Goal: Transaction & Acquisition: Purchase product/service

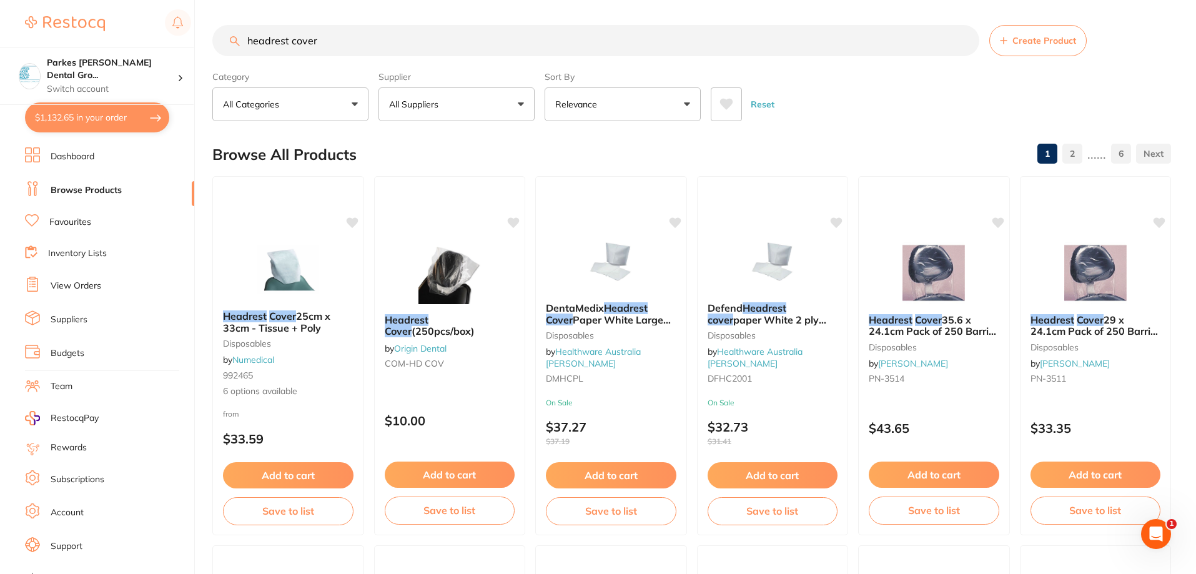
type input "headrest cover"
click at [731, 111] on icon at bounding box center [726, 104] width 14 height 12
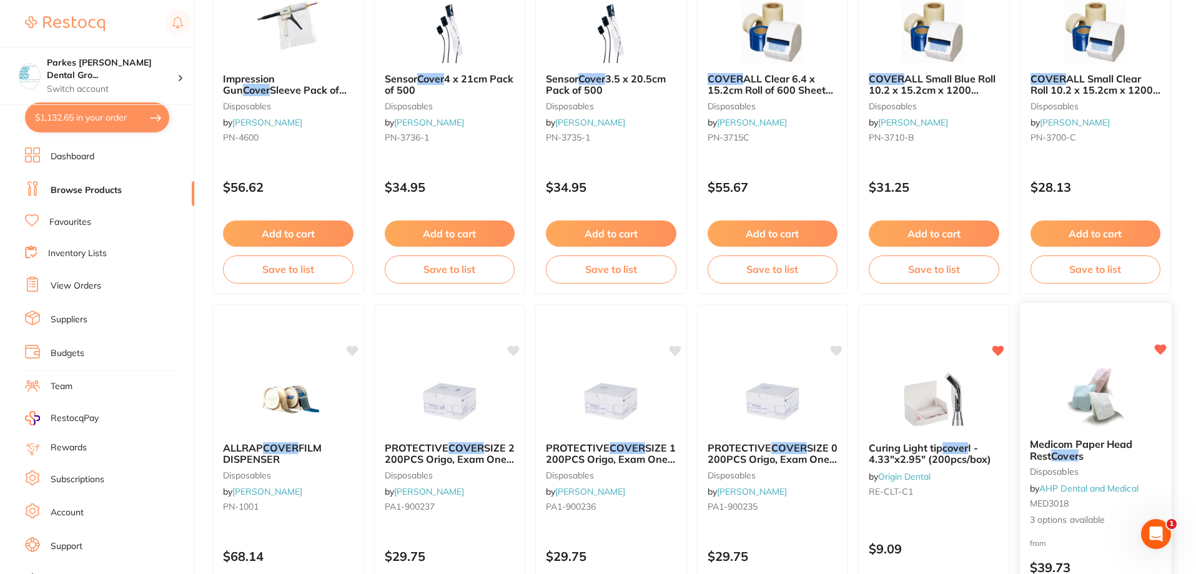
scroll to position [749, 0]
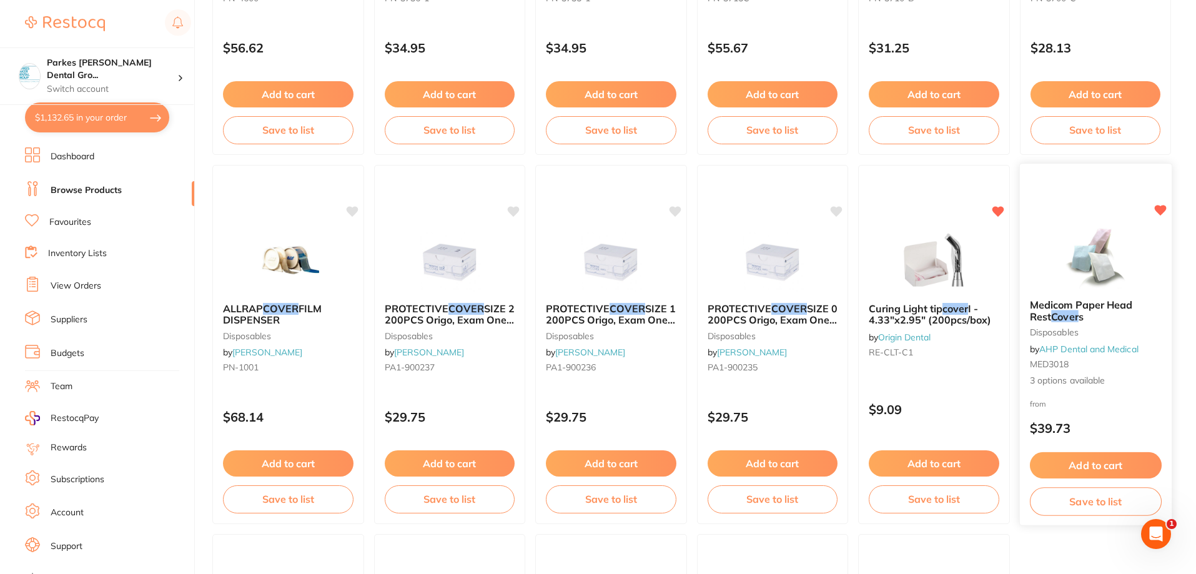
click at [1093, 252] on img at bounding box center [1095, 257] width 82 height 63
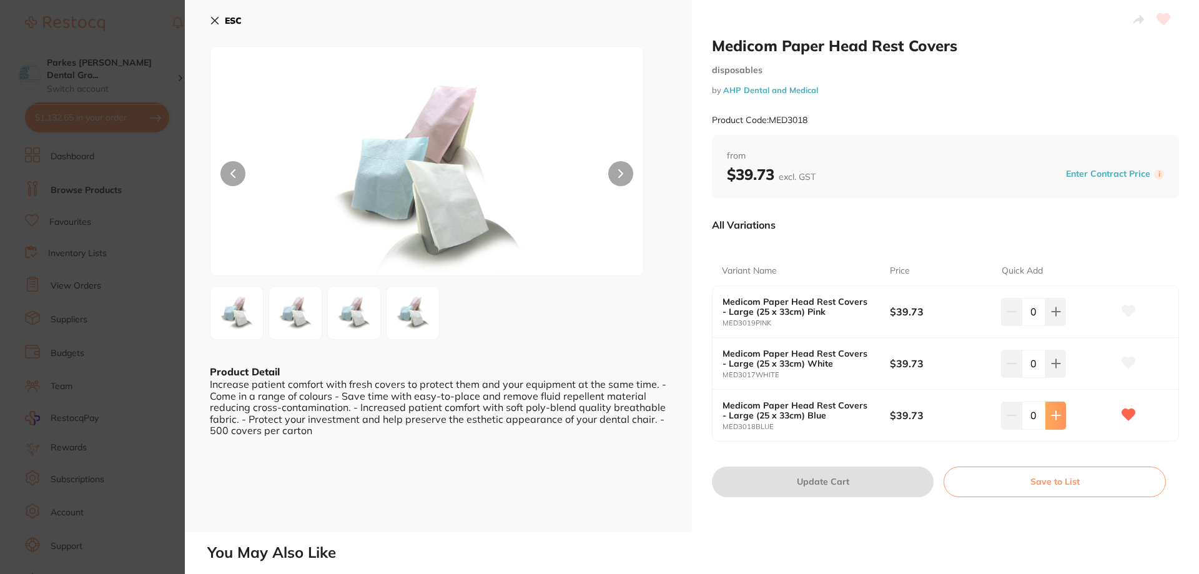
click at [1050, 422] on button at bounding box center [1055, 415] width 21 height 27
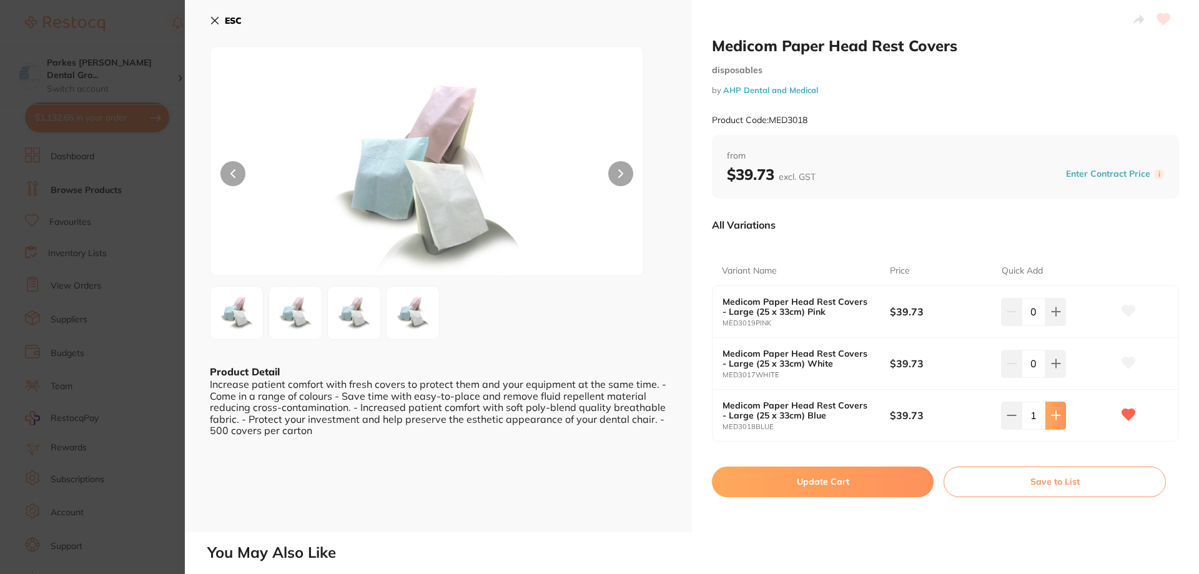
click at [1050, 422] on button at bounding box center [1055, 415] width 21 height 27
type input "2"
click at [817, 472] on button "Update Cart" at bounding box center [823, 481] width 222 height 30
checkbox input "false"
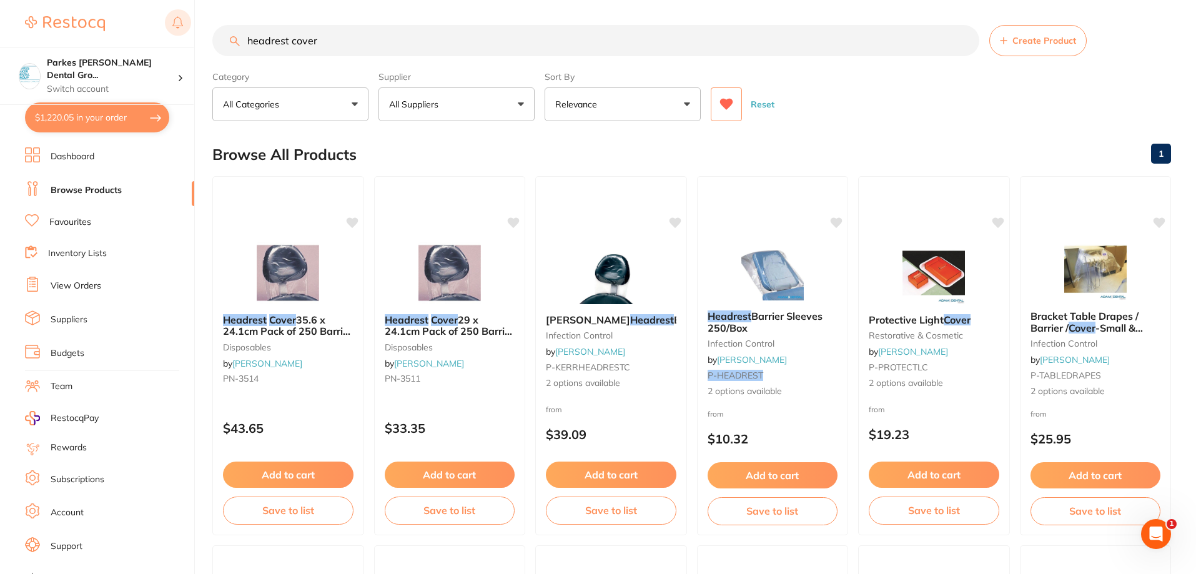
drag, startPoint x: 373, startPoint y: 47, endPoint x: 185, endPoint y: 31, distance: 188.7
click at [185, 31] on div "$1,220.05 Parkes [PERSON_NAME] Dental Gro... Switch account Parkes [PERSON_NAME…" at bounding box center [598, 287] width 1196 height 574
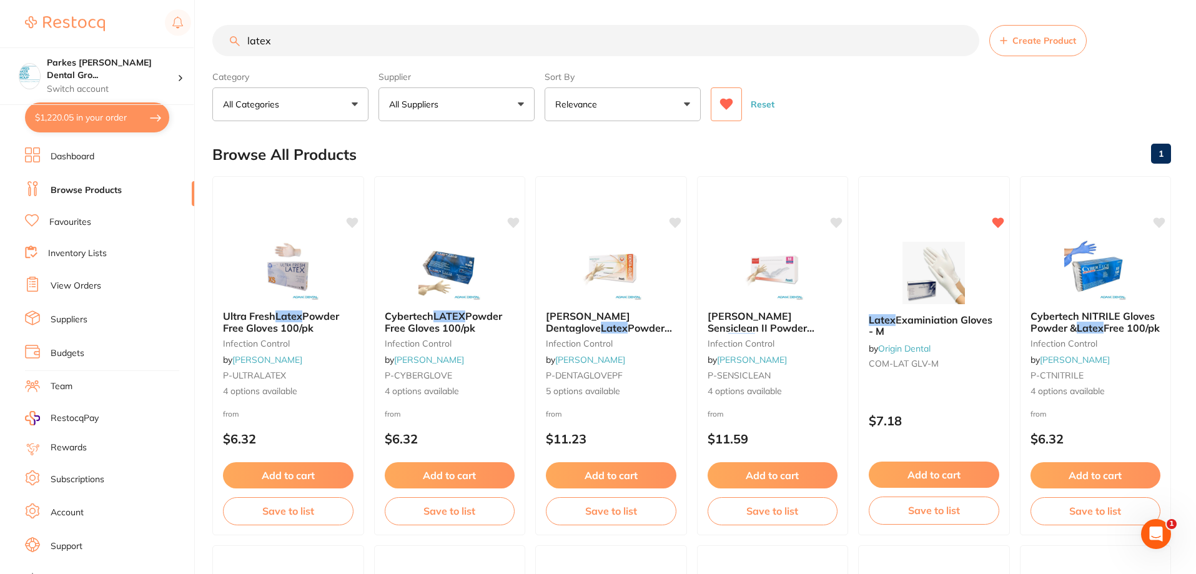
click at [721, 107] on icon at bounding box center [726, 104] width 14 height 12
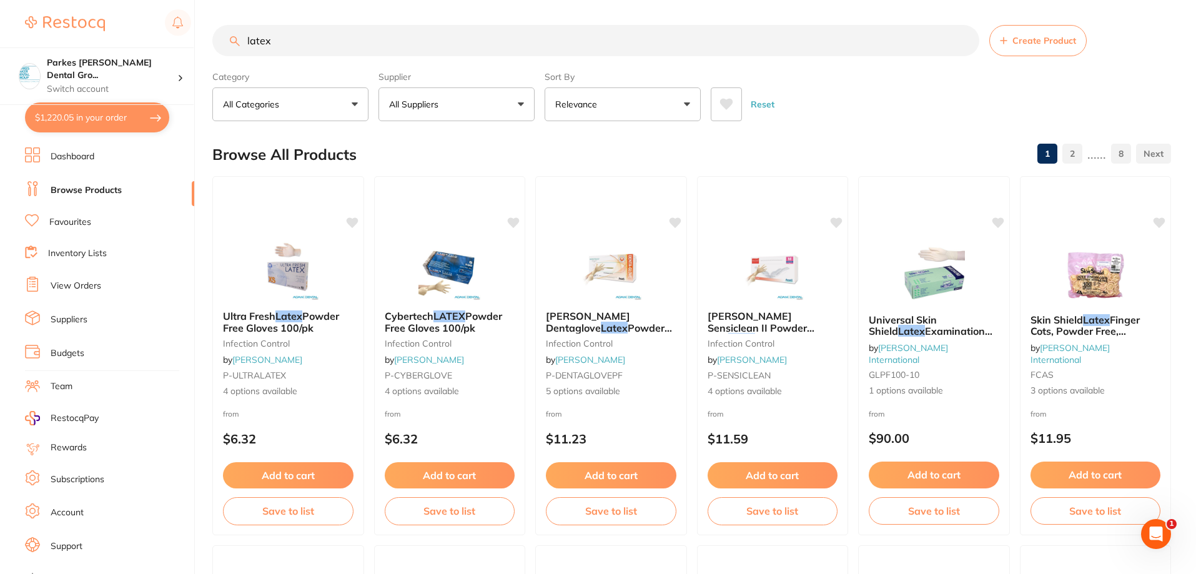
click at [523, 44] on input "latex" at bounding box center [595, 40] width 767 height 31
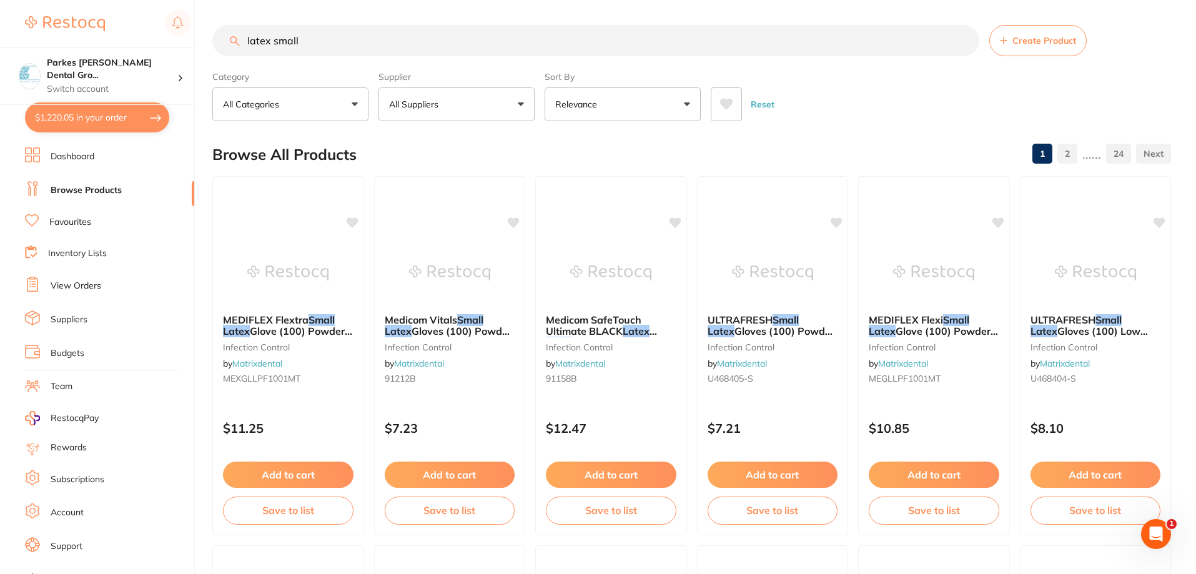
click at [639, 102] on button "Relevance" at bounding box center [623, 104] width 156 height 34
click at [471, 96] on button "All Suppliers" at bounding box center [456, 104] width 156 height 34
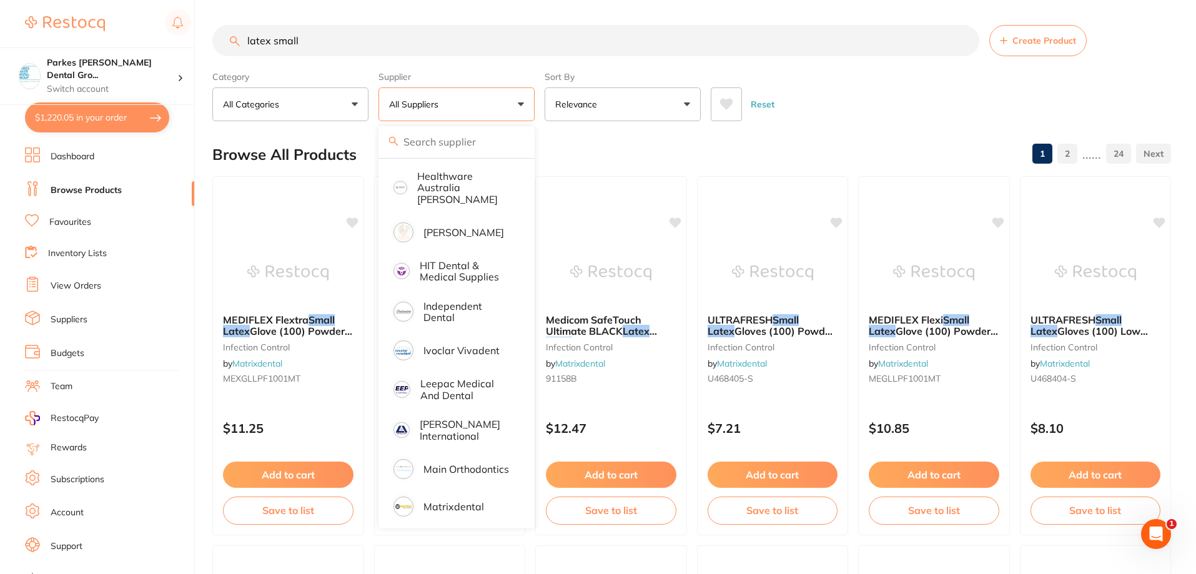
scroll to position [351, 0]
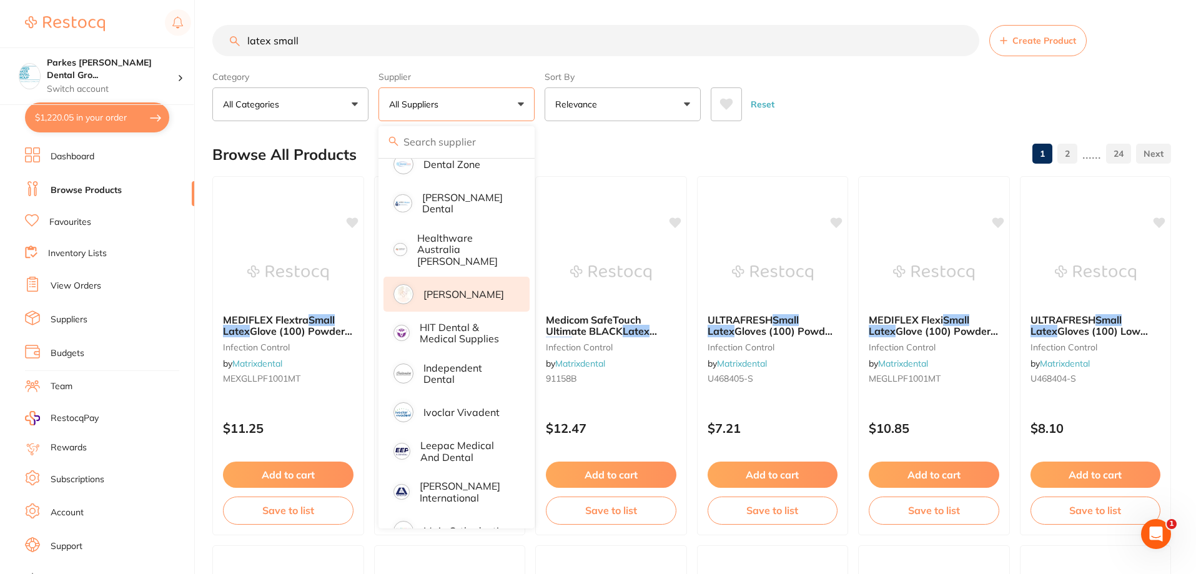
click at [456, 289] on p "[PERSON_NAME]" at bounding box center [463, 294] width 81 height 11
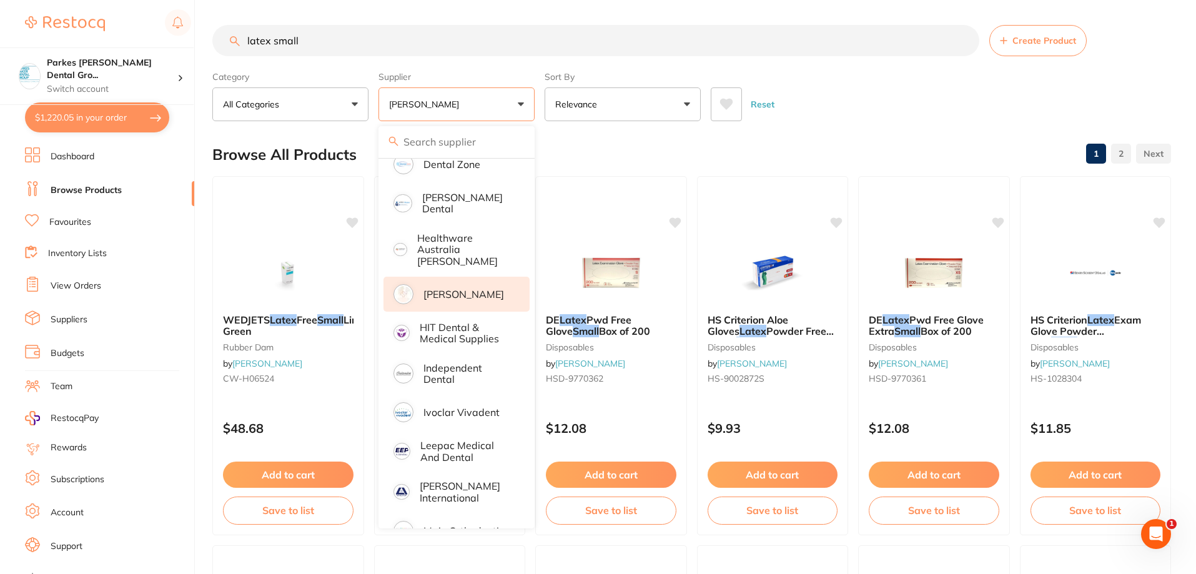
click at [872, 110] on div "Reset" at bounding box center [936, 99] width 450 height 44
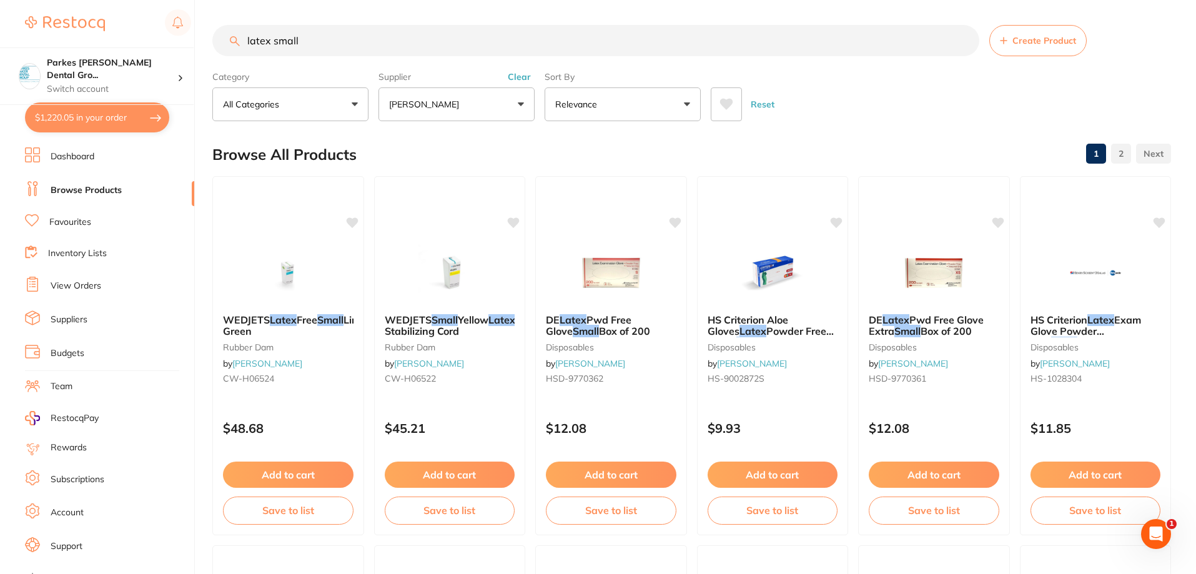
scroll to position [0, 0]
drag, startPoint x: 328, startPoint y: 50, endPoint x: 212, endPoint y: 42, distance: 115.8
click at [212, 42] on input "latex small" at bounding box center [595, 40] width 767 height 31
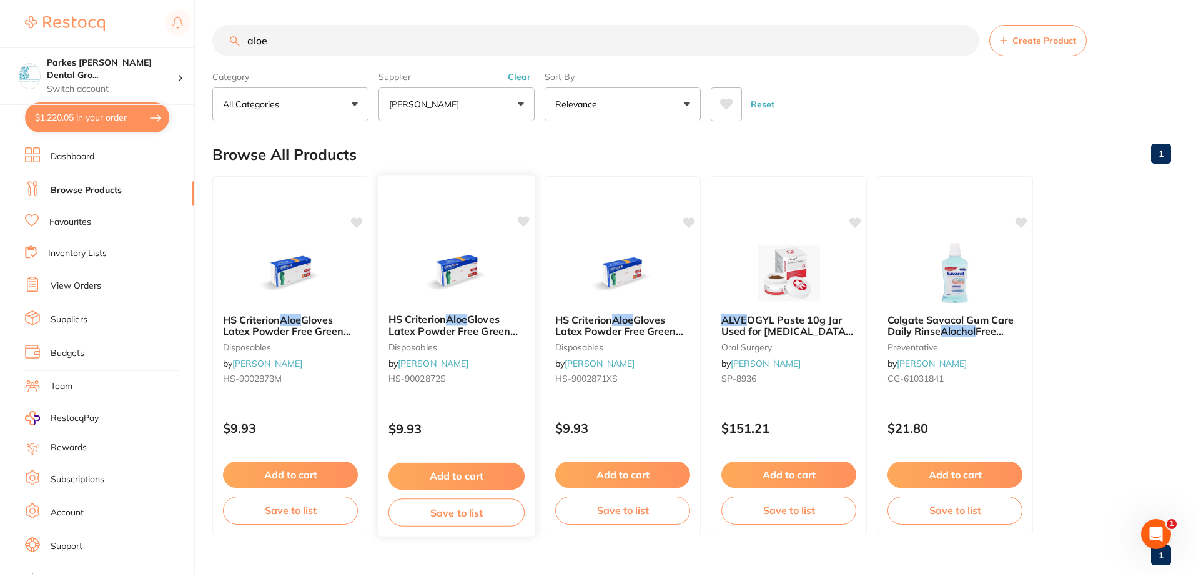
type input "aloe"
click at [483, 396] on div "HS Criterion Aloe Gloves Latex Powder Free Green Small x 100 disposables by [PE…" at bounding box center [456, 351] width 156 height 96
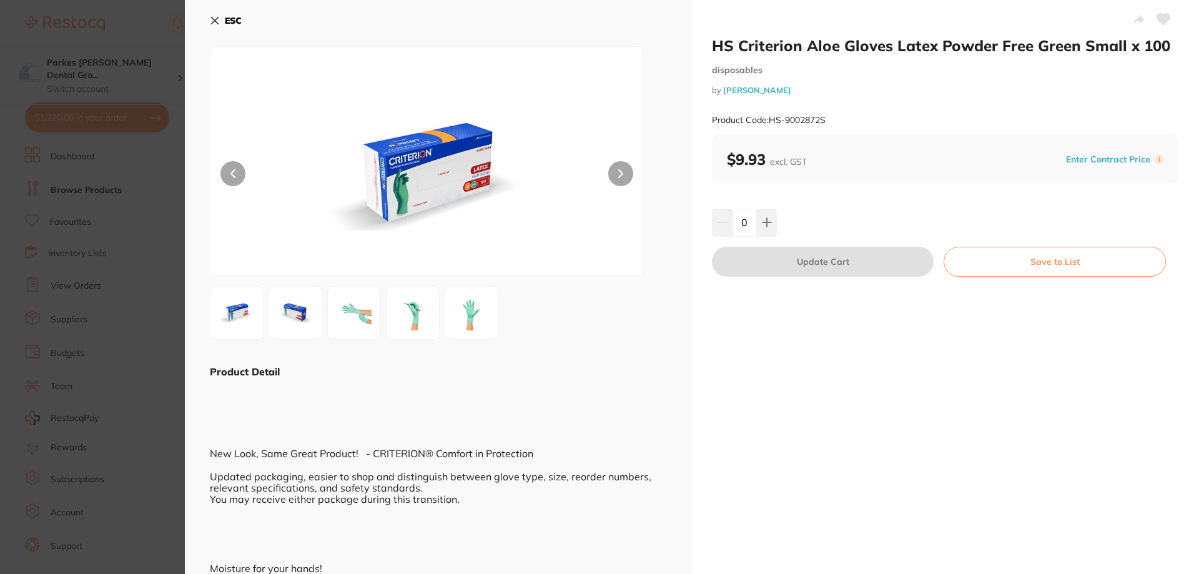
click at [353, 327] on img at bounding box center [354, 312] width 45 height 45
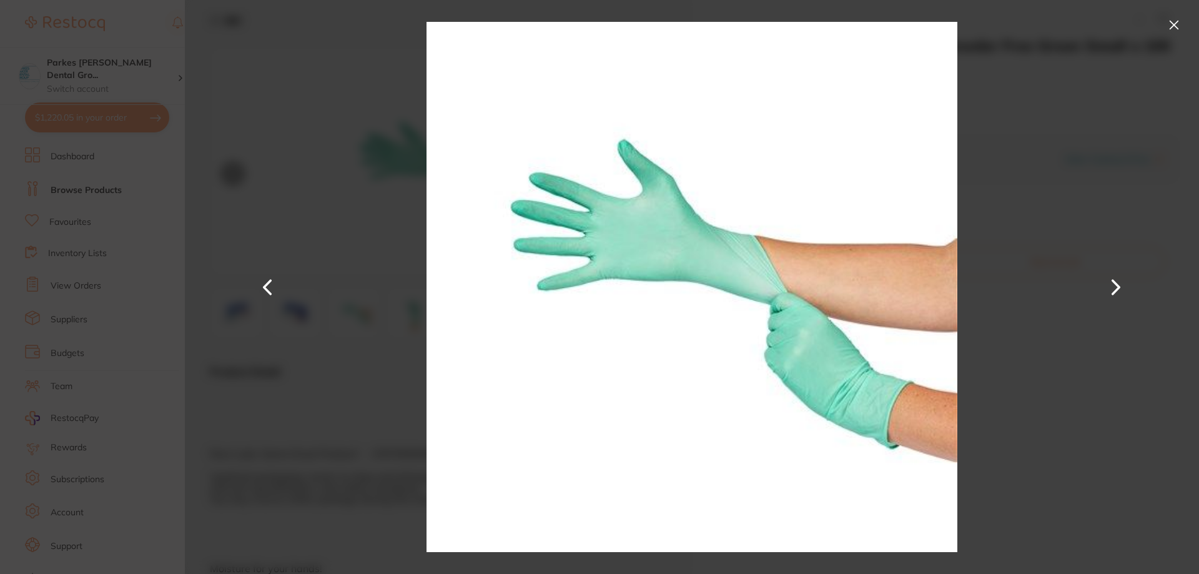
click at [1167, 22] on button at bounding box center [1174, 25] width 20 height 20
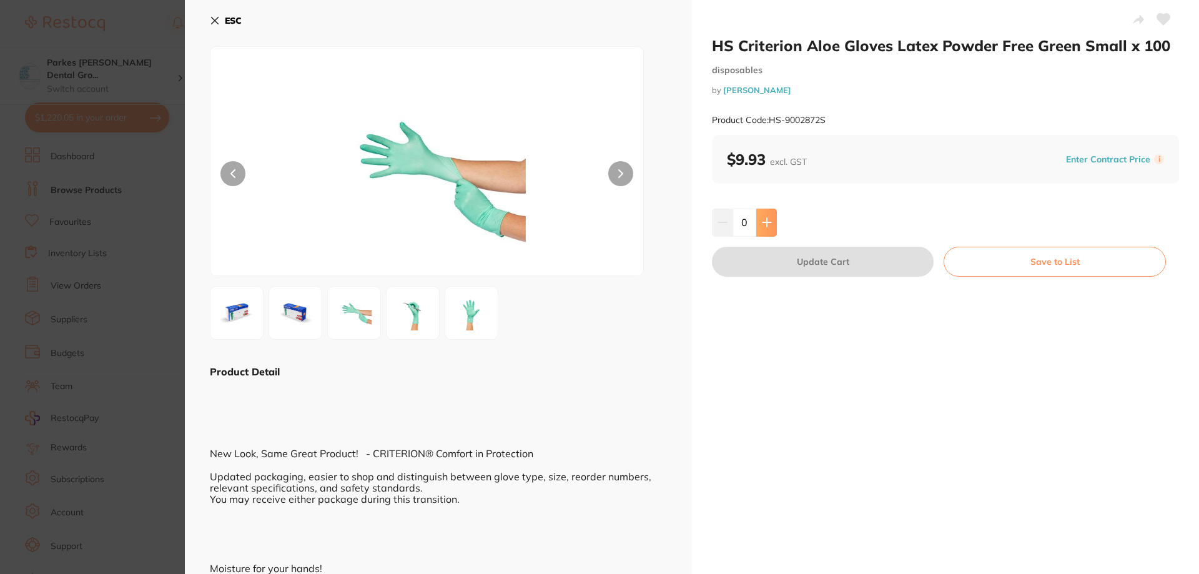
click at [768, 219] on icon at bounding box center [767, 222] width 10 height 10
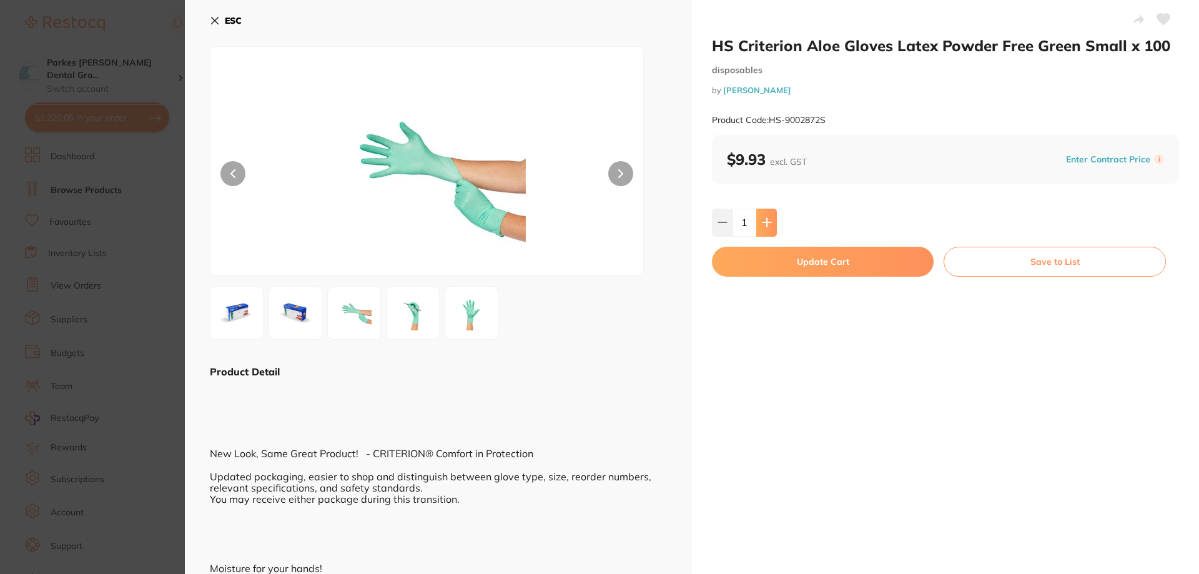
click at [768, 219] on icon at bounding box center [767, 222] width 10 height 10
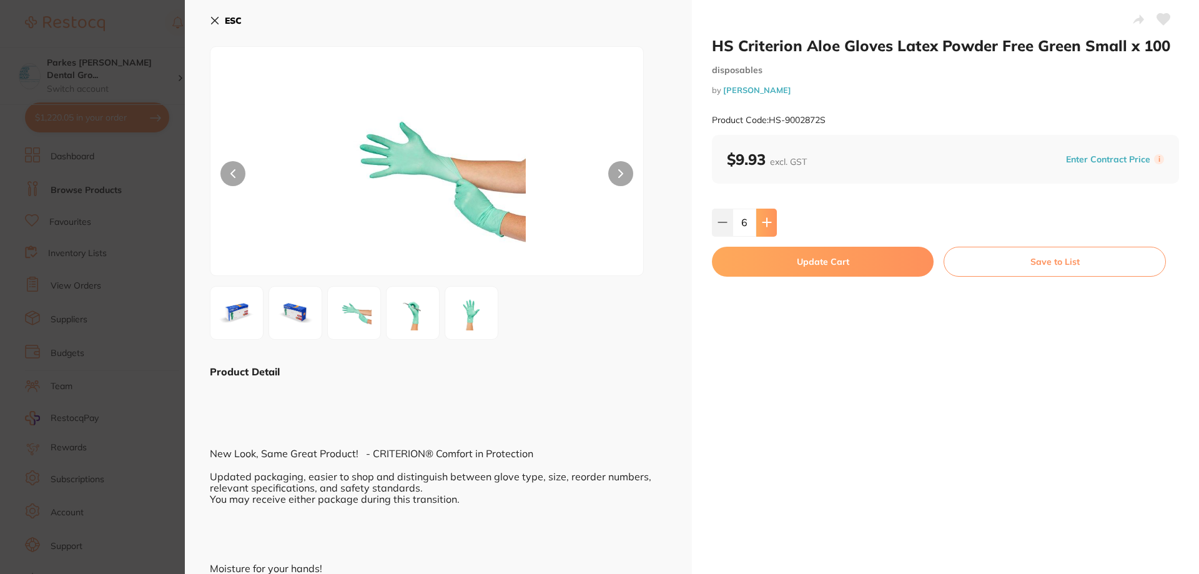
click at [768, 219] on icon at bounding box center [767, 222] width 10 height 10
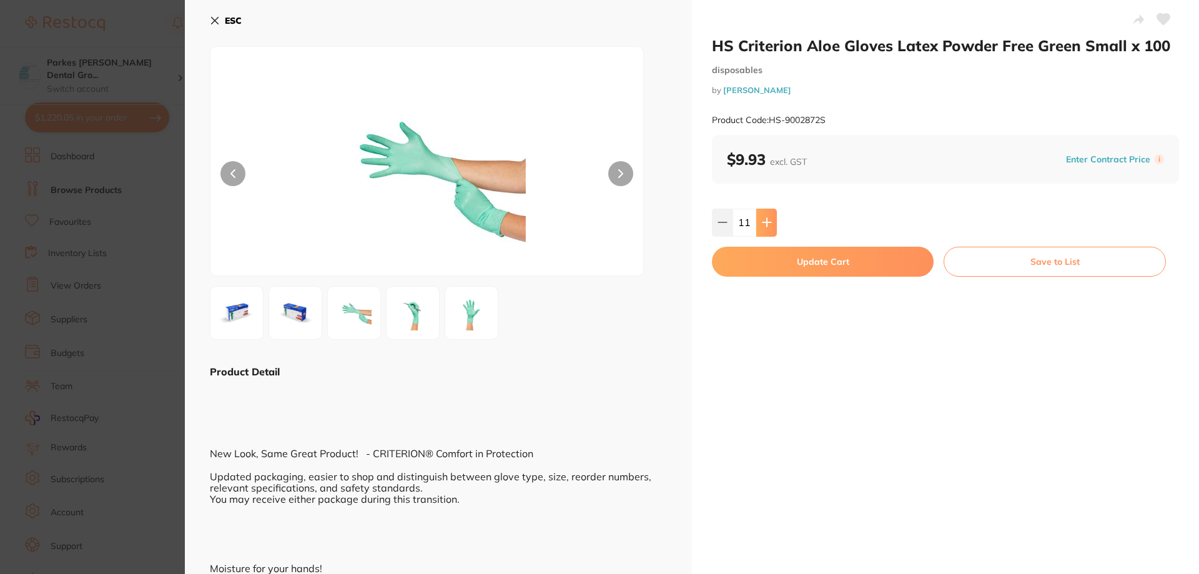
click at [768, 219] on icon at bounding box center [767, 222] width 10 height 10
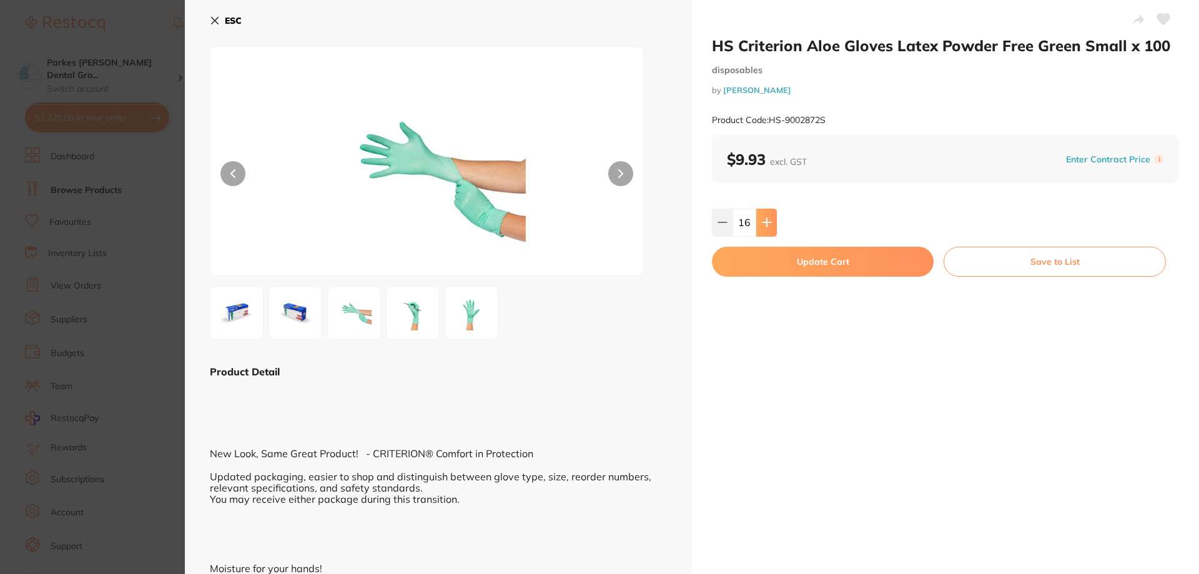
click at [768, 219] on icon at bounding box center [767, 222] width 10 height 10
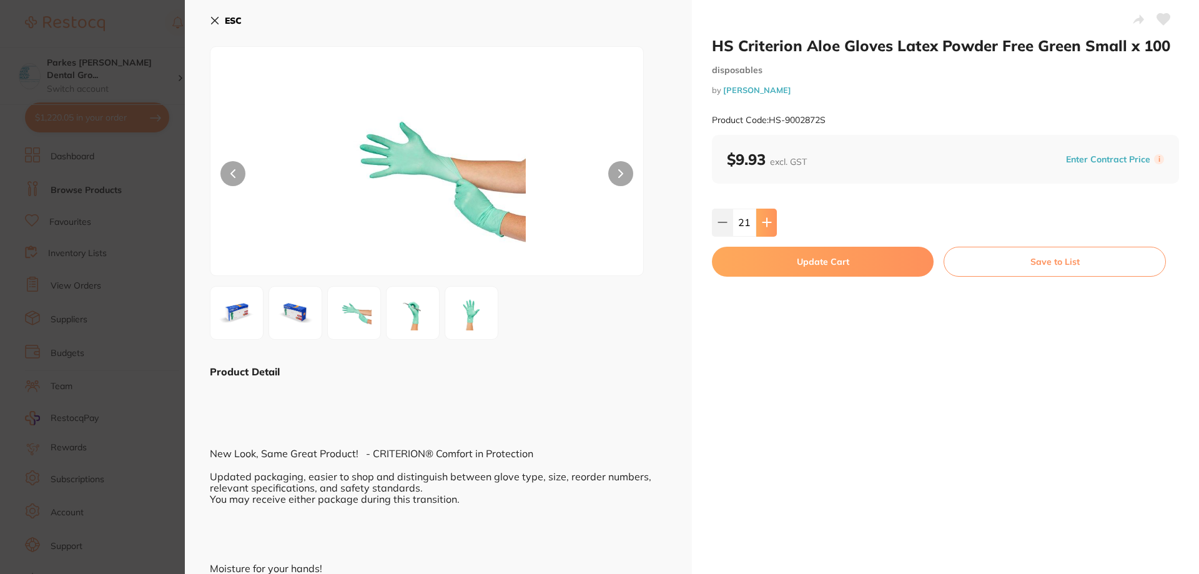
click at [768, 219] on icon at bounding box center [767, 222] width 10 height 10
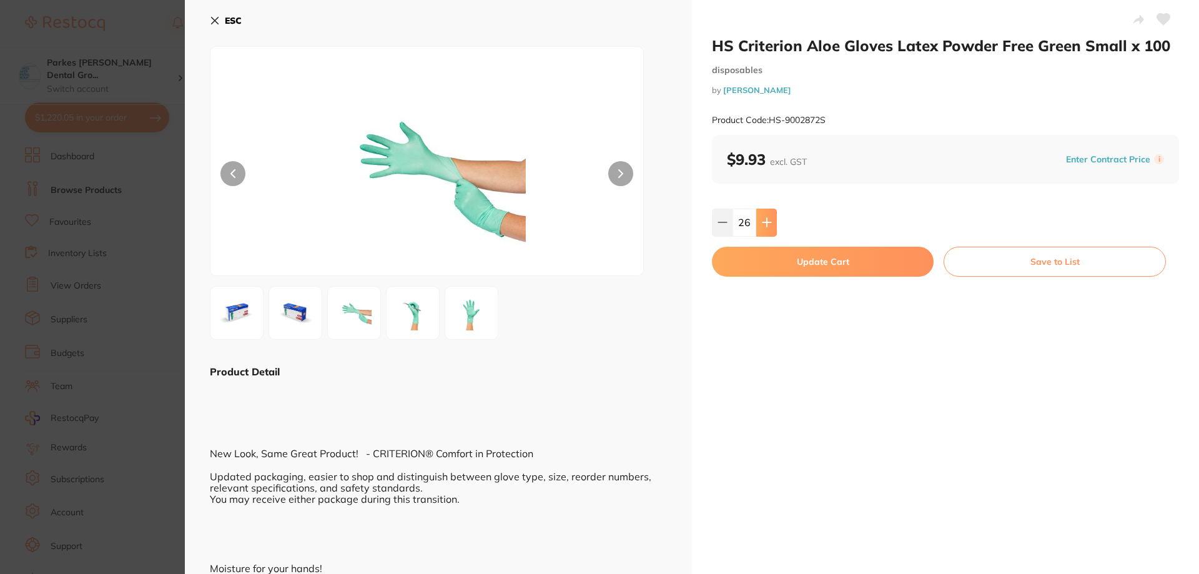
click at [768, 219] on icon at bounding box center [767, 222] width 10 height 10
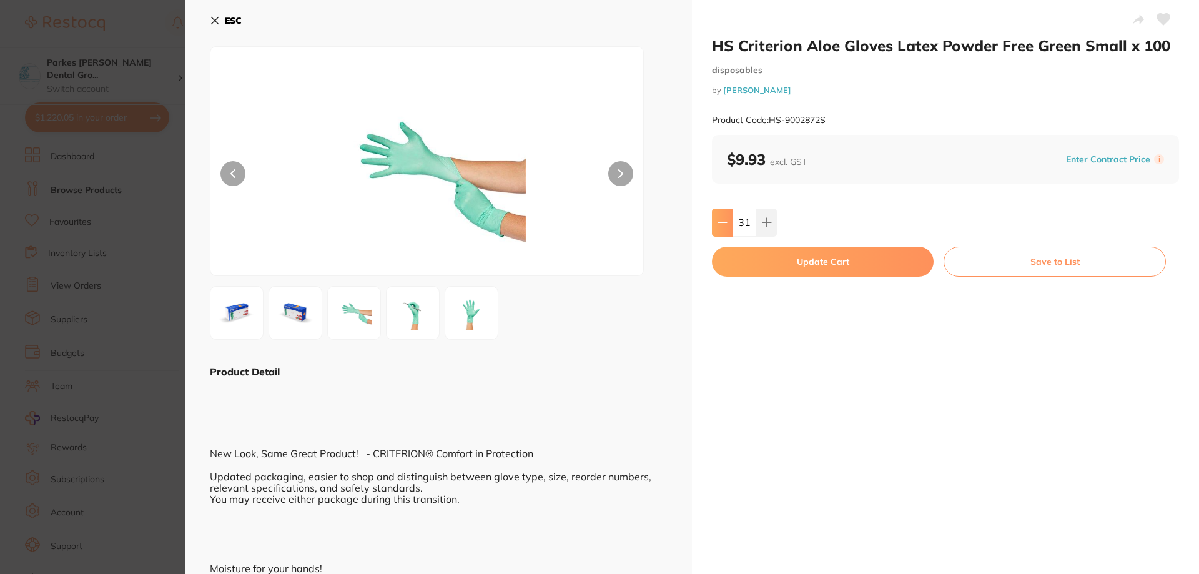
click at [724, 228] on button at bounding box center [722, 222] width 21 height 27
type input "30"
click at [862, 259] on button "Update Cart" at bounding box center [823, 262] width 222 height 30
checkbox input "false"
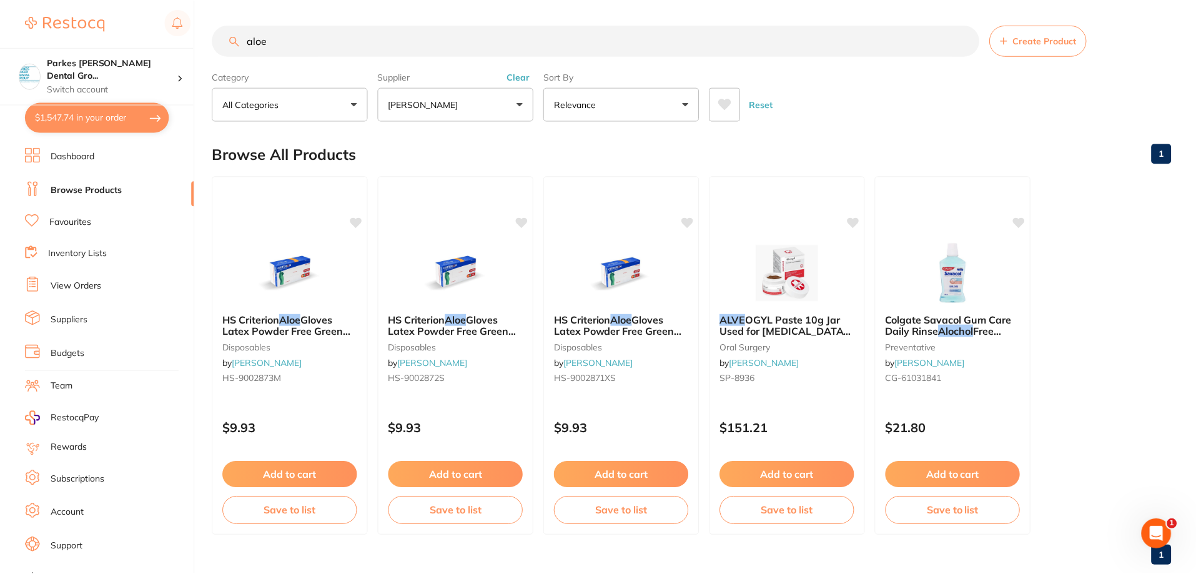
scroll to position [4, 0]
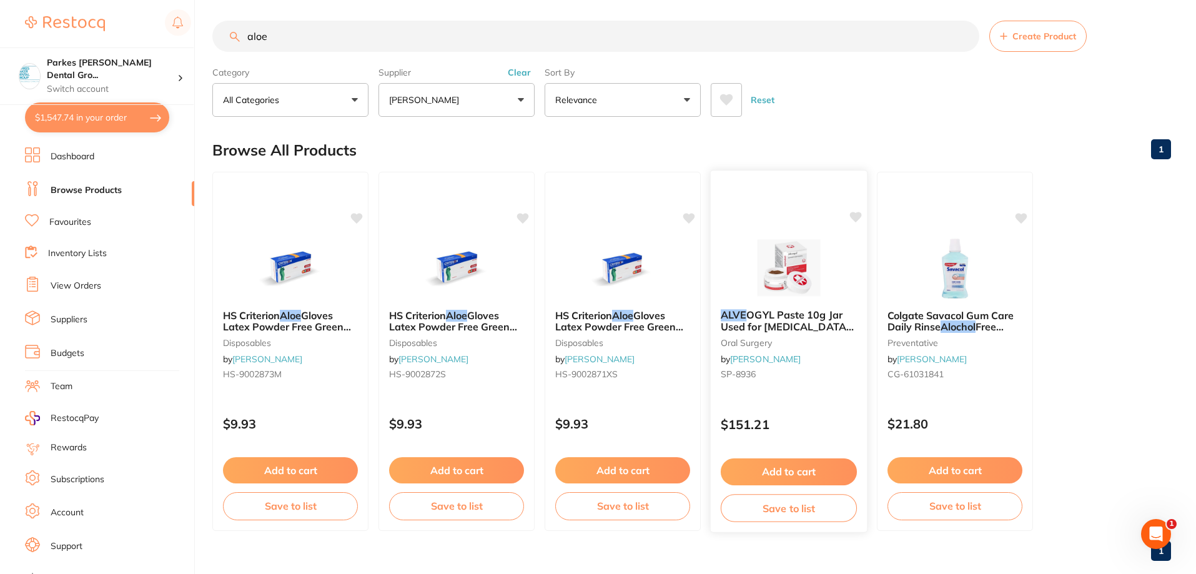
click at [788, 476] on button "Add to cart" at bounding box center [789, 471] width 136 height 27
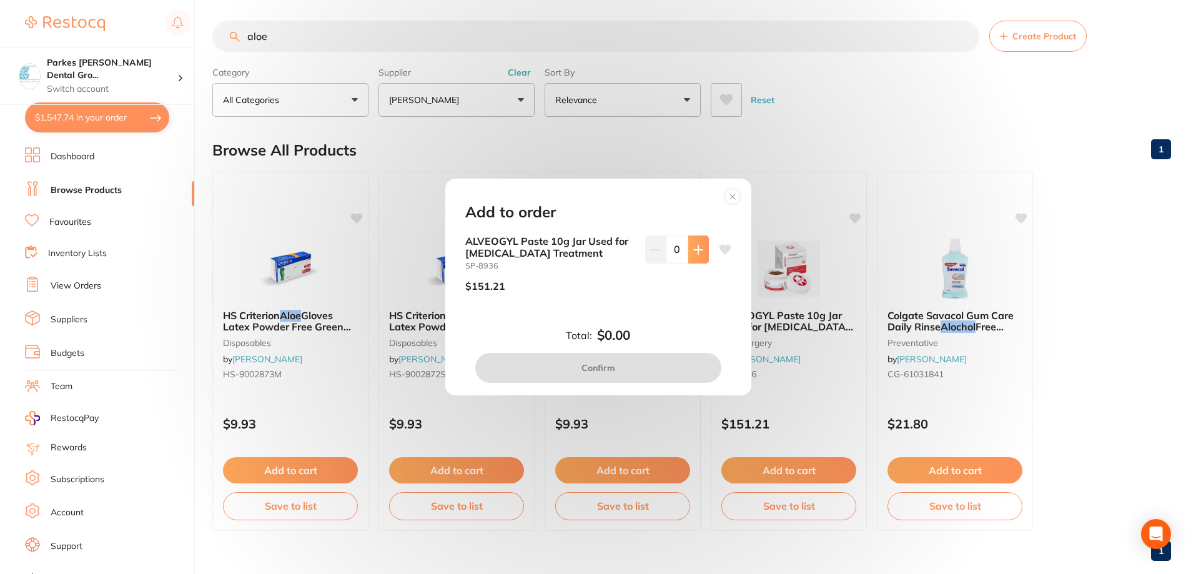
click at [703, 257] on button at bounding box center [698, 248] width 21 height 27
type input "1"
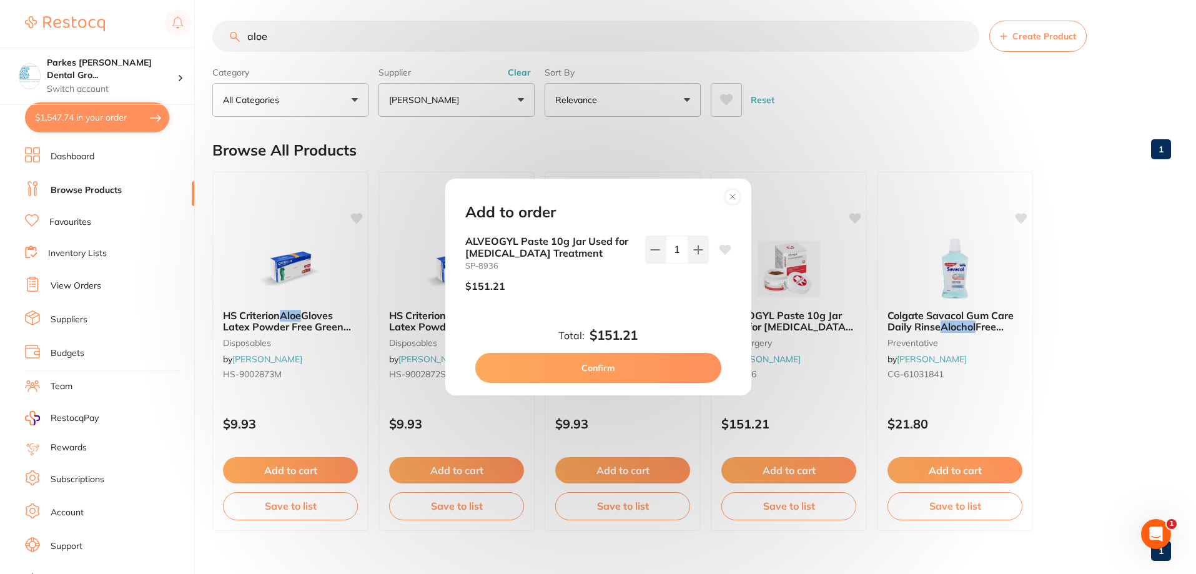
scroll to position [0, 0]
click at [653, 365] on button "Confirm" at bounding box center [598, 368] width 246 height 30
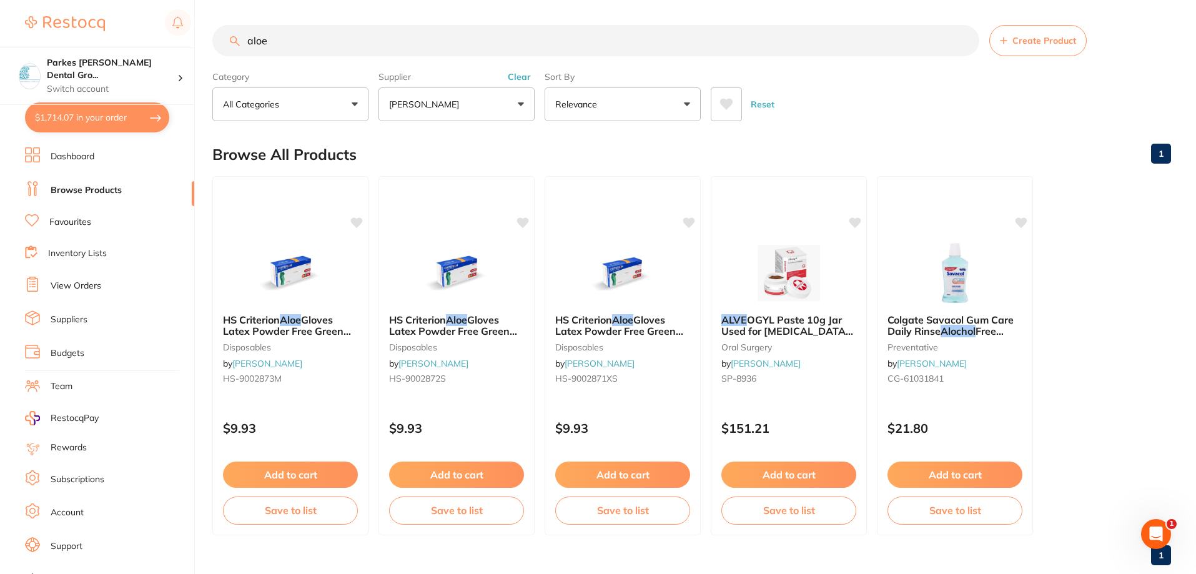
click at [516, 78] on button "Clear" at bounding box center [519, 76] width 31 height 11
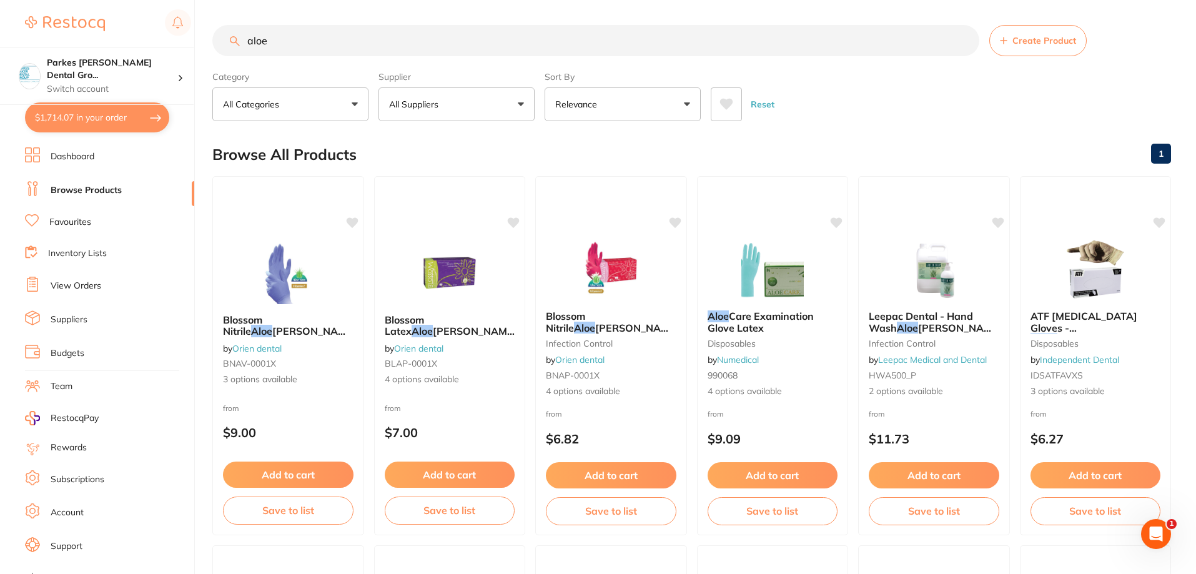
drag, startPoint x: 379, startPoint y: 42, endPoint x: 160, endPoint y: 34, distance: 219.3
click at [162, 37] on div "$1,714.07 Parkes [PERSON_NAME] Dental Gro... Switch account Parkes [PERSON_NAME…" at bounding box center [598, 287] width 1196 height 574
type input "xs"
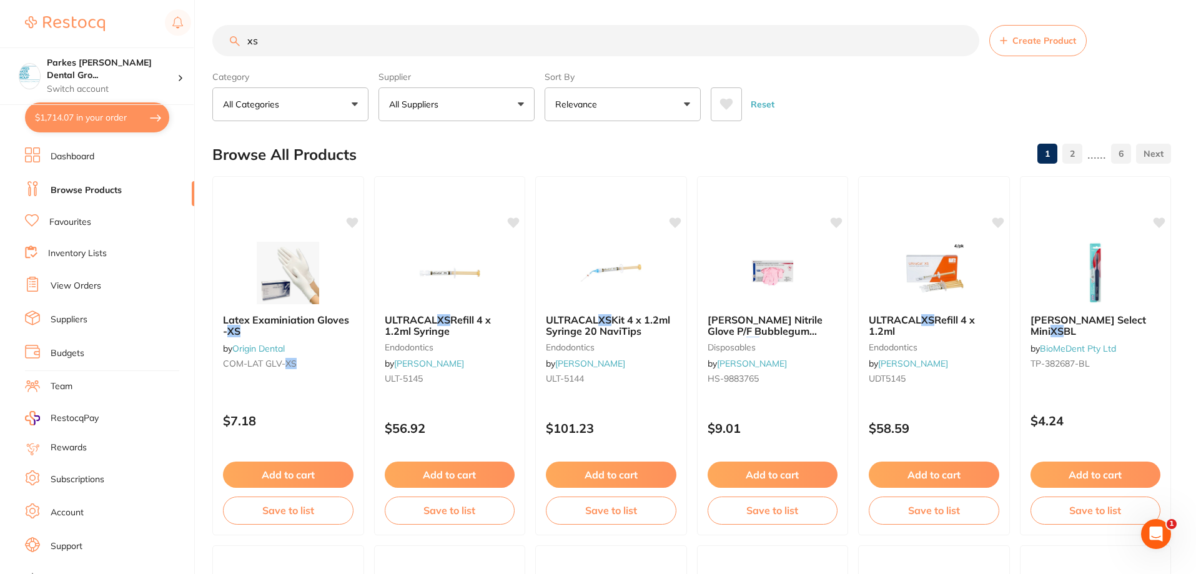
drag, startPoint x: 303, startPoint y: 46, endPoint x: 181, endPoint y: 46, distance: 122.4
click at [182, 46] on div "$1,714.07 Parkes [PERSON_NAME] Dental Gro... Switch account Parkes [PERSON_NAME…" at bounding box center [598, 287] width 1196 height 574
type input "xs"
click at [822, 353] on div "[PERSON_NAME] Nitrile Glove P/F Bubblegum Scented XS box 100 disposables by [PE…" at bounding box center [772, 351] width 152 height 96
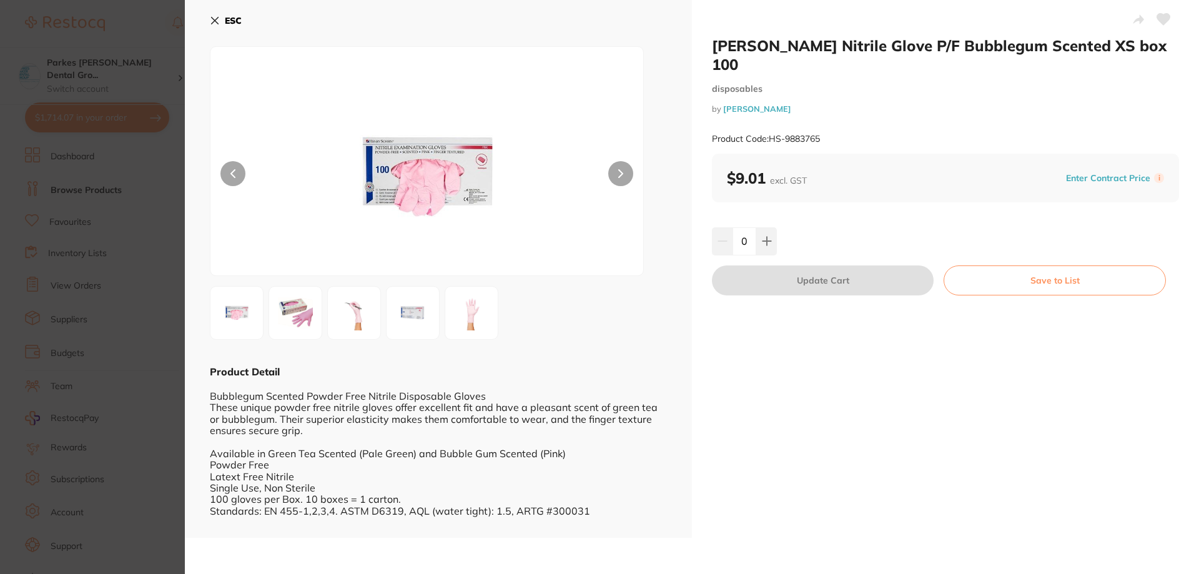
click at [217, 19] on icon at bounding box center [215, 21] width 10 height 10
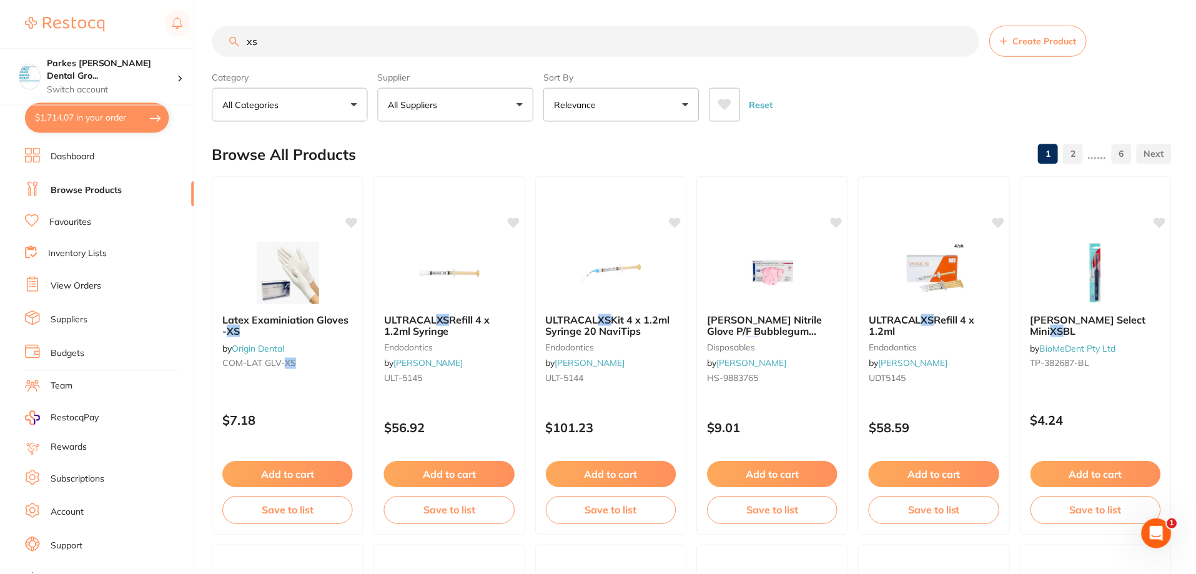
scroll to position [1, 0]
click at [300, 471] on button "Add to cart" at bounding box center [288, 475] width 132 height 27
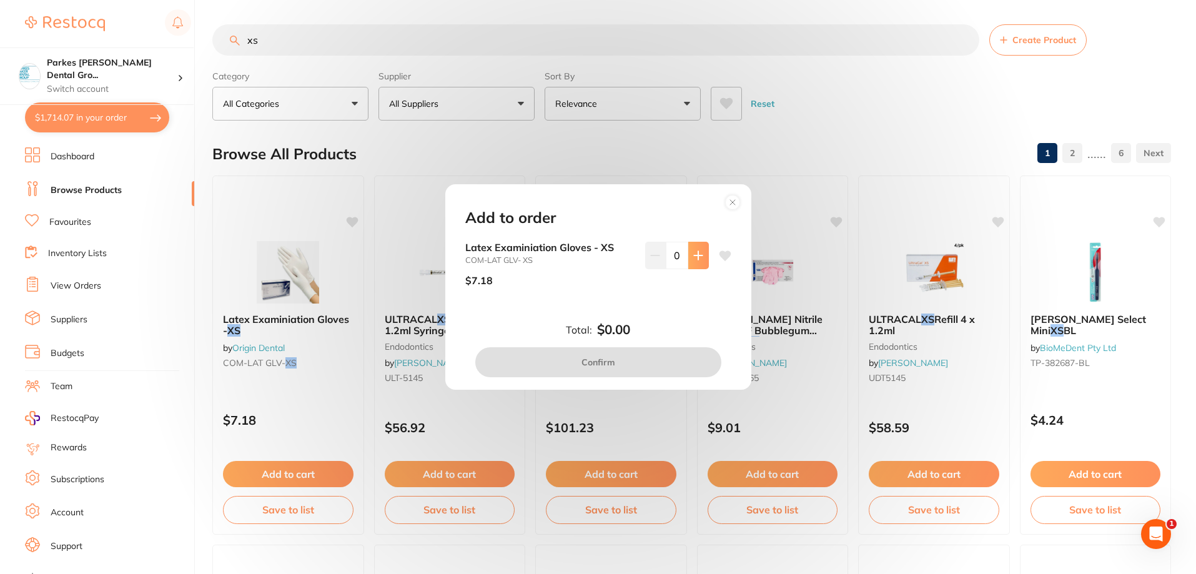
scroll to position [0, 0]
click at [694, 262] on button at bounding box center [698, 255] width 21 height 27
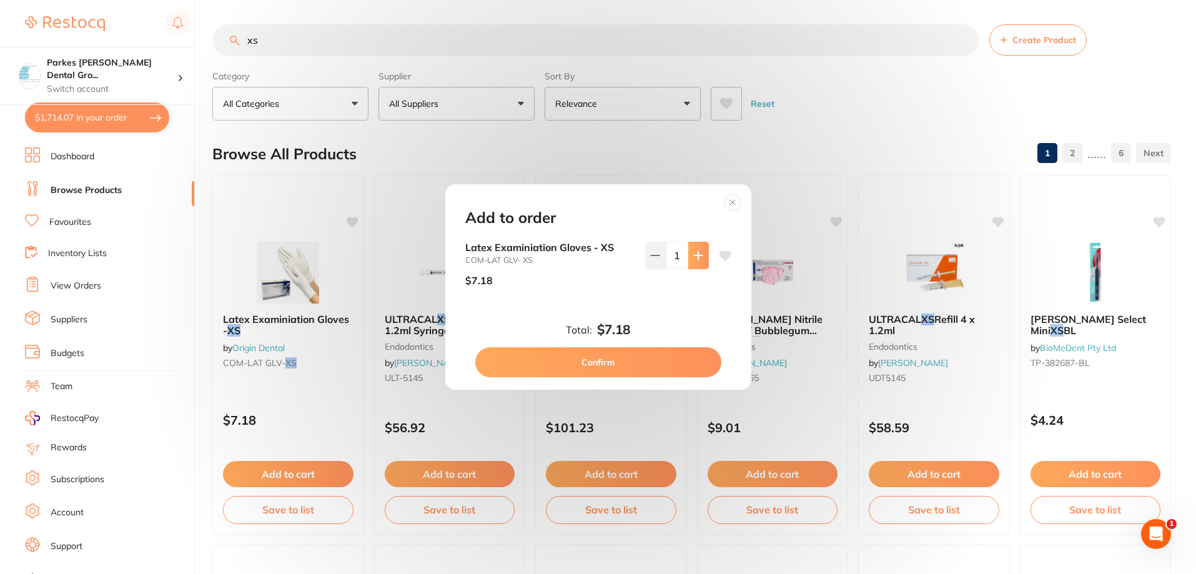
click at [694, 262] on button at bounding box center [698, 255] width 21 height 27
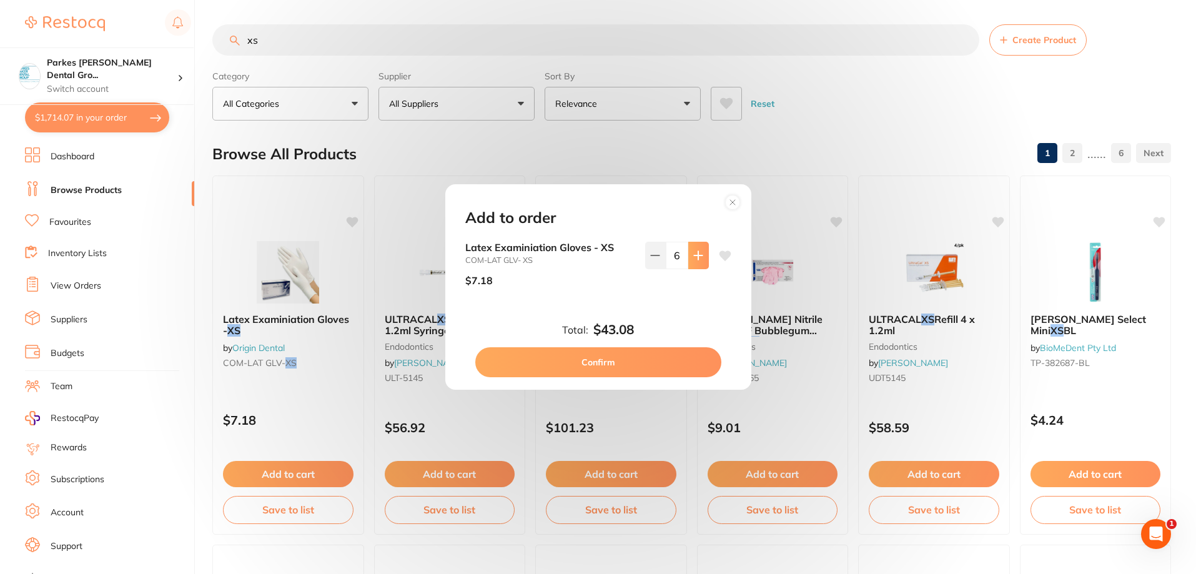
click at [694, 262] on button at bounding box center [698, 255] width 21 height 27
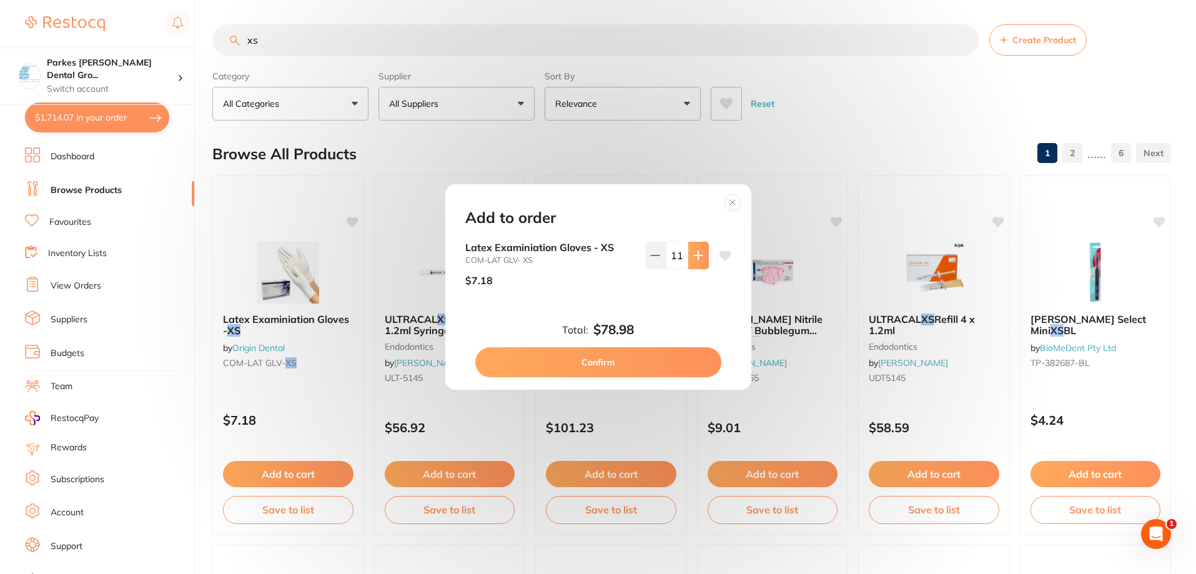
click at [694, 262] on button at bounding box center [698, 255] width 21 height 27
type input "15"
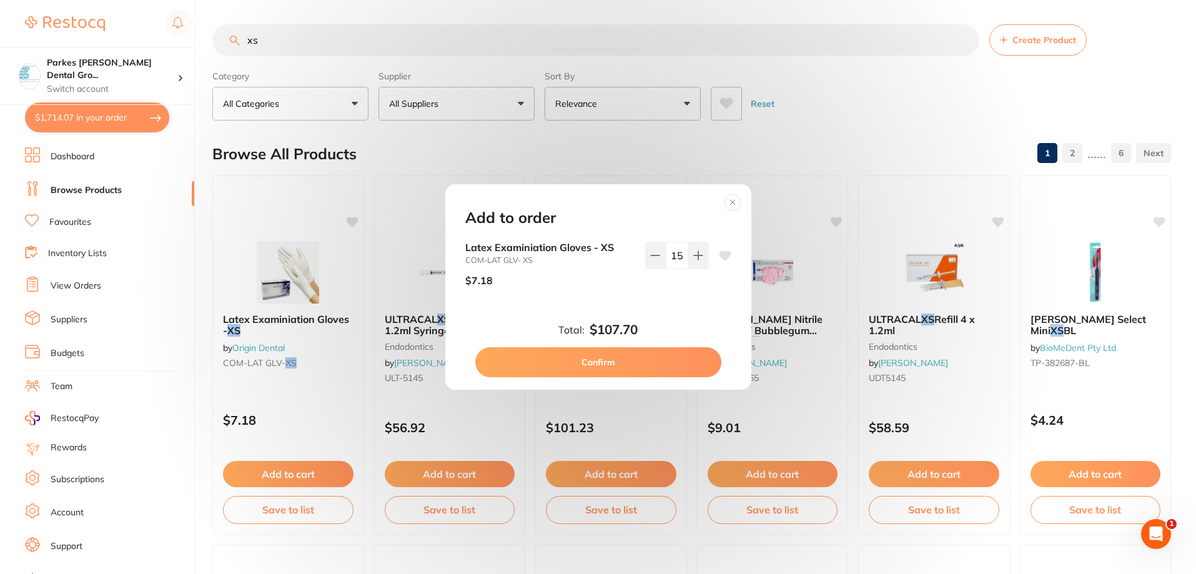
click at [627, 365] on button "Confirm" at bounding box center [598, 362] width 246 height 30
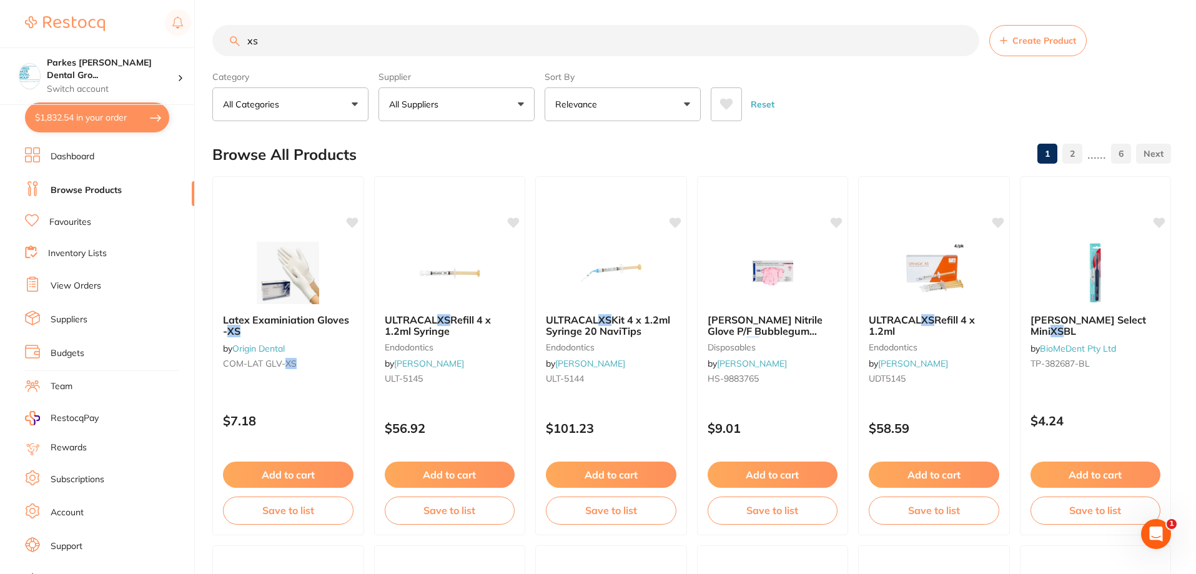
drag, startPoint x: 314, startPoint y: 47, endPoint x: 151, endPoint y: 44, distance: 163.0
click at [151, 44] on div "$1,832.54 Parkes [PERSON_NAME] Dental Gro... Switch account Parkes [PERSON_NAME…" at bounding box center [598, 287] width 1196 height 574
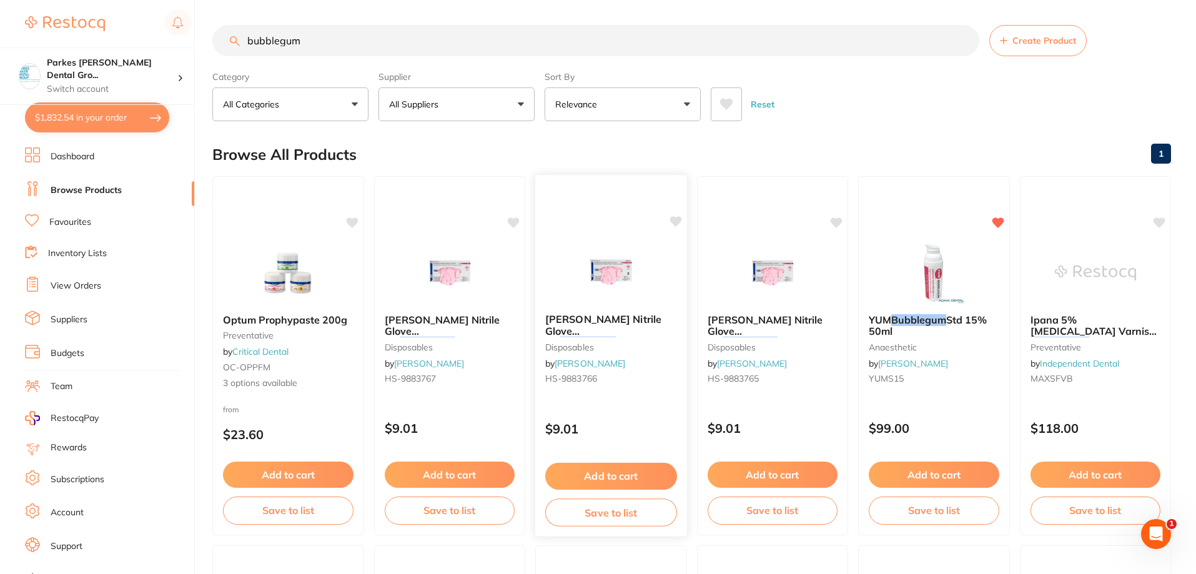
type input "bubblegum"
click at [642, 397] on div "[PERSON_NAME] Nitrile Glove P/F Bubblegum Scented S box 100 disposables by [PER…" at bounding box center [611, 351] width 152 height 96
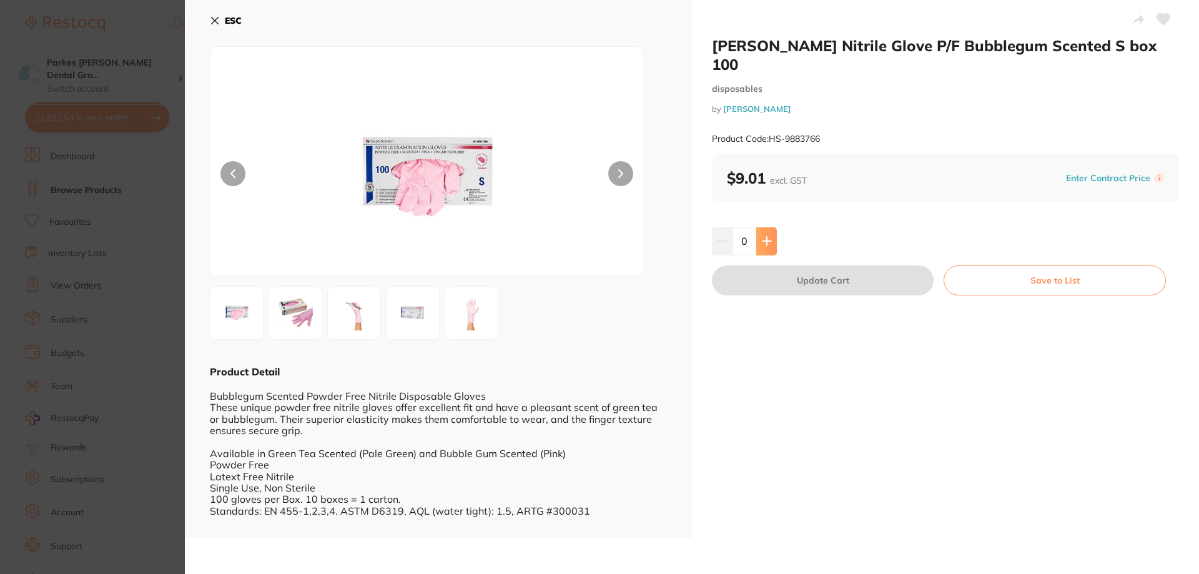
click at [766, 236] on icon at bounding box center [767, 241] width 10 height 10
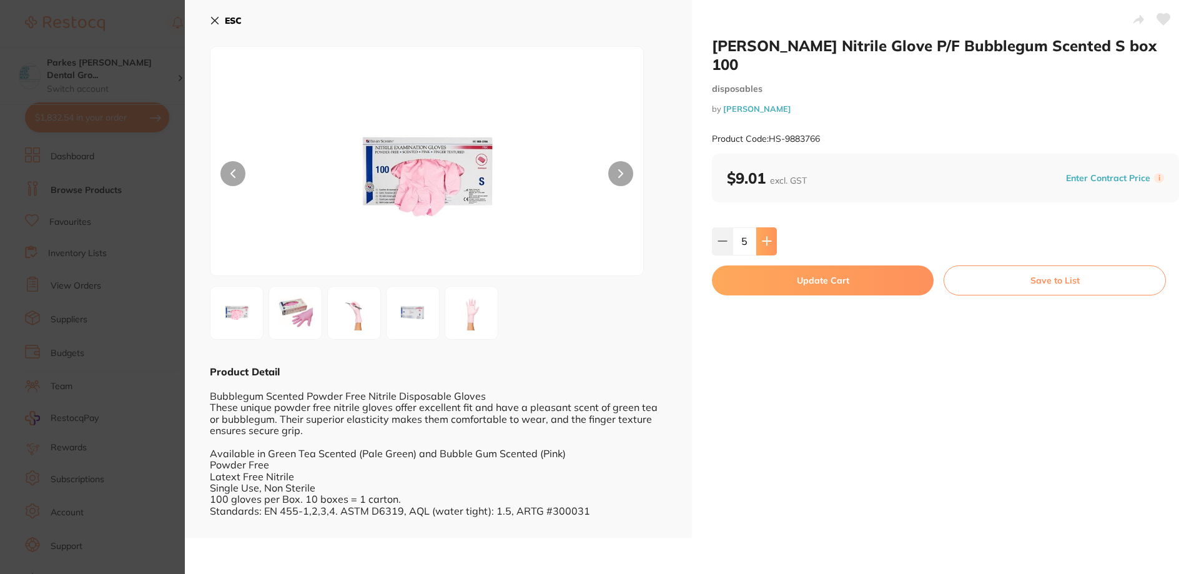
click at [766, 236] on icon at bounding box center [767, 241] width 10 height 10
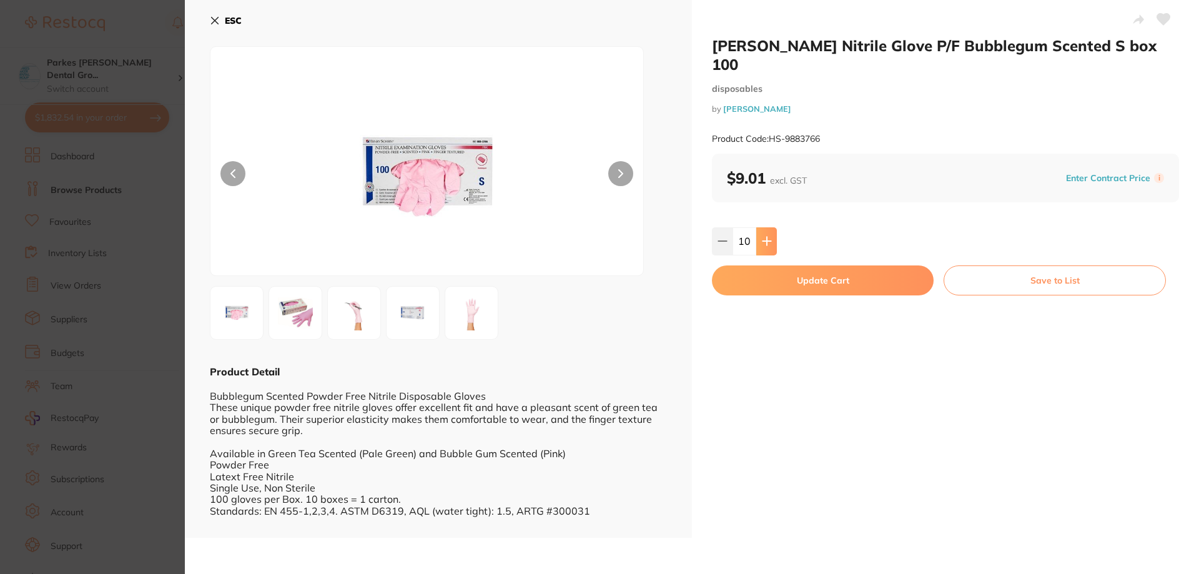
click at [766, 236] on icon at bounding box center [767, 241] width 10 height 10
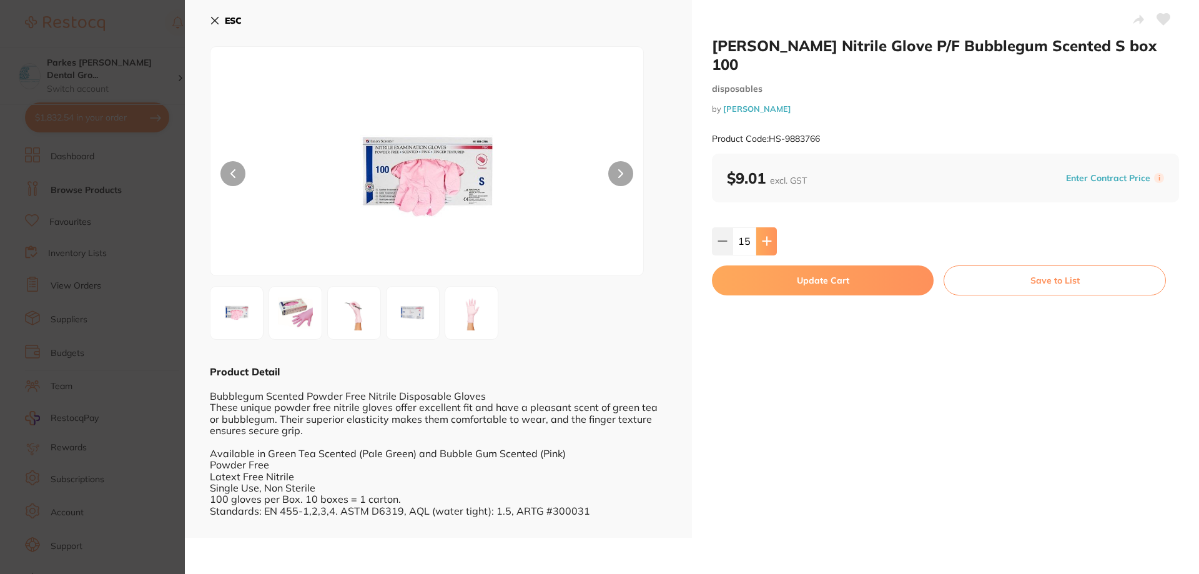
click at [766, 236] on icon at bounding box center [767, 241] width 10 height 10
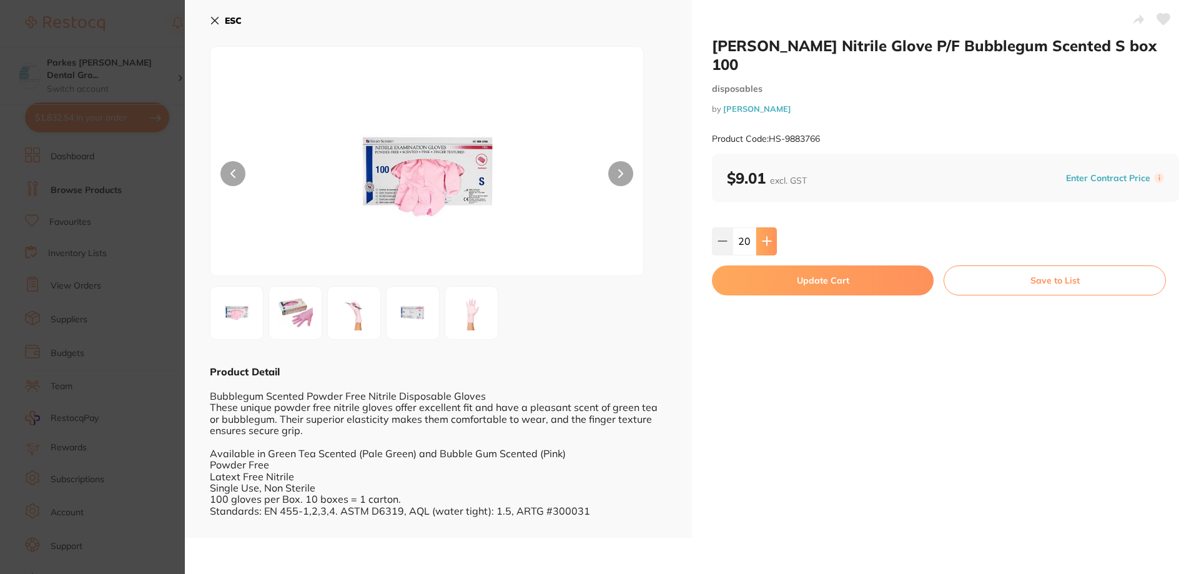
click at [766, 236] on icon at bounding box center [767, 241] width 10 height 10
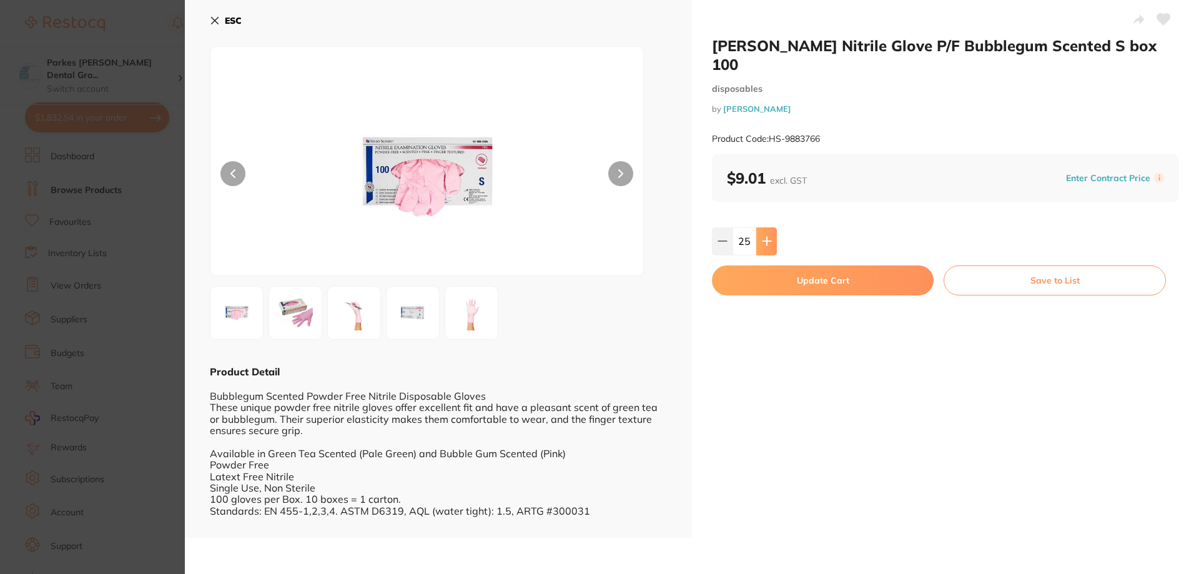
click at [766, 236] on icon at bounding box center [767, 241] width 10 height 10
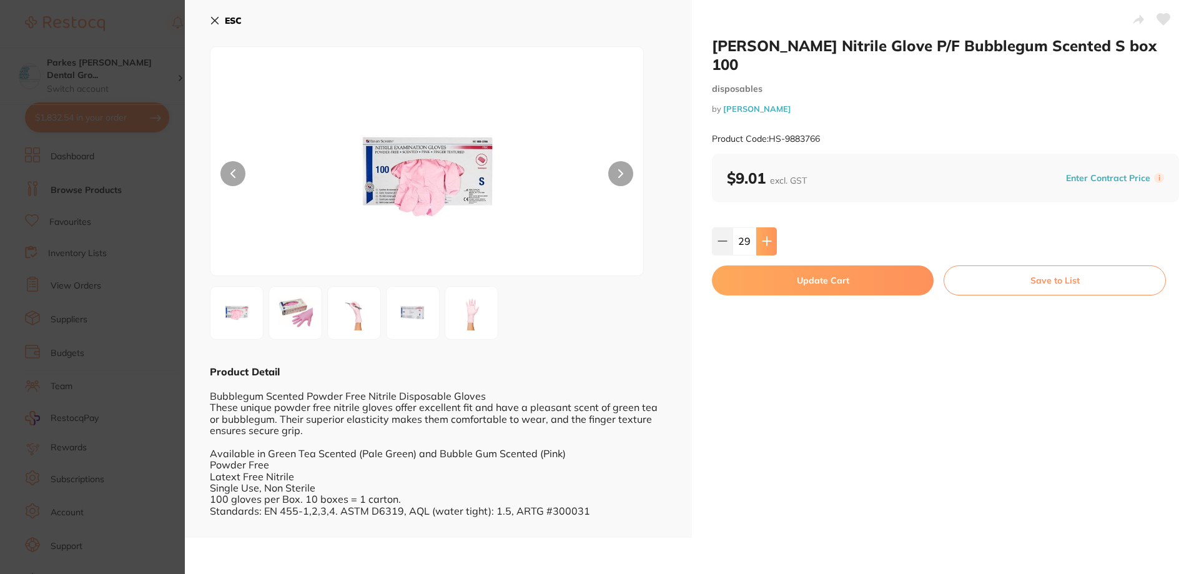
type input "30"
click at [845, 265] on button "Update Cart" at bounding box center [823, 280] width 222 height 30
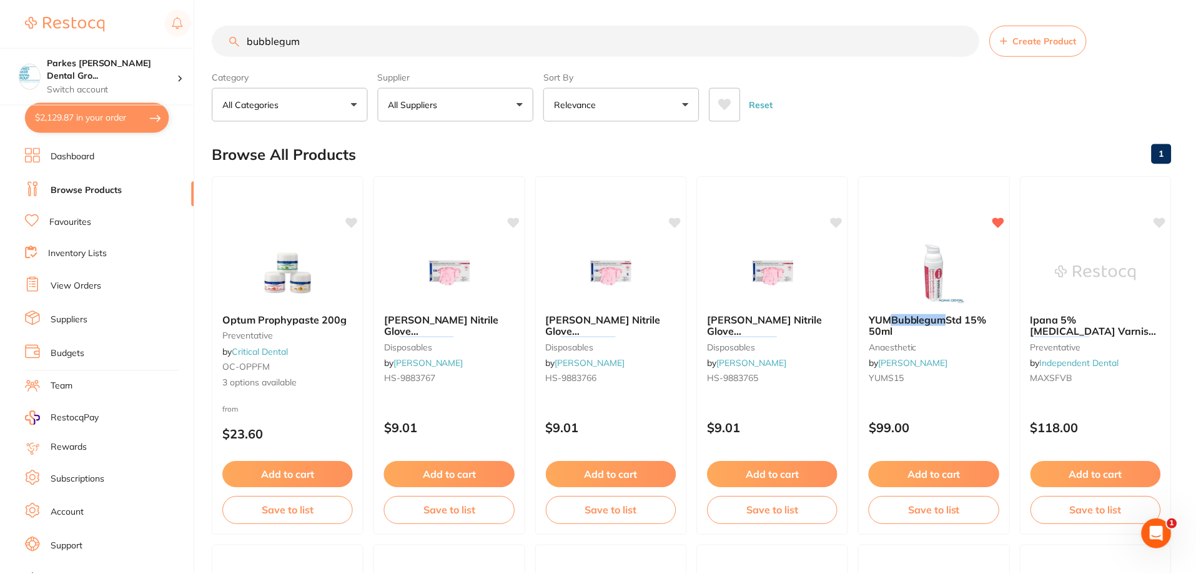
scroll to position [1, 0]
click at [102, 123] on button "$2,129.87 in your order" at bounding box center [97, 117] width 144 height 30
checkbox input "true"
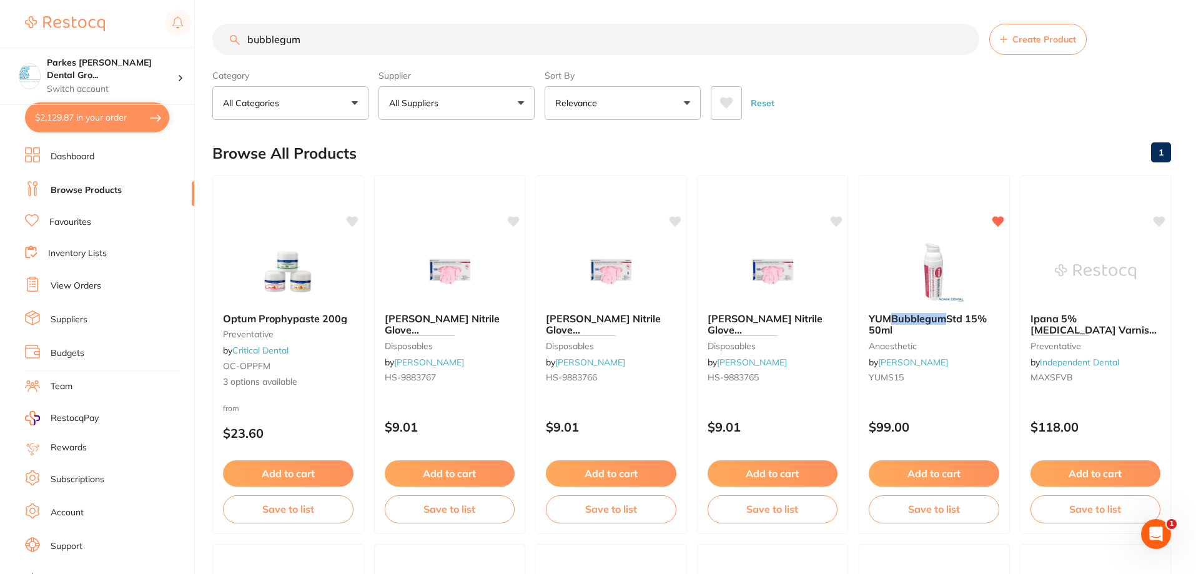
checkbox input "true"
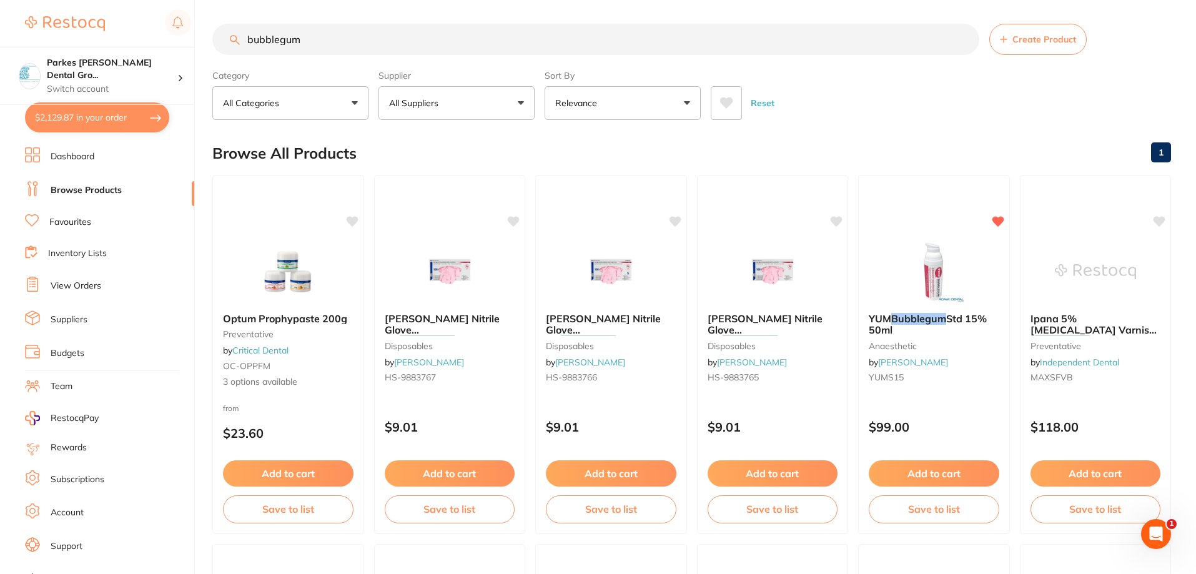
checkbox input "true"
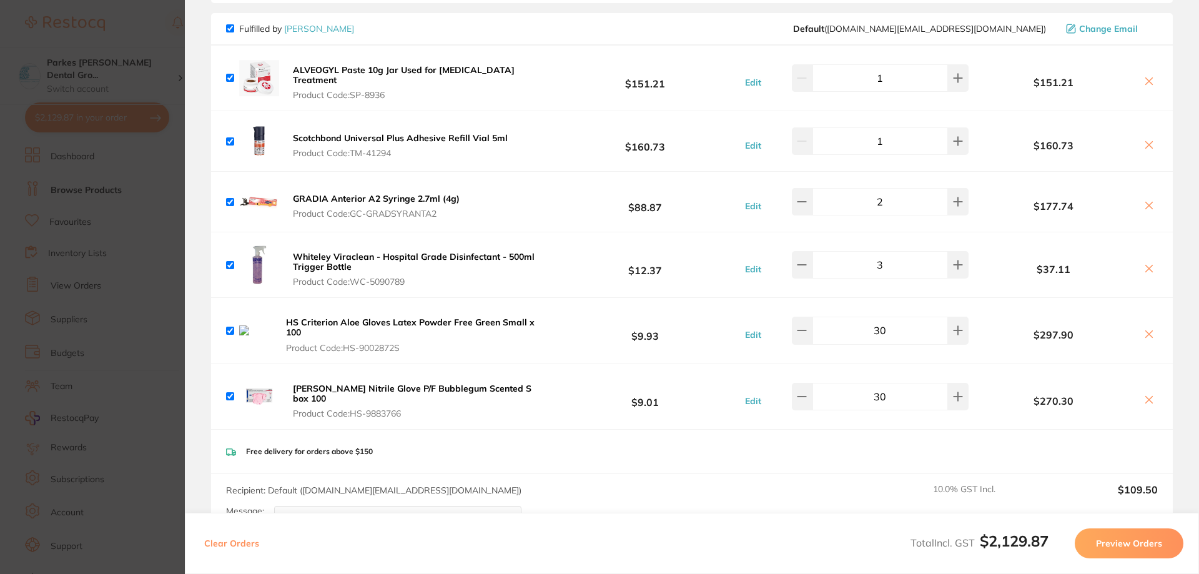
scroll to position [1310, 0]
click at [1146, 331] on icon at bounding box center [1149, 333] width 10 height 10
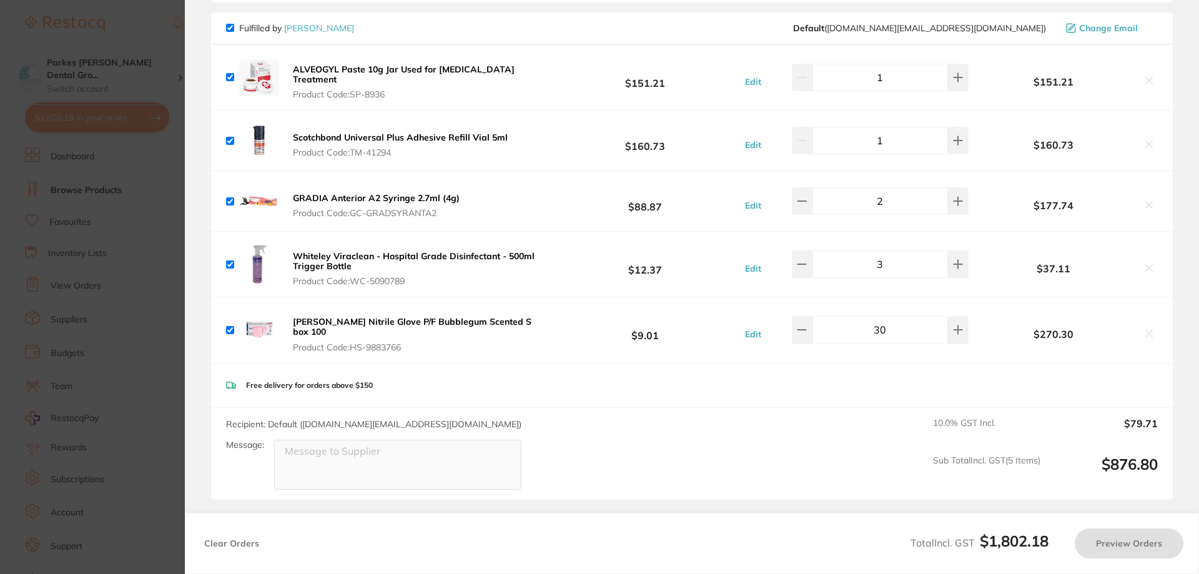
checkbox input "true"
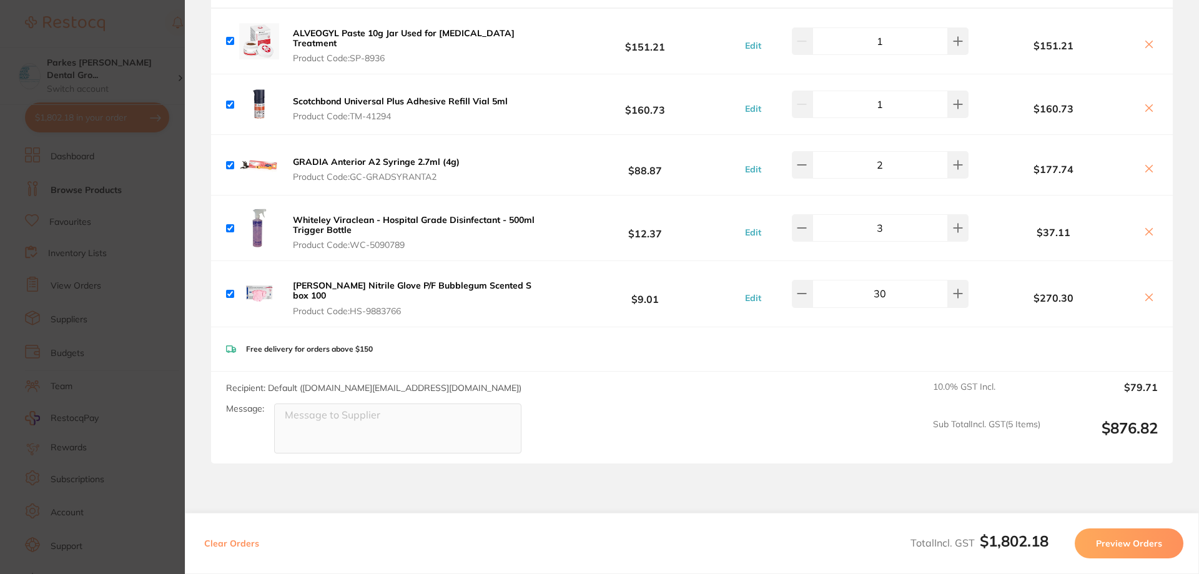
scroll to position [1236, 0]
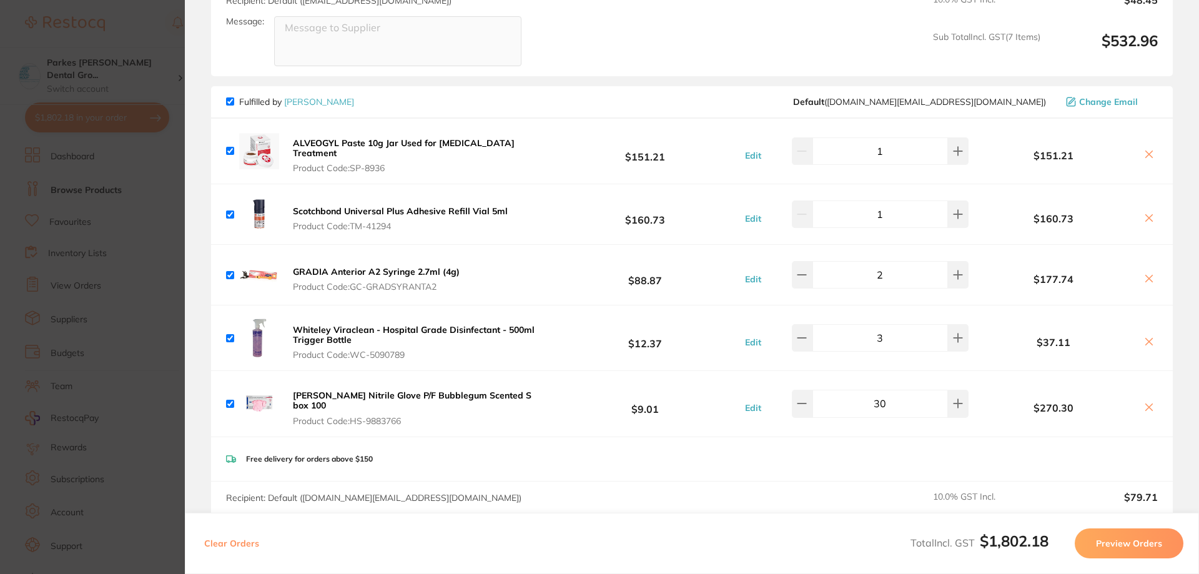
drag, startPoint x: 152, startPoint y: 29, endPoint x: 270, endPoint y: 62, distance: 122.6
click at [152, 29] on section "Update RRP Set your pre negotiated price for this item. Item Agreed RRP (excl. …" at bounding box center [599, 287] width 1199 height 574
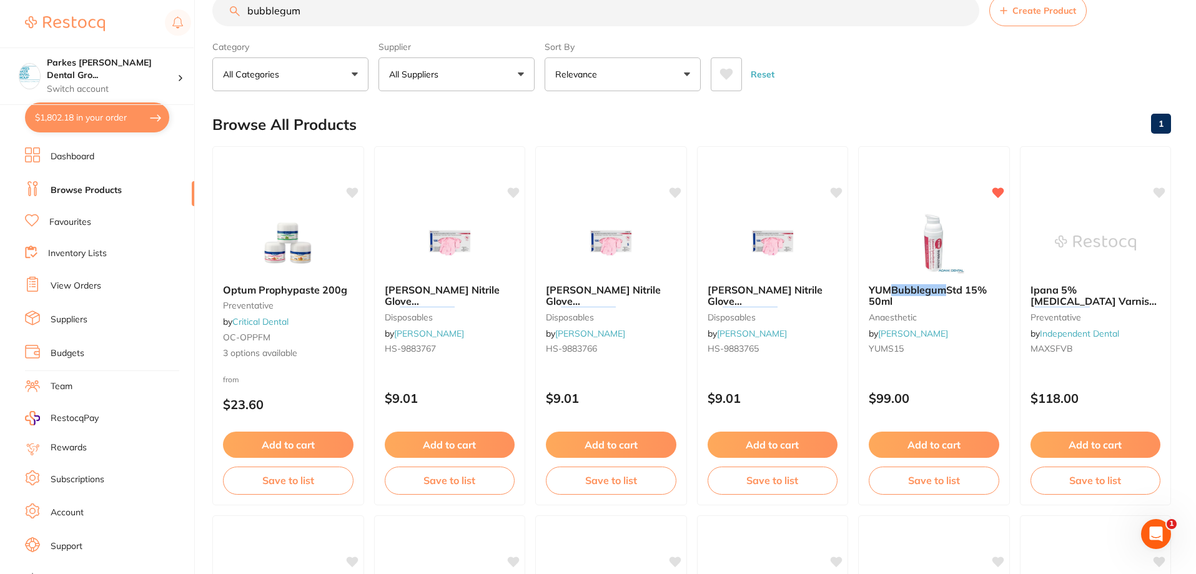
scroll to position [0, 0]
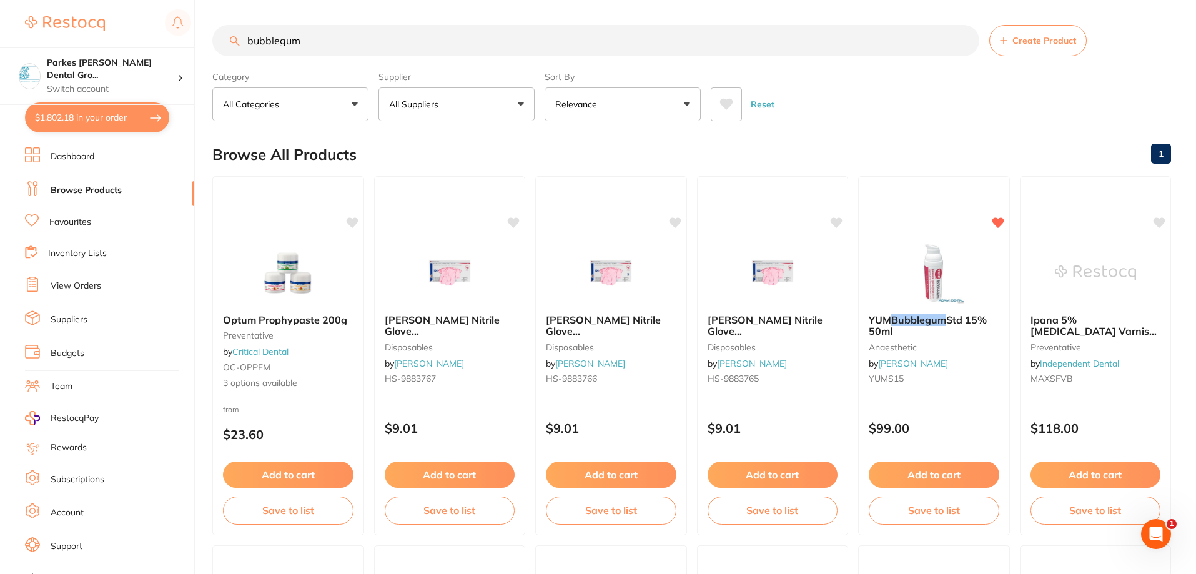
drag, startPoint x: 373, startPoint y: 46, endPoint x: 0, endPoint y: -5, distance: 376.9
click at [0, 0] on html "$1,802.18 Parkes [PERSON_NAME] Dental Gro... Switch account Parkes [PERSON_NAME…" at bounding box center [598, 287] width 1196 height 574
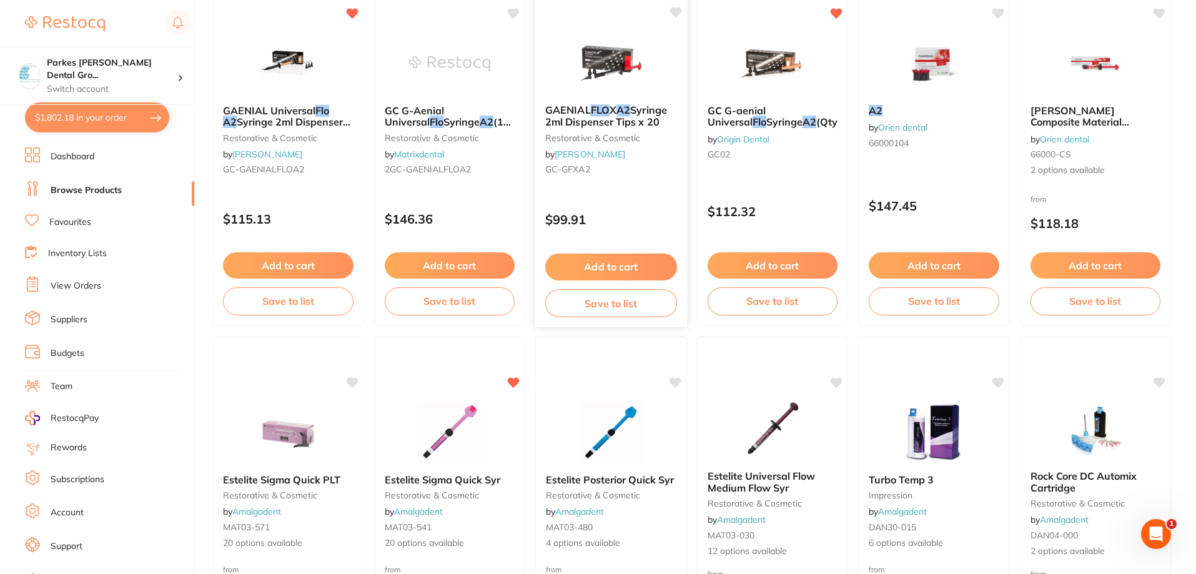
scroll to position [62, 0]
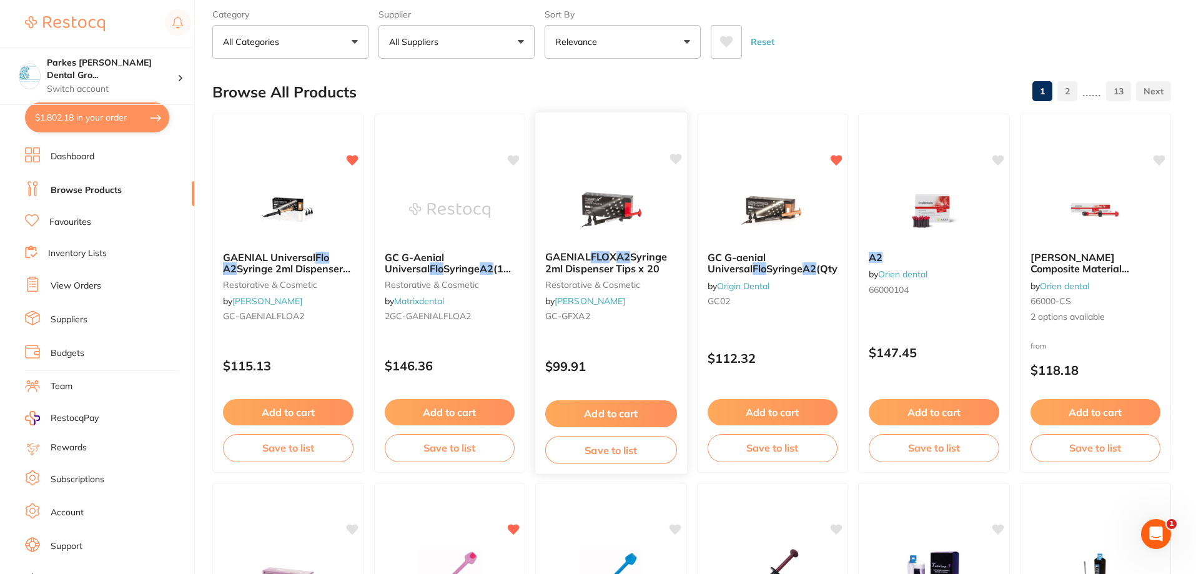
type input "flo a2"
click at [626, 402] on button "Add to cart" at bounding box center [611, 413] width 132 height 27
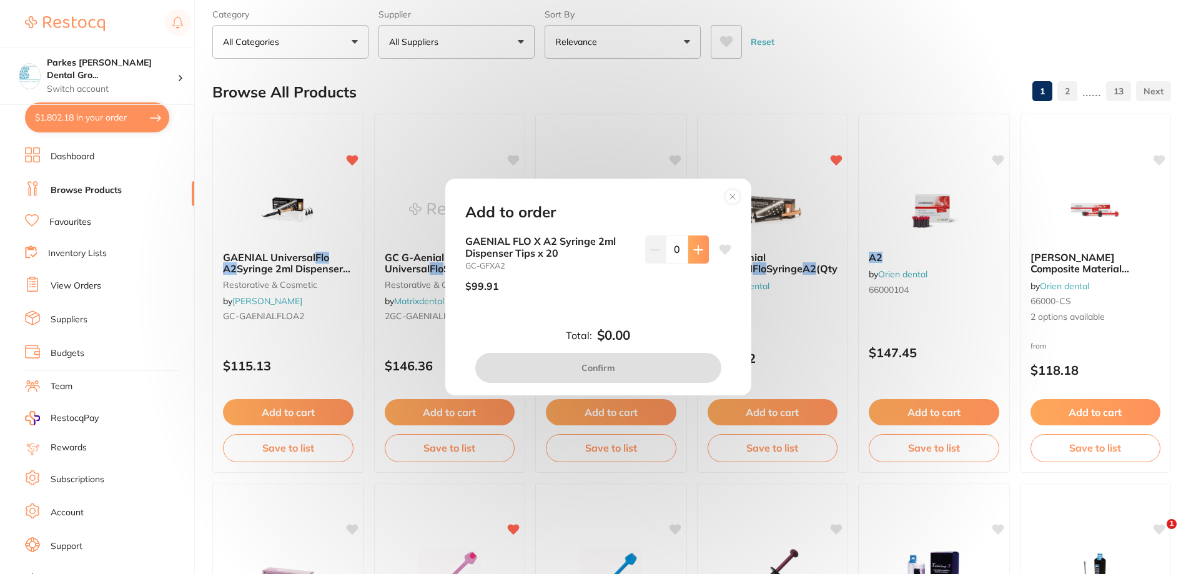
click at [695, 257] on button at bounding box center [698, 248] width 21 height 27
type input "1"
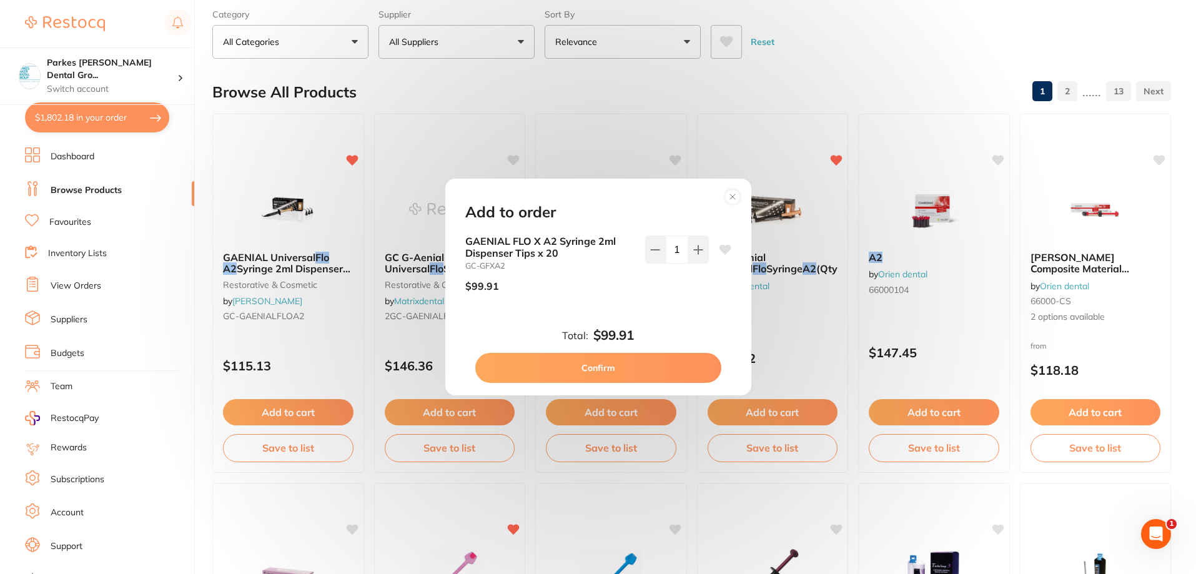
click at [643, 361] on button "Confirm" at bounding box center [598, 368] width 246 height 30
checkbox input "false"
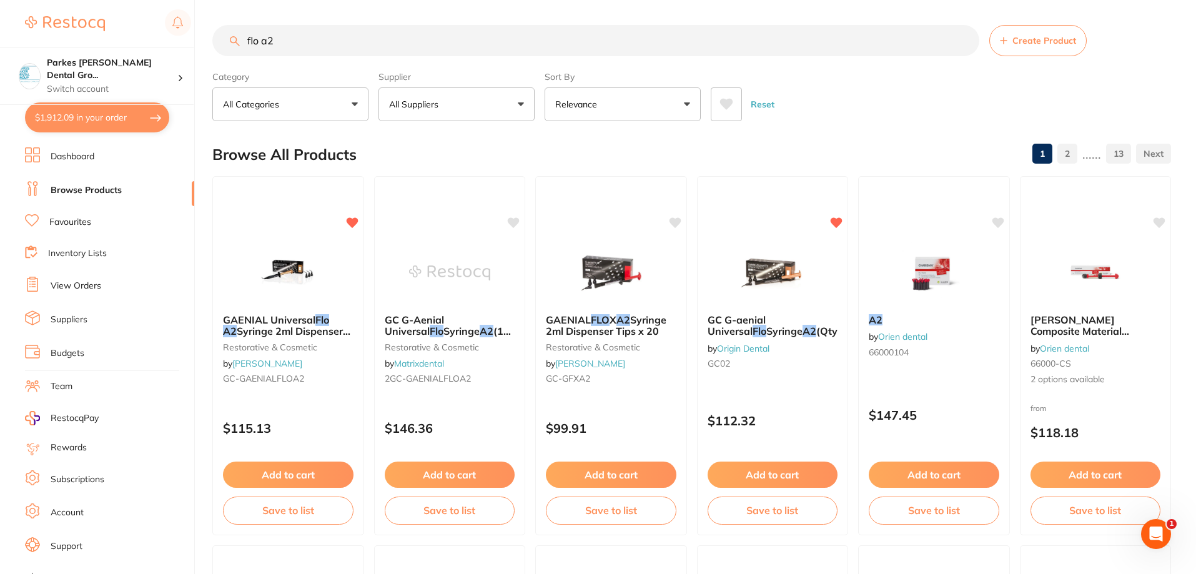
click at [358, 42] on input "flo a2" at bounding box center [595, 40] width 767 height 31
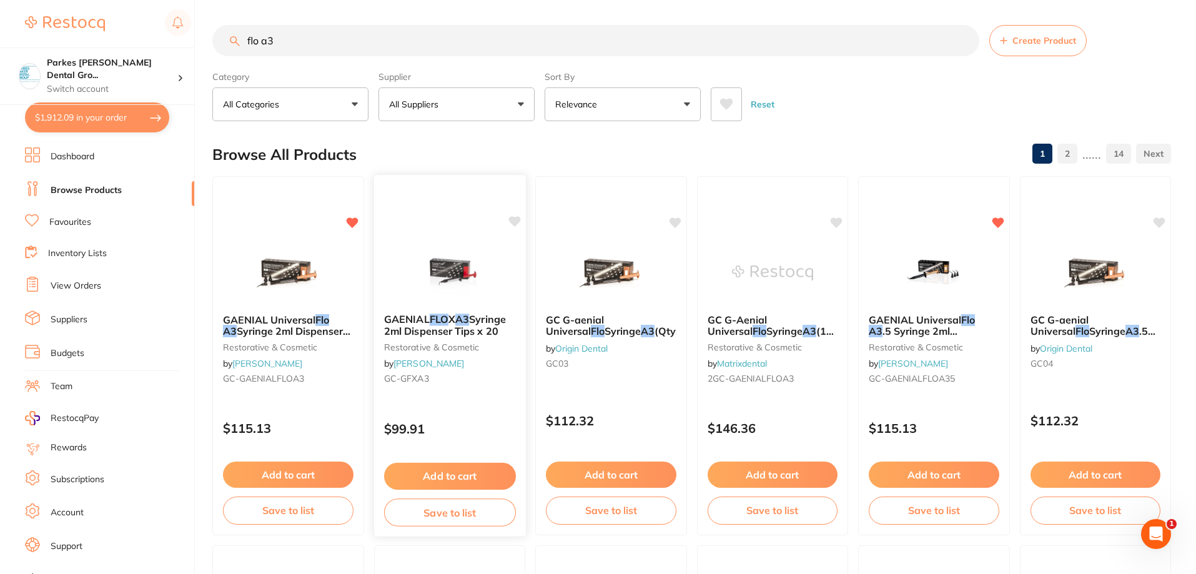
type input "flo a3"
click at [475, 412] on div "$99.91" at bounding box center [449, 426] width 152 height 34
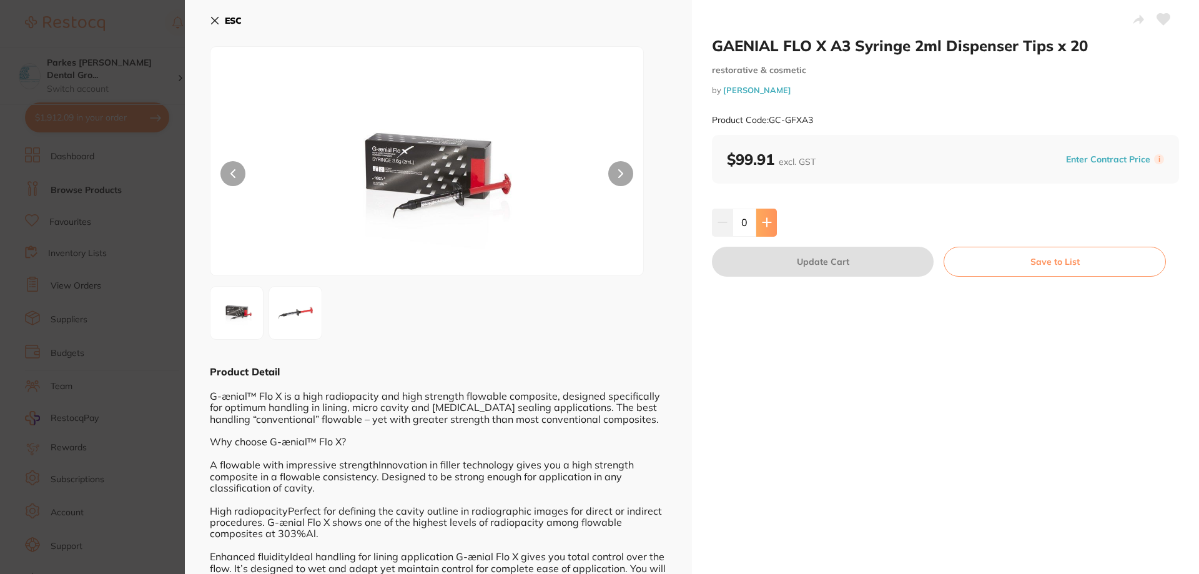
click at [769, 225] on icon at bounding box center [767, 222] width 10 height 10
type input "1"
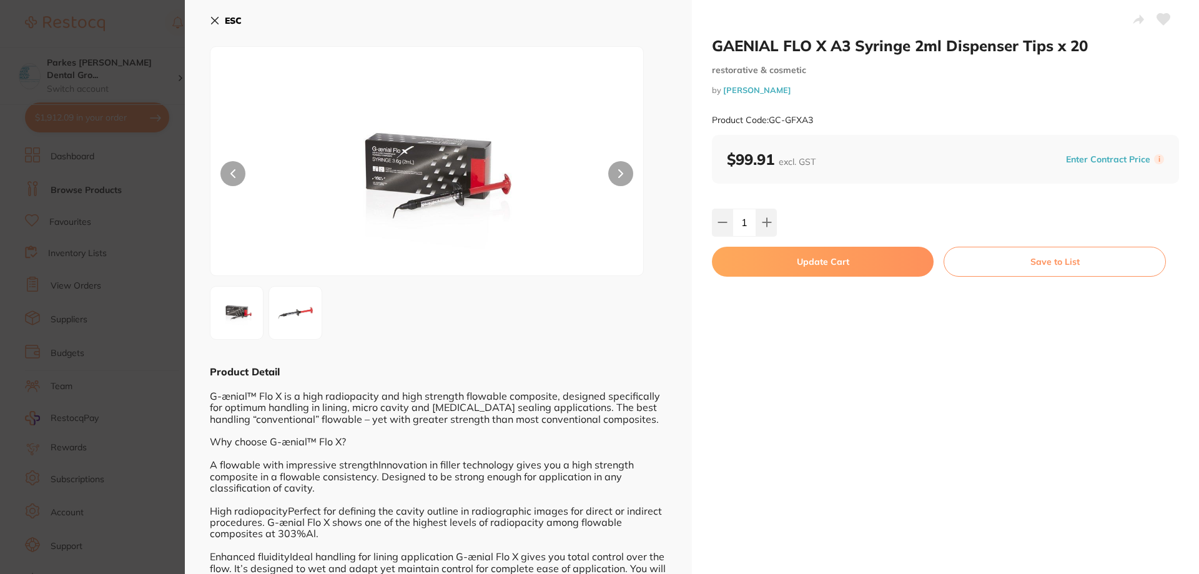
click at [868, 267] on button "Update Cart" at bounding box center [823, 262] width 222 height 30
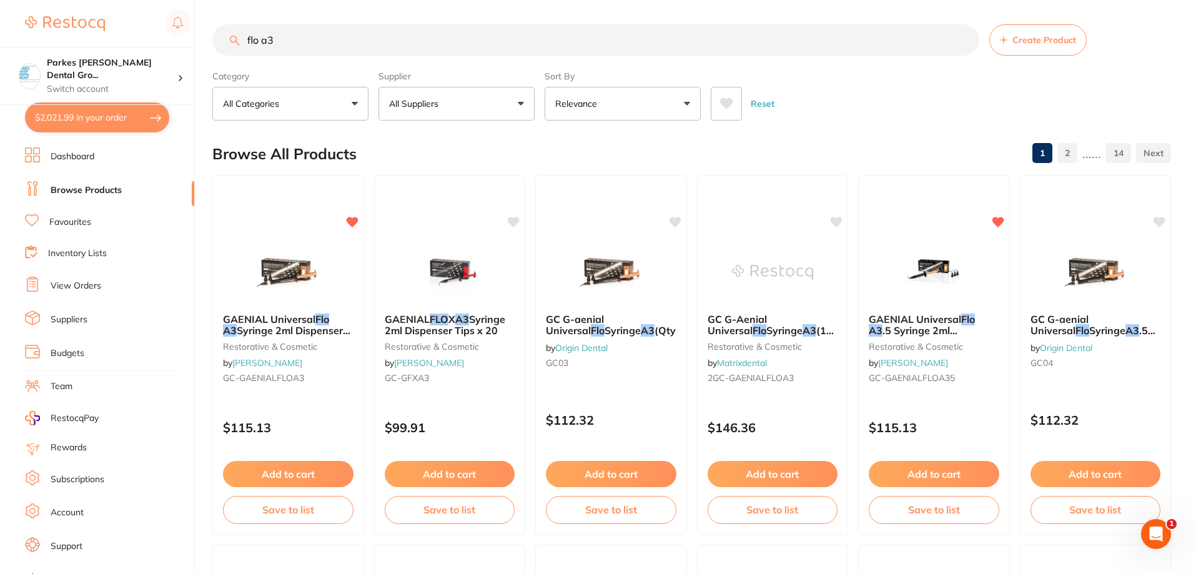
drag, startPoint x: 345, startPoint y: 39, endPoint x: 42, endPoint y: 26, distance: 302.5
click at [42, 26] on div "$2,021.99 Parkes [PERSON_NAME] Dental Gro... Switch account Parkes [PERSON_NAME…" at bounding box center [598, 286] width 1196 height 574
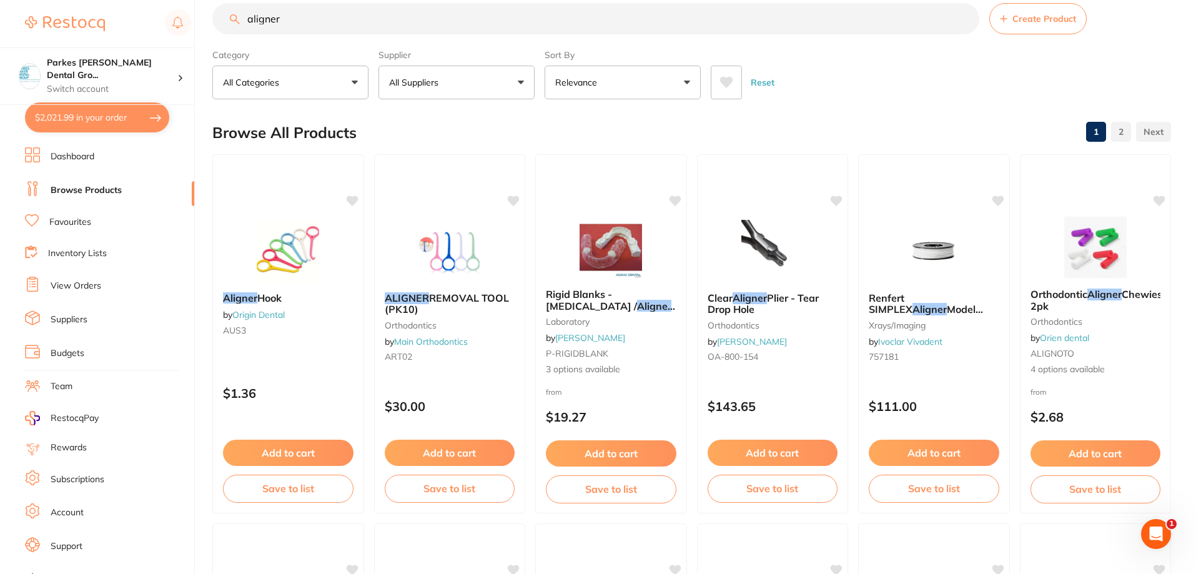
scroll to position [0, 0]
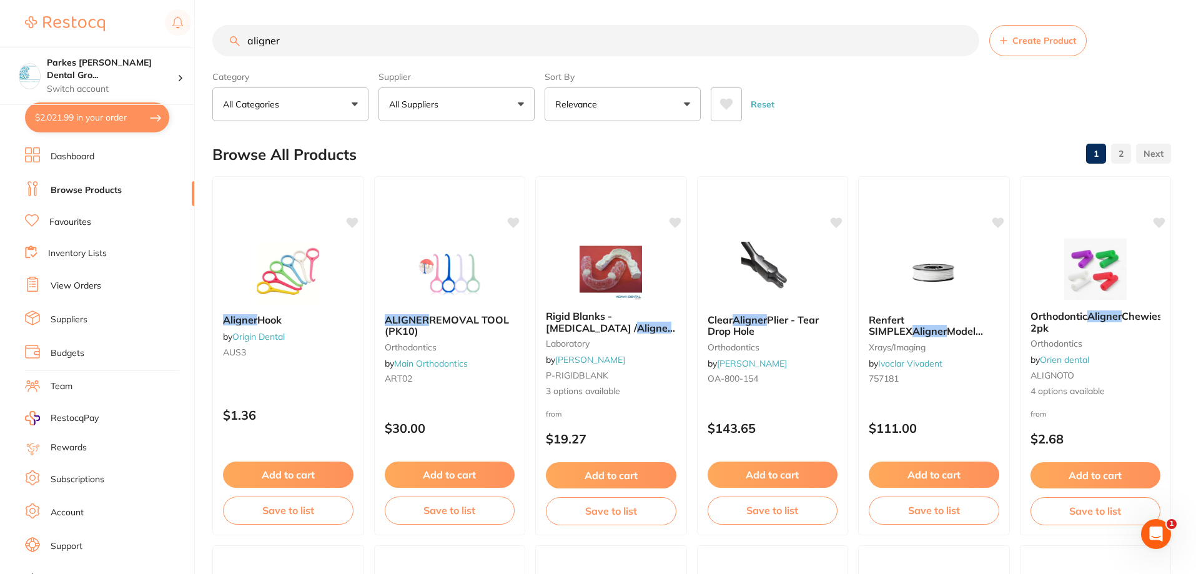
drag, startPoint x: 335, startPoint y: 46, endPoint x: 122, endPoint y: 39, distance: 213.1
click at [122, 39] on div "$2,021.99 Parkes [PERSON_NAME] Dental Gro... Switch account Parkes [PERSON_NAME…" at bounding box center [598, 287] width 1196 height 574
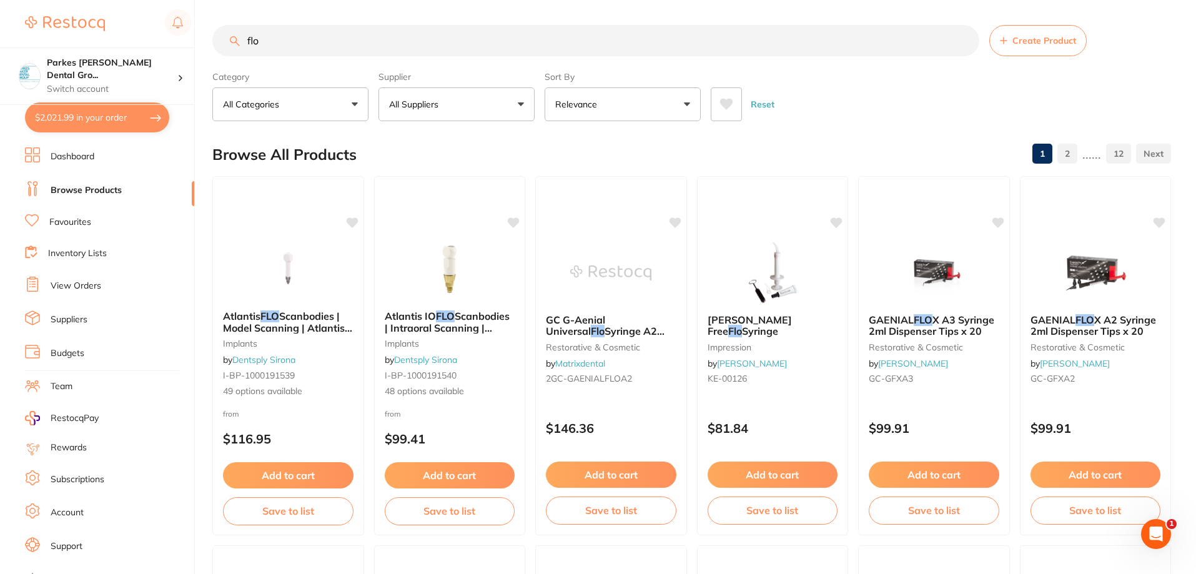
click at [621, 94] on button "Relevance" at bounding box center [623, 104] width 156 height 34
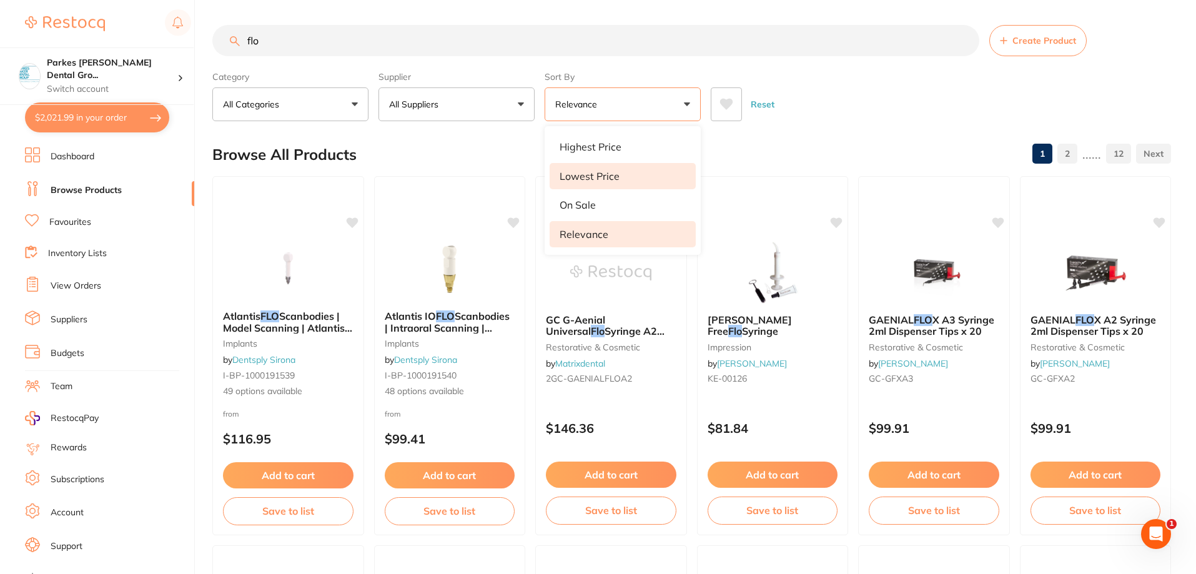
click at [620, 178] on li "Lowest Price" at bounding box center [623, 176] width 146 height 26
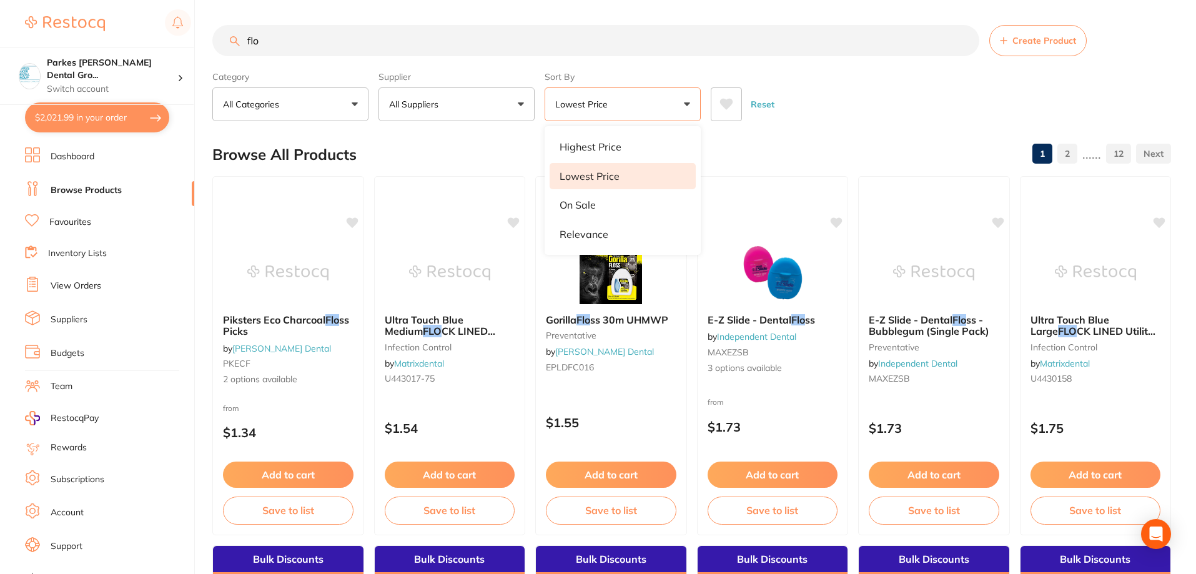
click at [889, 94] on div "Reset" at bounding box center [936, 99] width 450 height 44
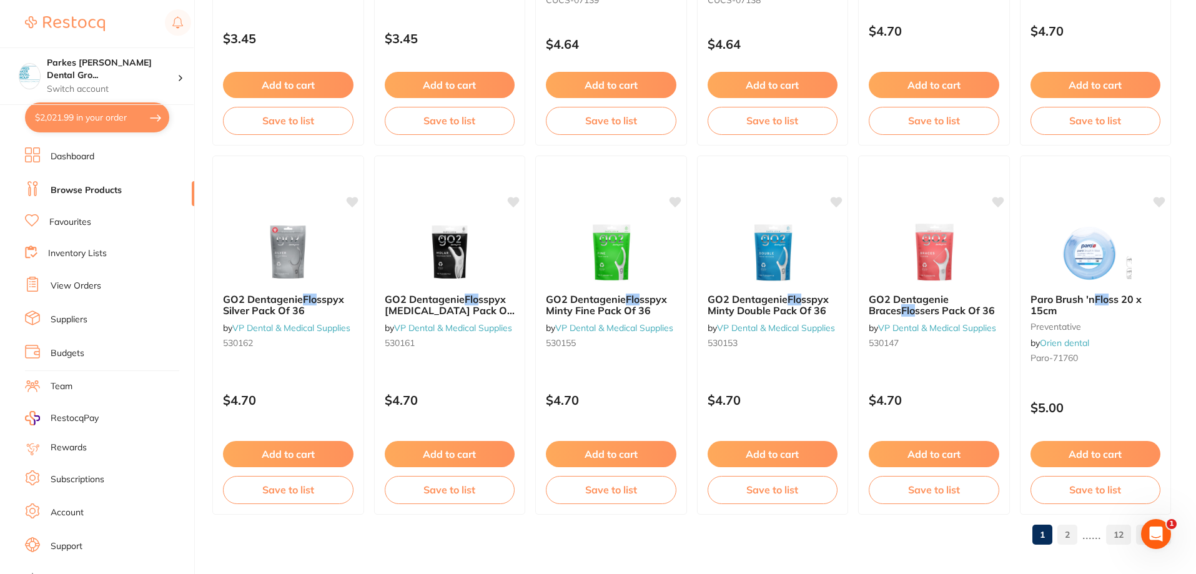
scroll to position [2979, 0]
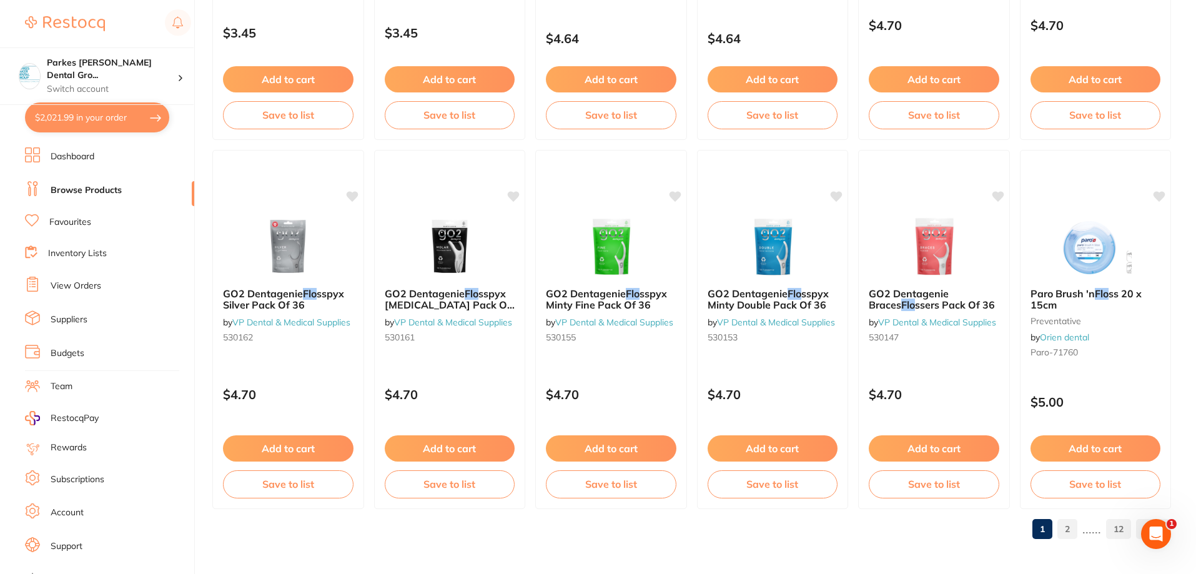
click at [1067, 528] on link "2" at bounding box center [1067, 528] width 20 height 25
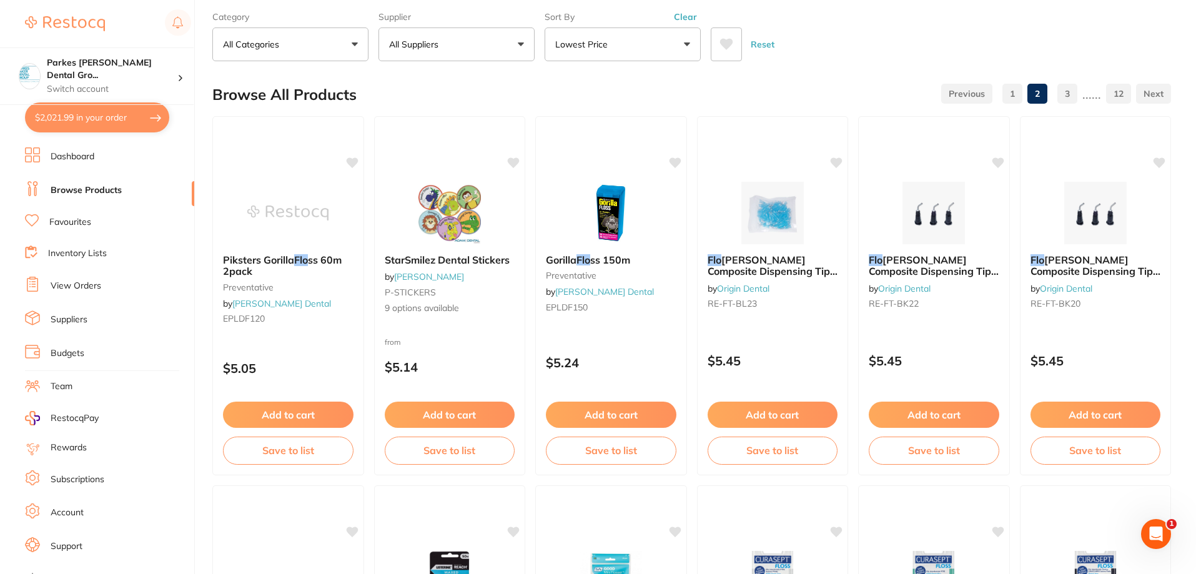
scroll to position [0, 0]
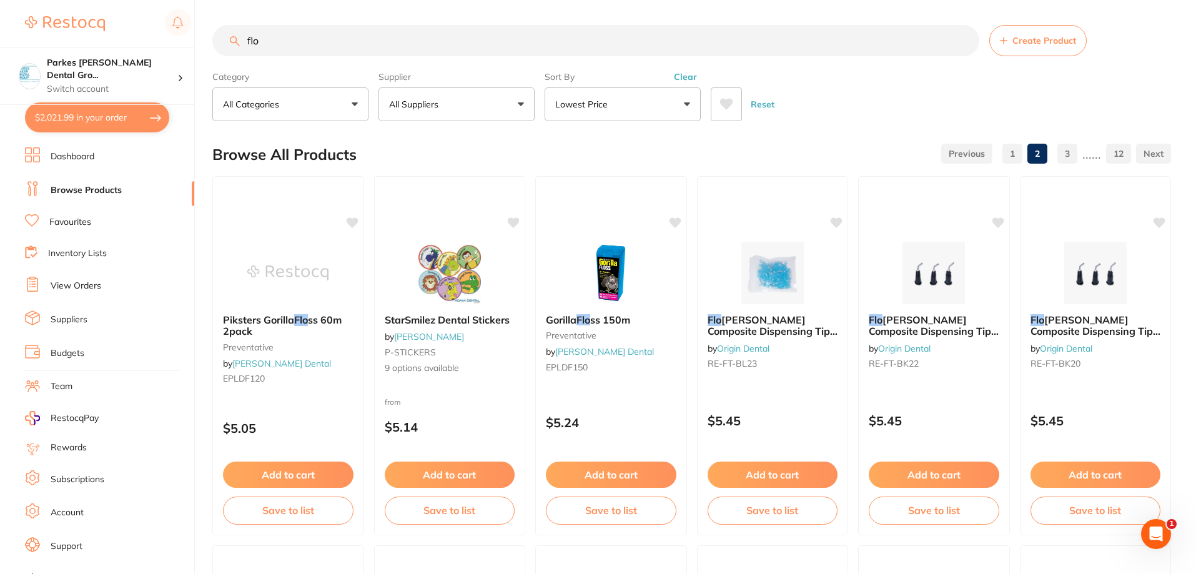
click at [678, 74] on button "Clear" at bounding box center [685, 76] width 31 height 11
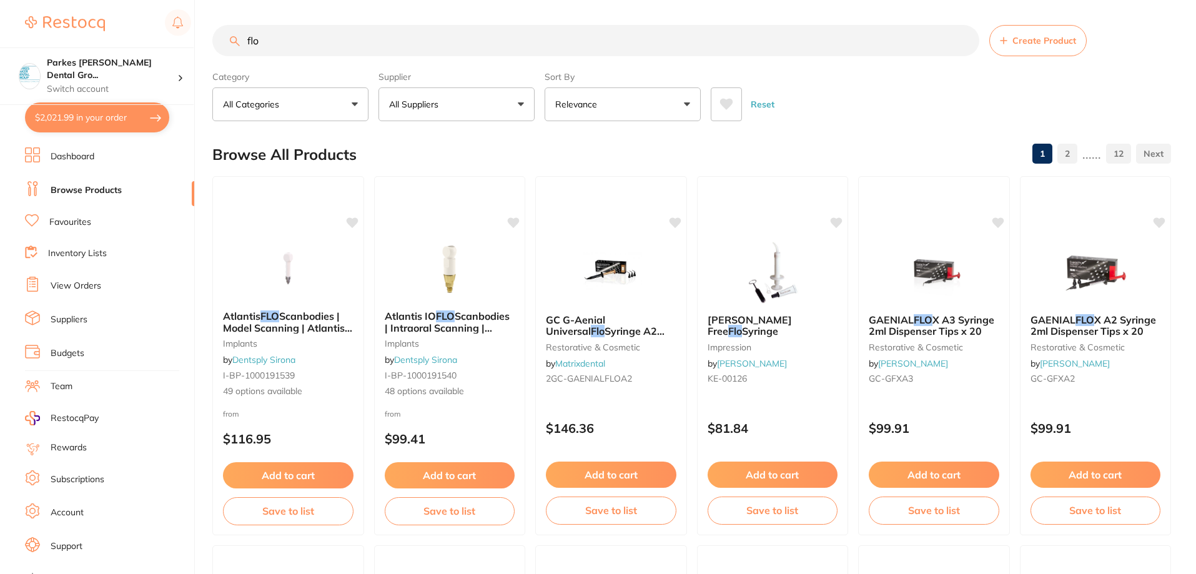
drag, startPoint x: 529, startPoint y: 41, endPoint x: 236, endPoint y: 36, distance: 292.9
click at [239, 36] on input "flo" at bounding box center [595, 40] width 767 height 31
paste input "VP1527"
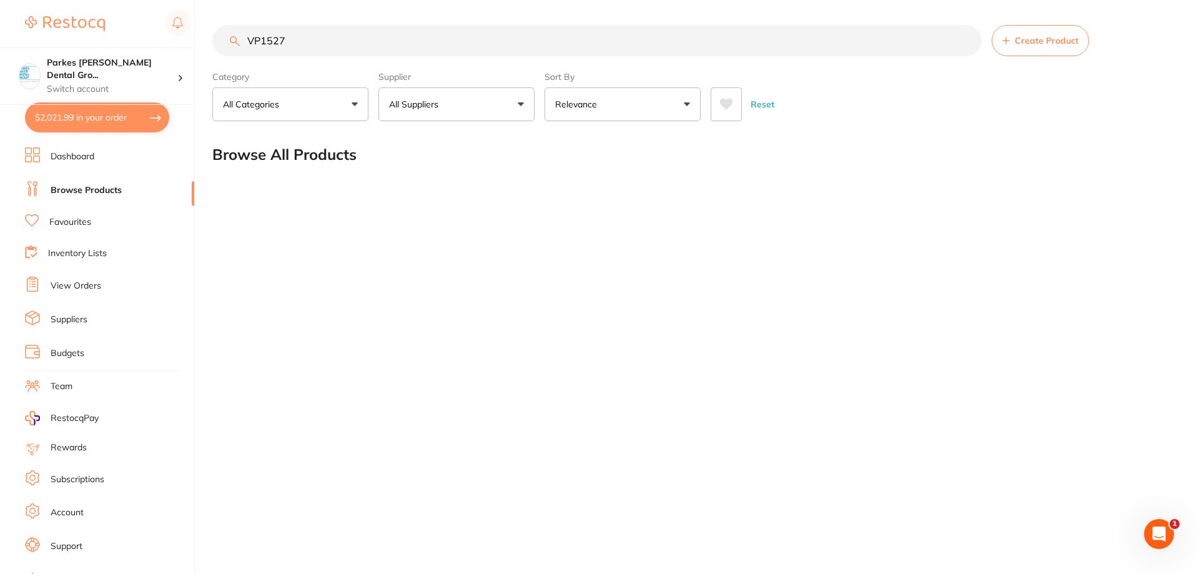
drag, startPoint x: 380, startPoint y: 44, endPoint x: 177, endPoint y: 46, distance: 202.3
click at [177, 46] on div "$2,021.99 Parkes [PERSON_NAME] Dental Gro... Switch account Parkes [PERSON_NAME…" at bounding box center [599, 287] width 1199 height 574
paste input "O-"
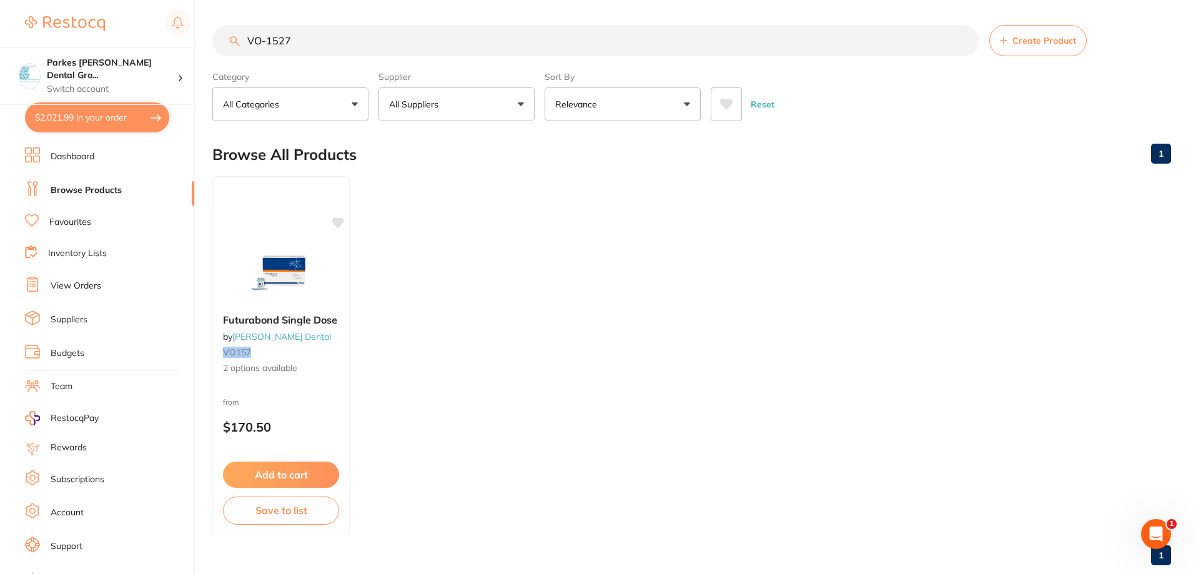
click at [264, 41] on input "VO-1527" at bounding box center [595, 40] width 767 height 31
click at [303, 37] on input "VO1527" at bounding box center [595, 40] width 767 height 31
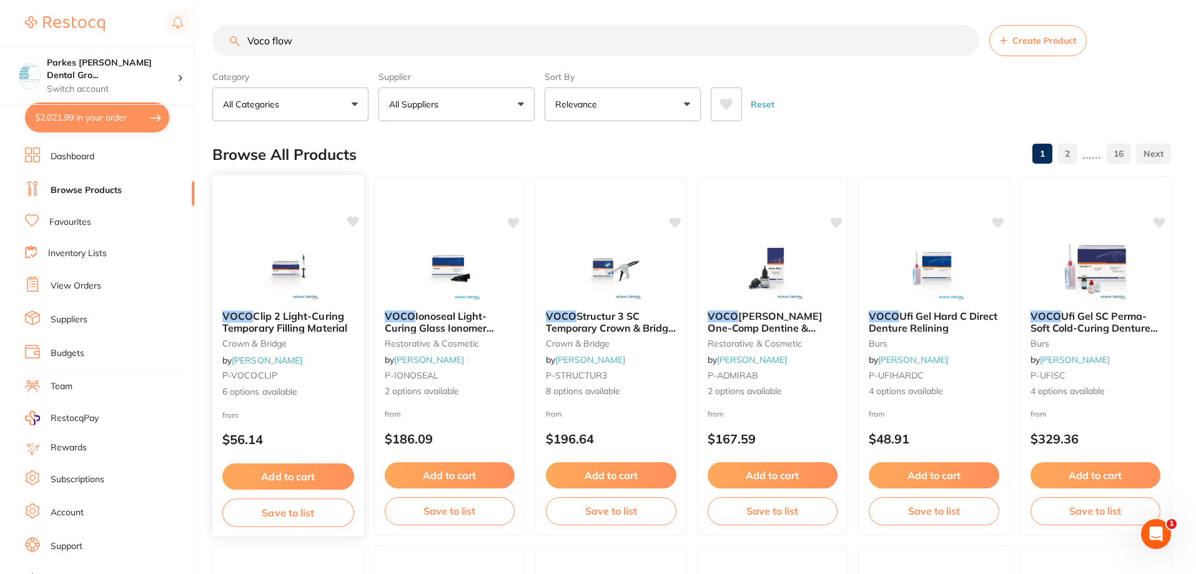
click at [261, 279] on img at bounding box center [288, 268] width 82 height 63
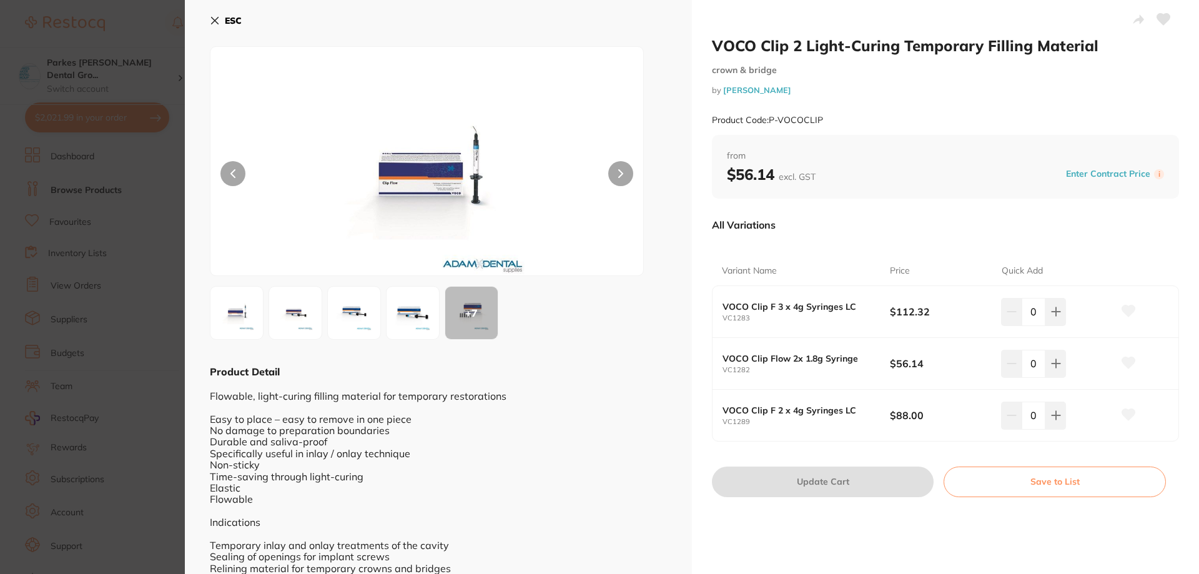
click at [485, 180] on img at bounding box center [427, 176] width 260 height 197
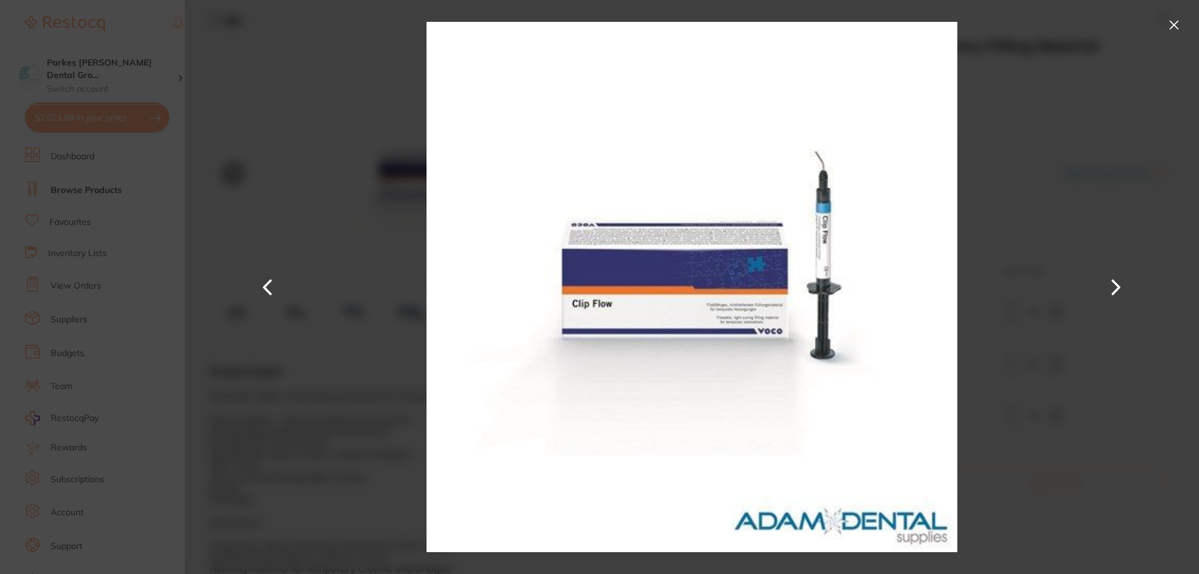
click at [1172, 27] on button at bounding box center [1174, 25] width 20 height 20
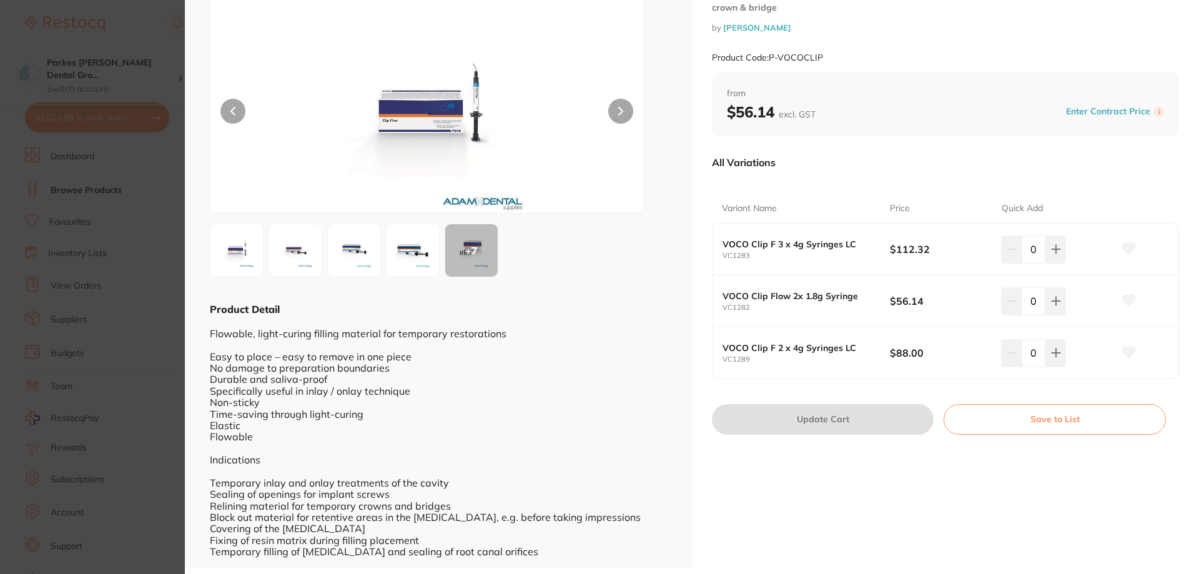
scroll to position [66, 0]
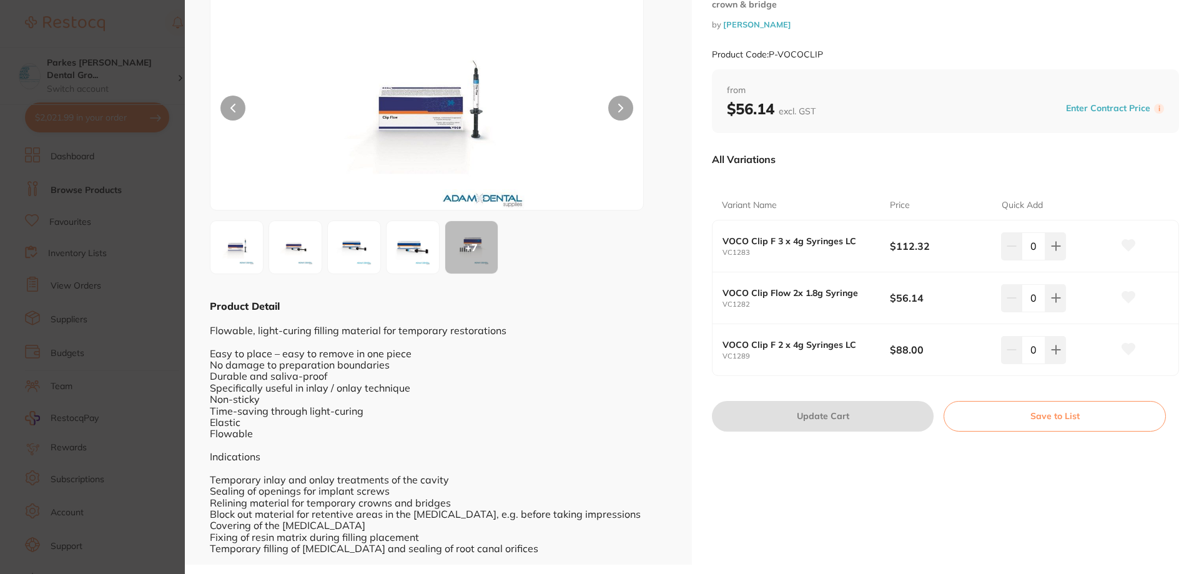
click at [415, 254] on img at bounding box center [412, 247] width 45 height 45
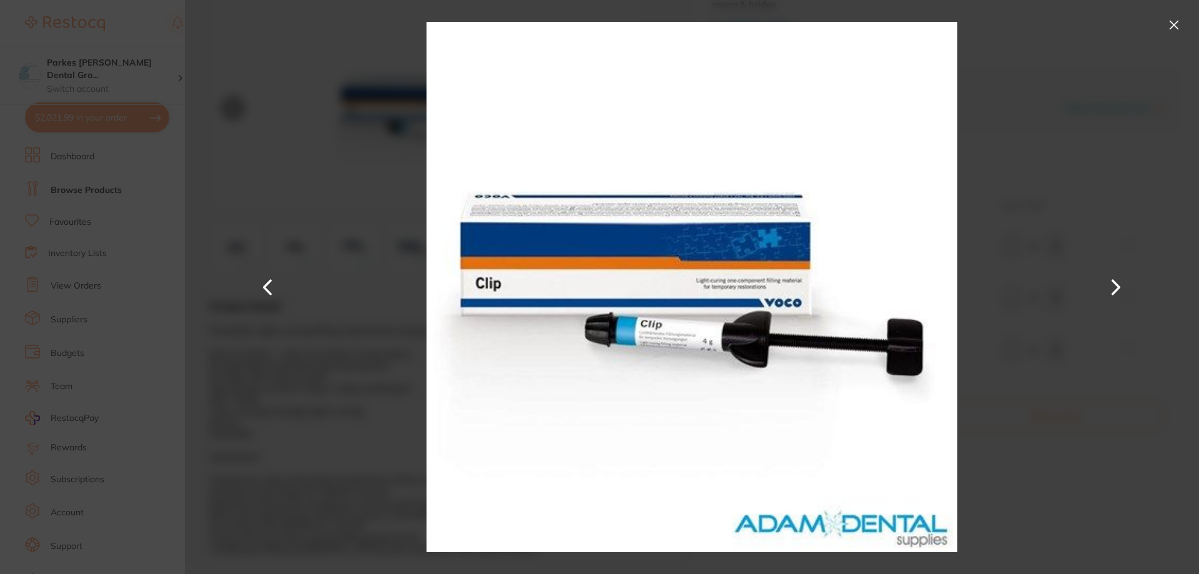
click at [269, 284] on button at bounding box center [268, 287] width 30 height 287
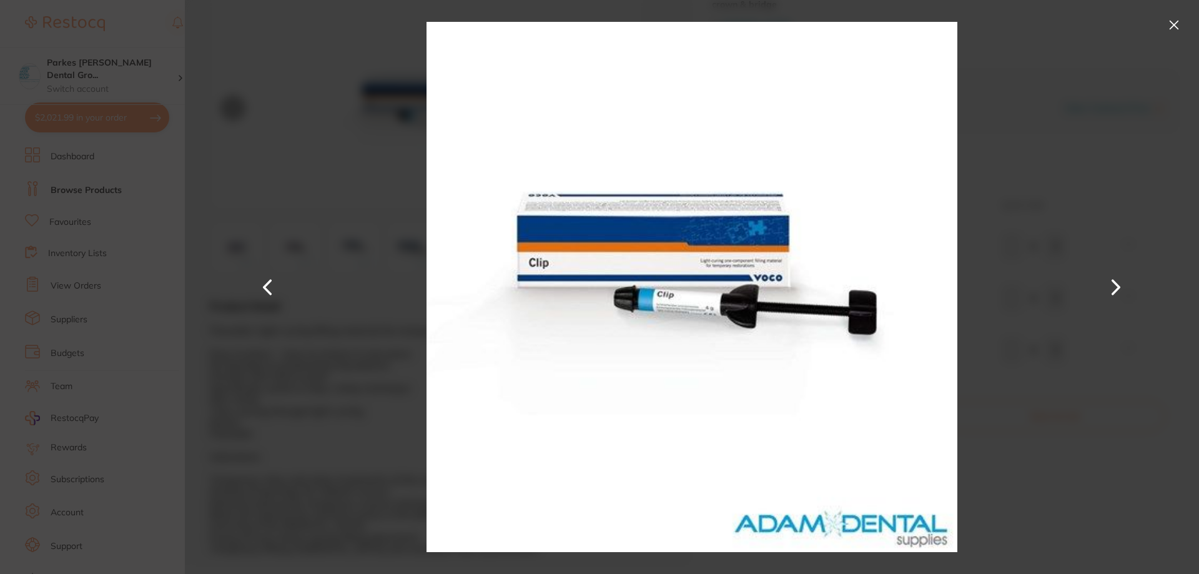
click at [269, 285] on button at bounding box center [268, 287] width 30 height 287
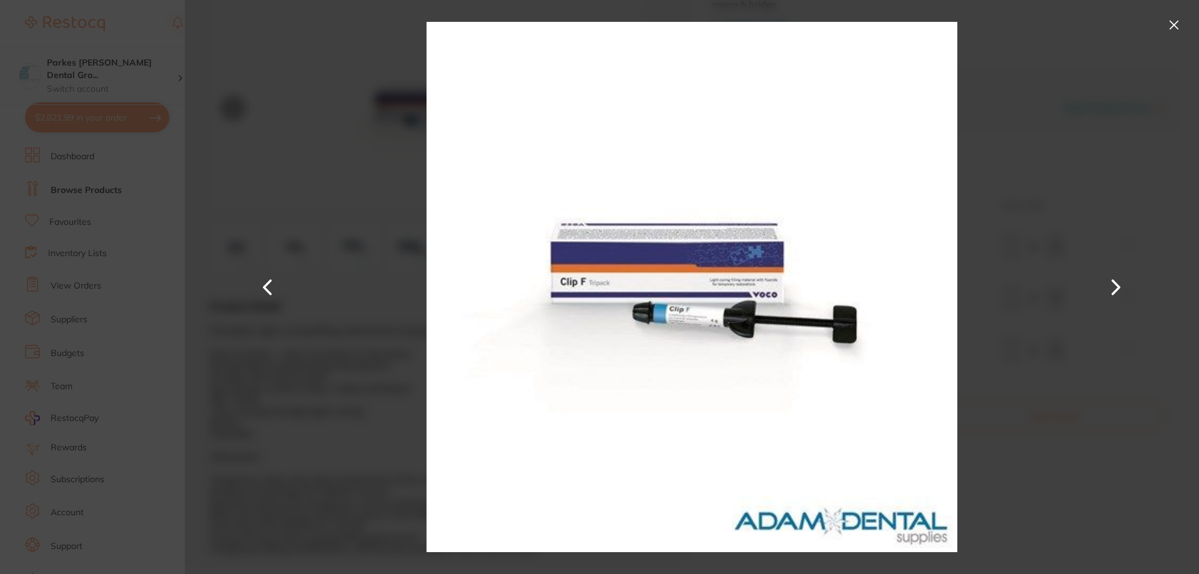
click at [269, 285] on button at bounding box center [268, 287] width 30 height 287
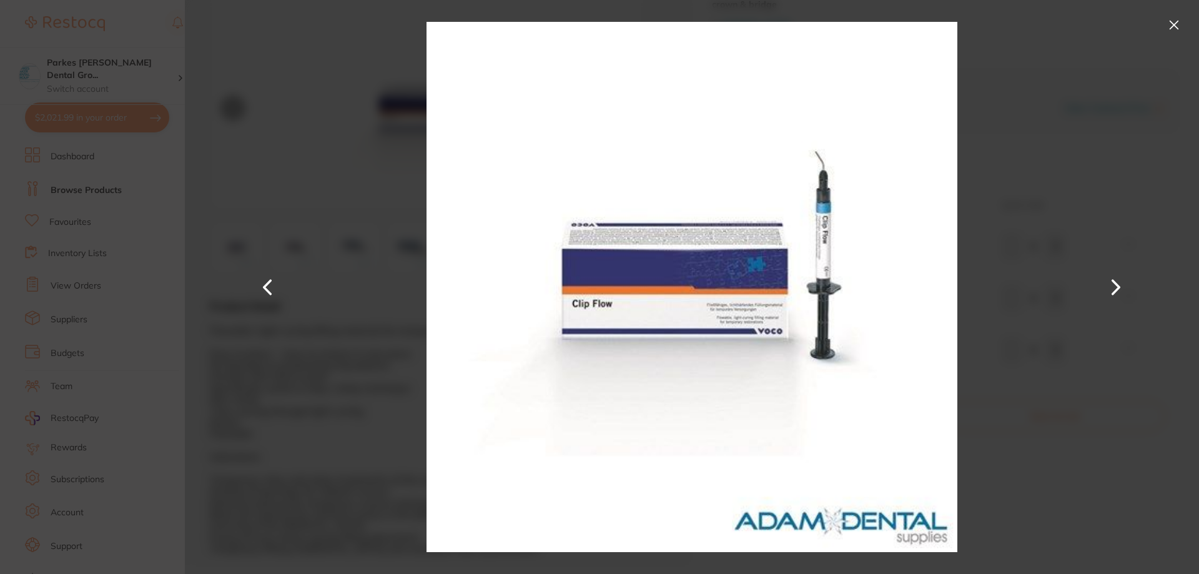
click at [1168, 26] on button at bounding box center [1174, 25] width 20 height 20
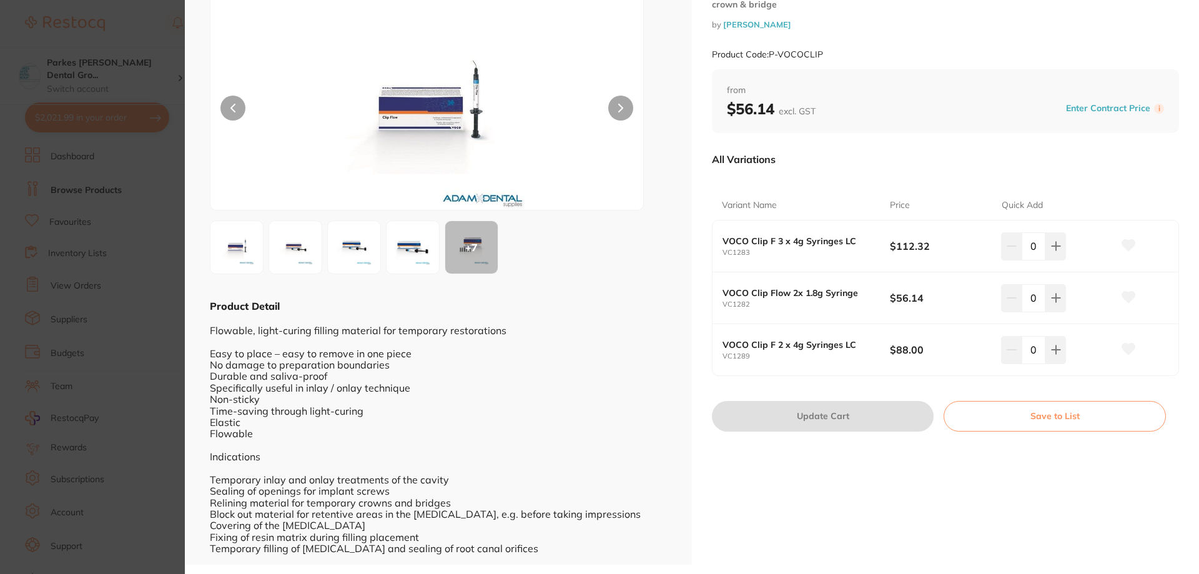
click at [165, 32] on section "VOCO Clip 2 Light-Curing Temporary Filling Material crown & bridge by [PERSON_N…" at bounding box center [599, 287] width 1199 height 574
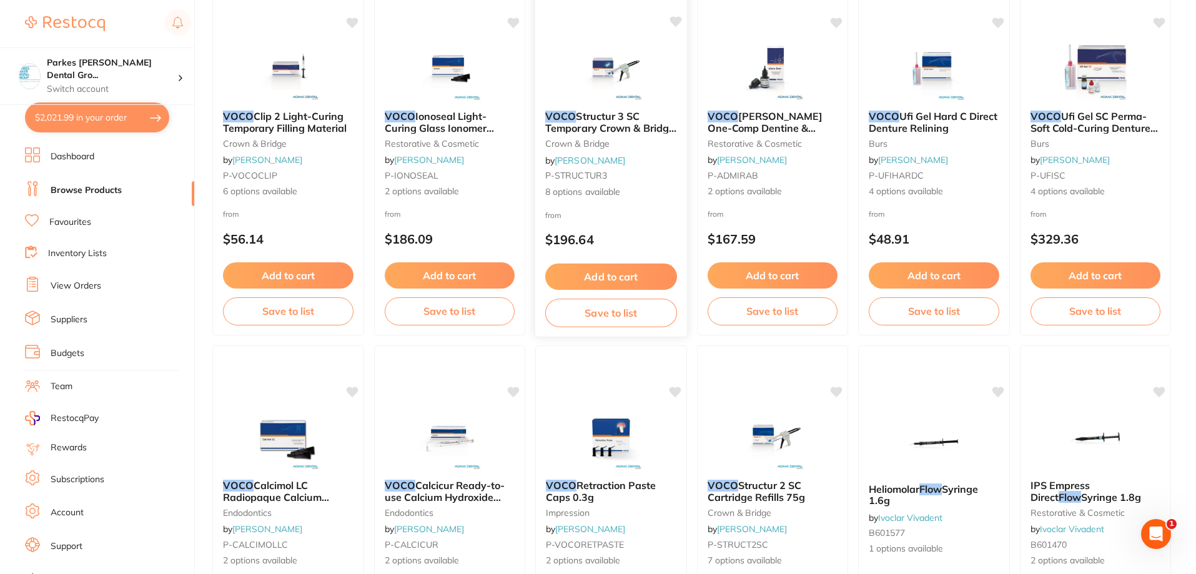
scroll to position [387, 0]
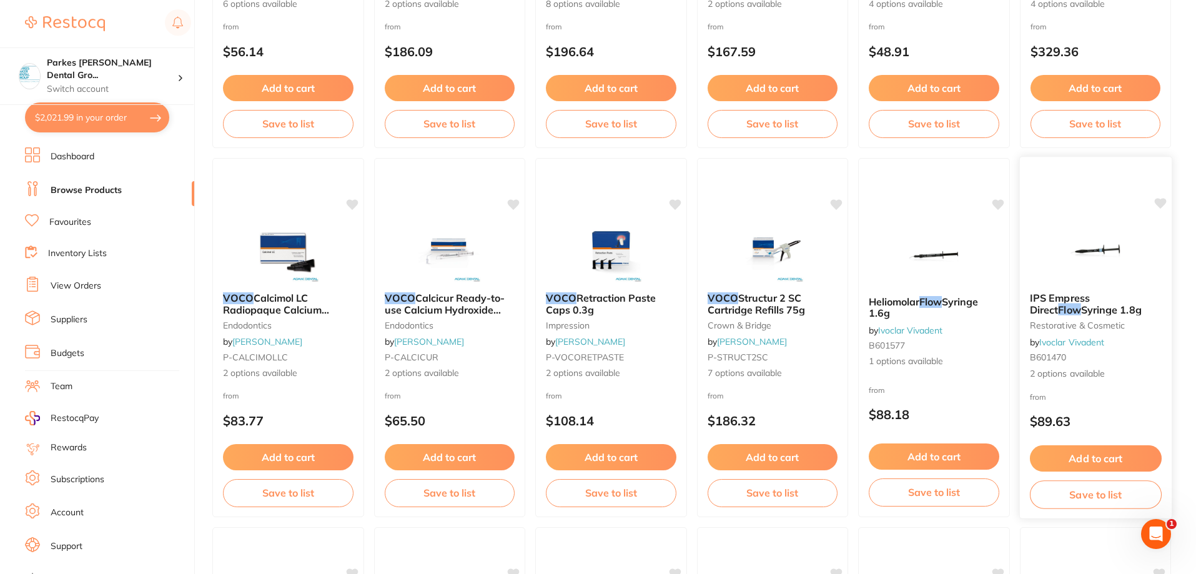
click at [1129, 330] on small "restorative & cosmetic" at bounding box center [1095, 325] width 132 height 10
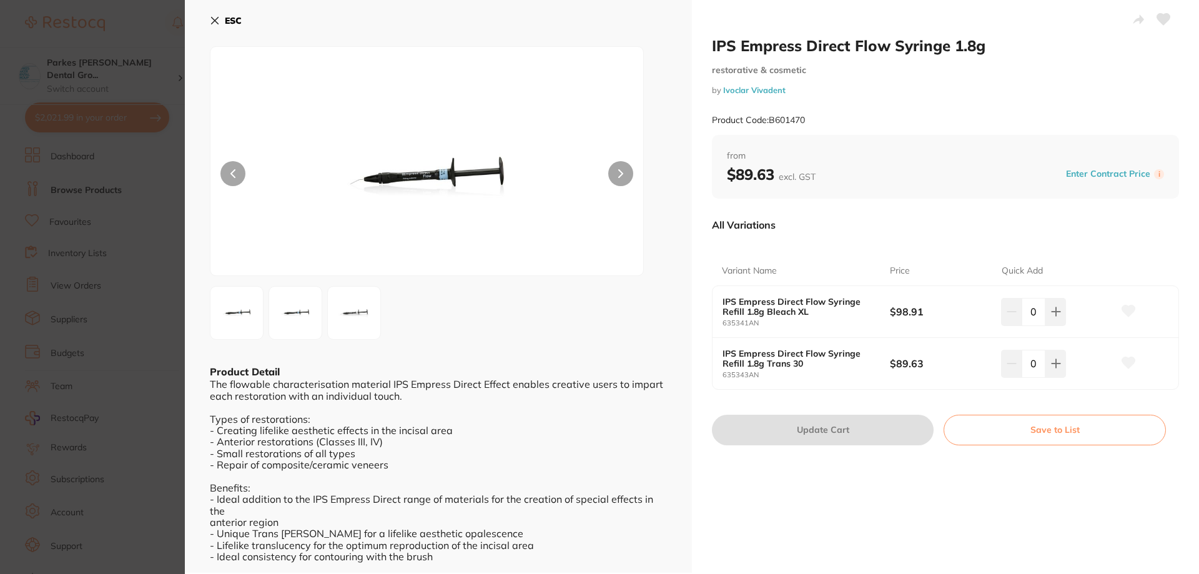
click at [225, 17] on b "ESC" at bounding box center [233, 20] width 17 height 11
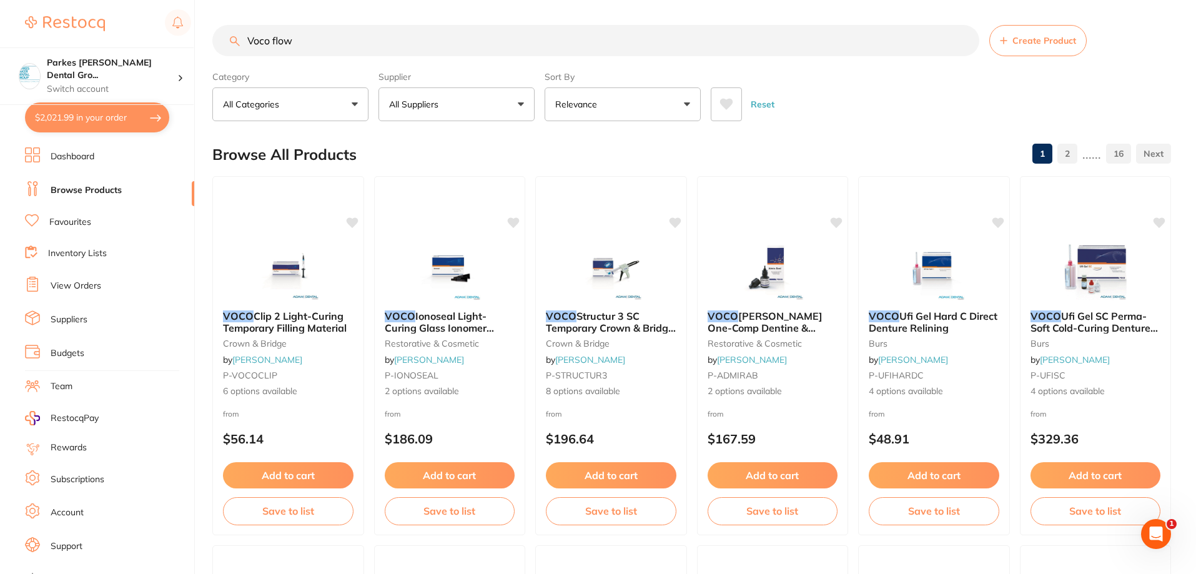
drag, startPoint x: 417, startPoint y: 26, endPoint x: 137, endPoint y: 16, distance: 279.9
click at [137, 16] on div "$2,021.99 Parkes [PERSON_NAME] Dental Gro... Switch account Parkes [PERSON_NAME…" at bounding box center [598, 287] width 1196 height 574
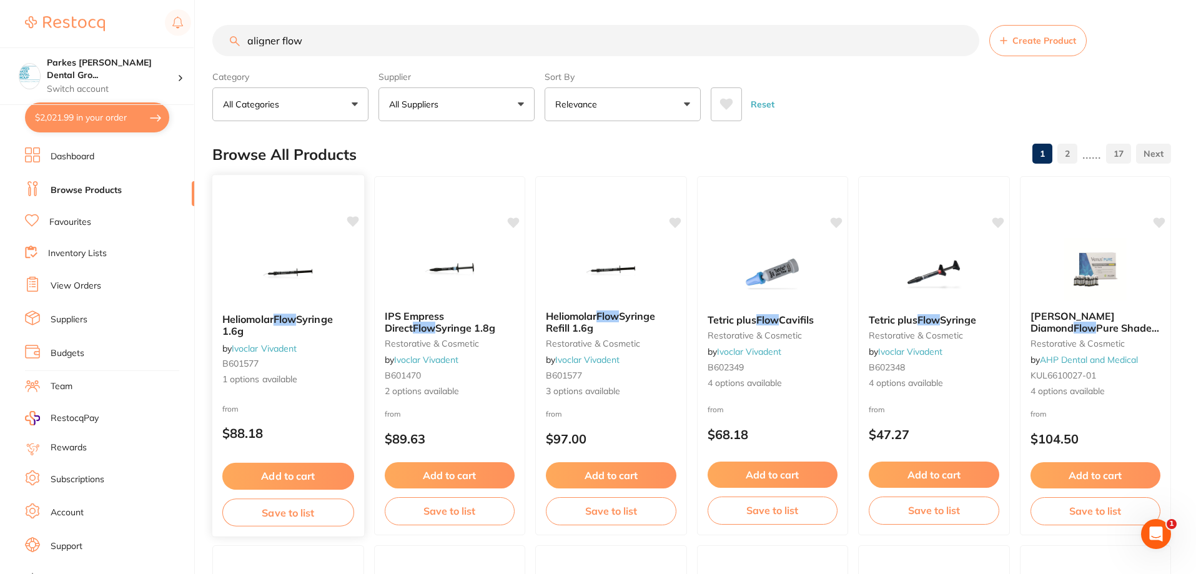
type input "aligner flow"
click at [264, 274] on img at bounding box center [288, 271] width 82 height 63
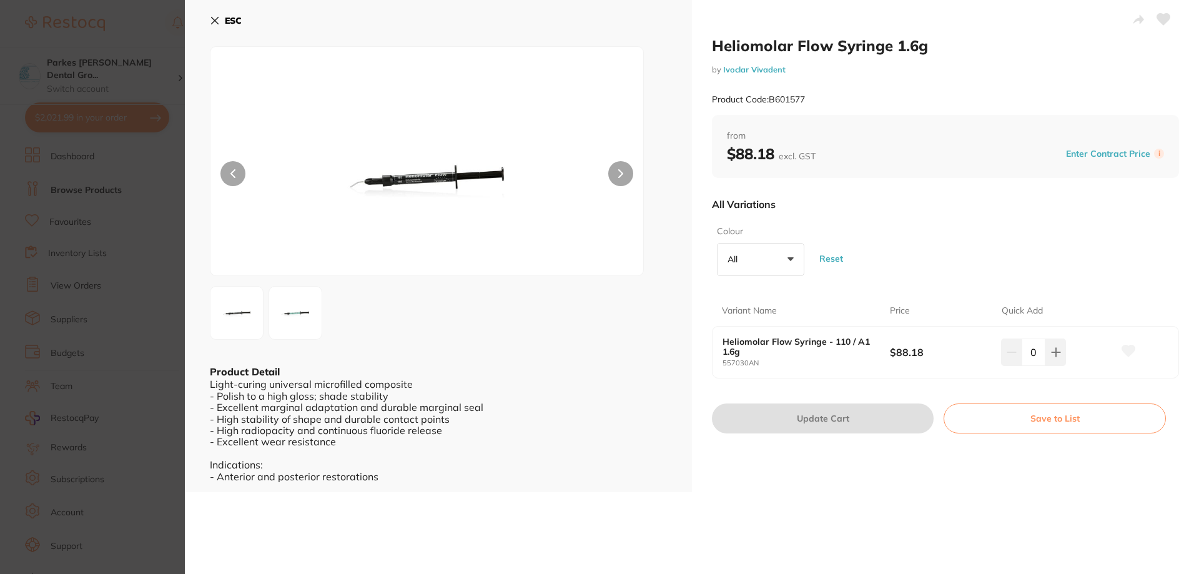
scroll to position [1, 0]
click at [219, 22] on icon at bounding box center [215, 21] width 10 height 10
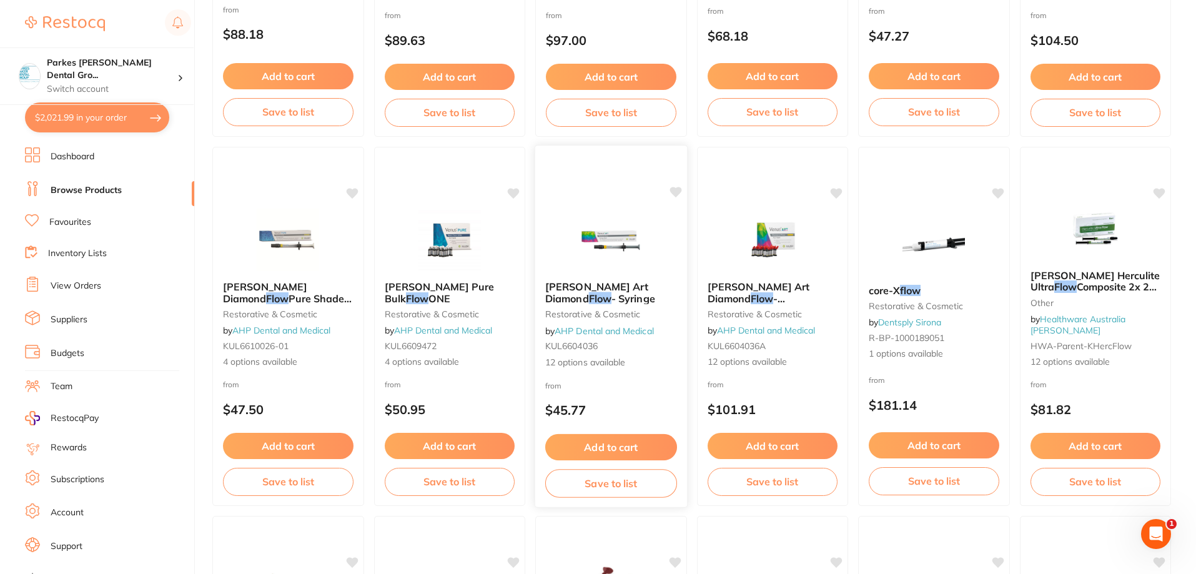
scroll to position [439, 0]
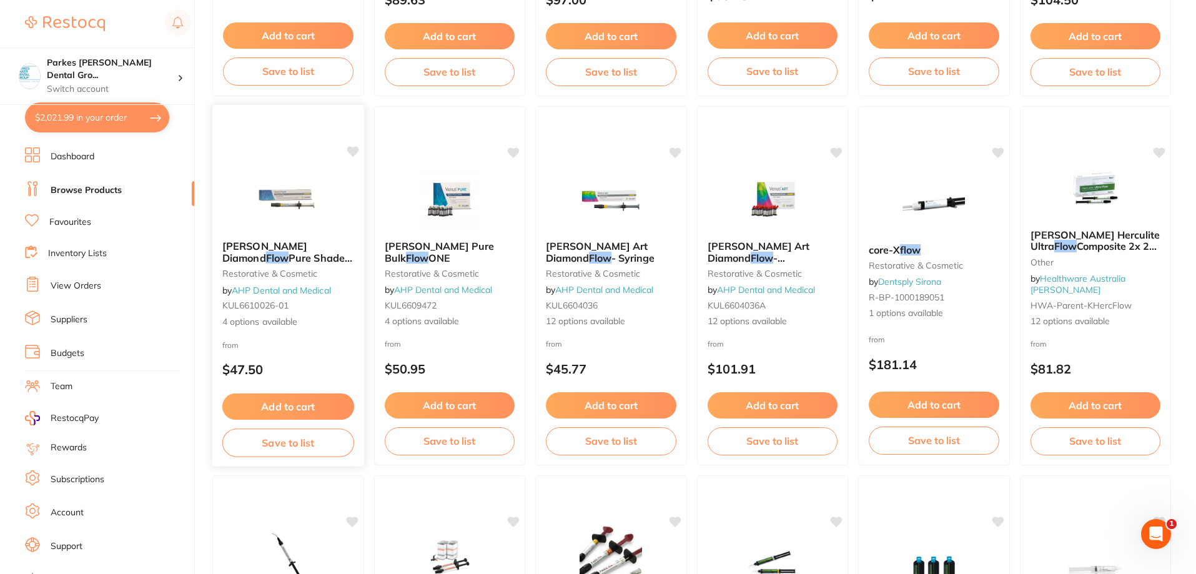
click at [297, 323] on span "4 options available" at bounding box center [288, 321] width 132 height 12
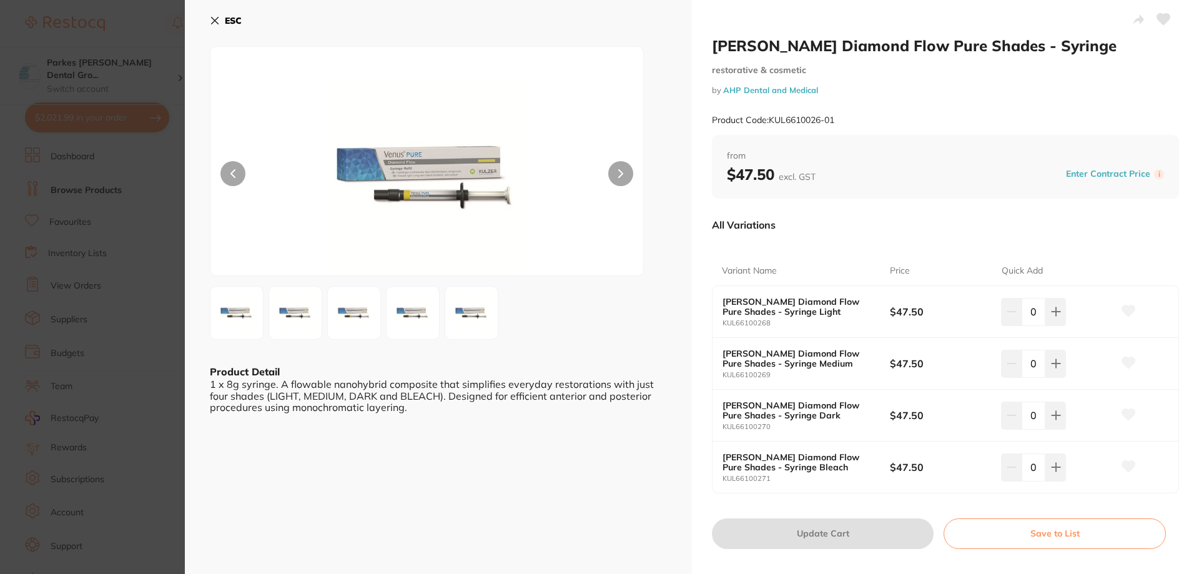
click at [227, 26] on b "ESC" at bounding box center [233, 20] width 17 height 11
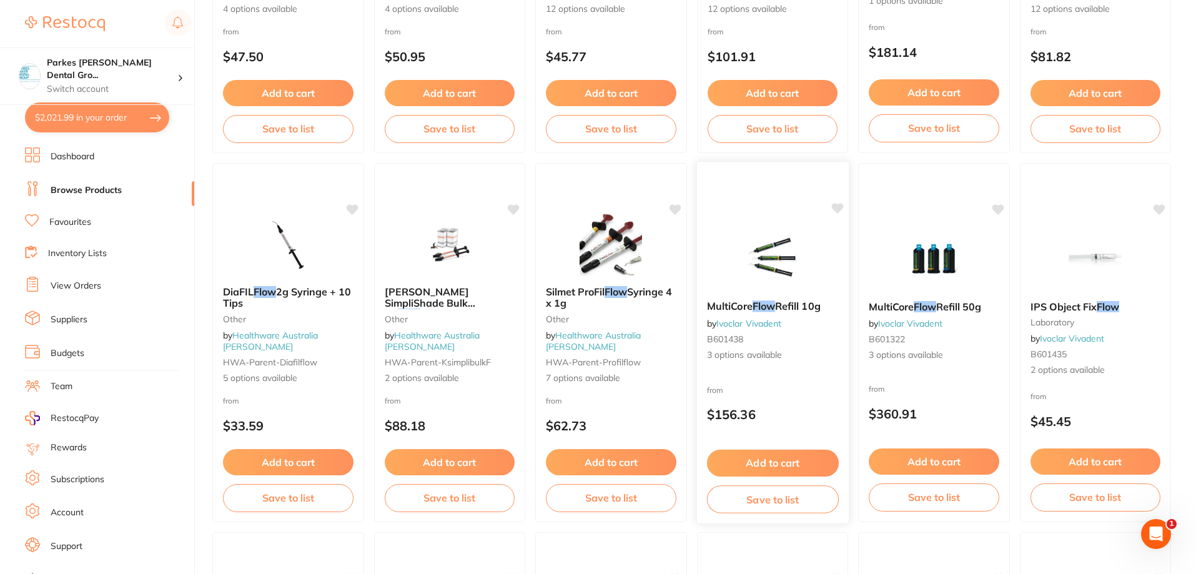
scroll to position [1126, 0]
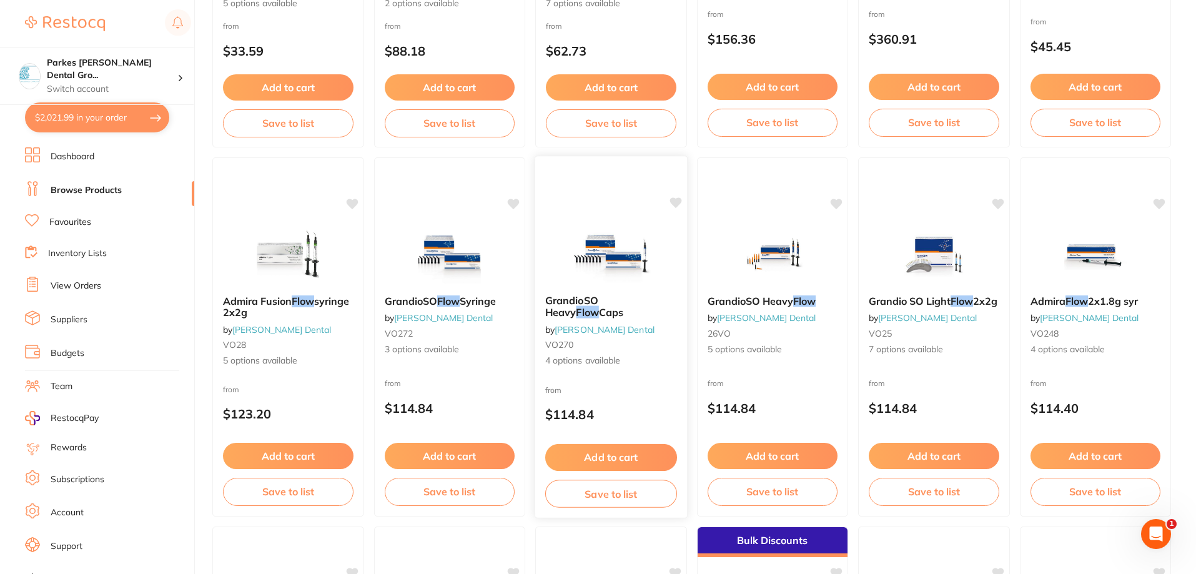
click at [635, 370] on div "GrandioSO Heavy Flow Caps by [PERSON_NAME] Dental VO270 4 options available" at bounding box center [611, 331] width 152 height 92
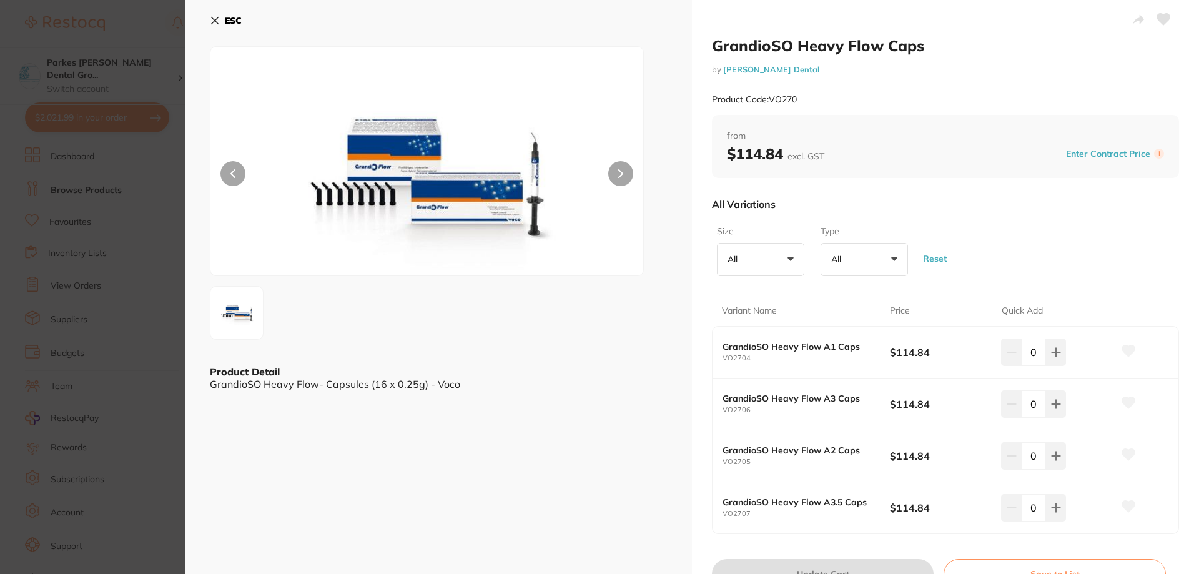
click at [215, 22] on icon at bounding box center [215, 21] width 10 height 10
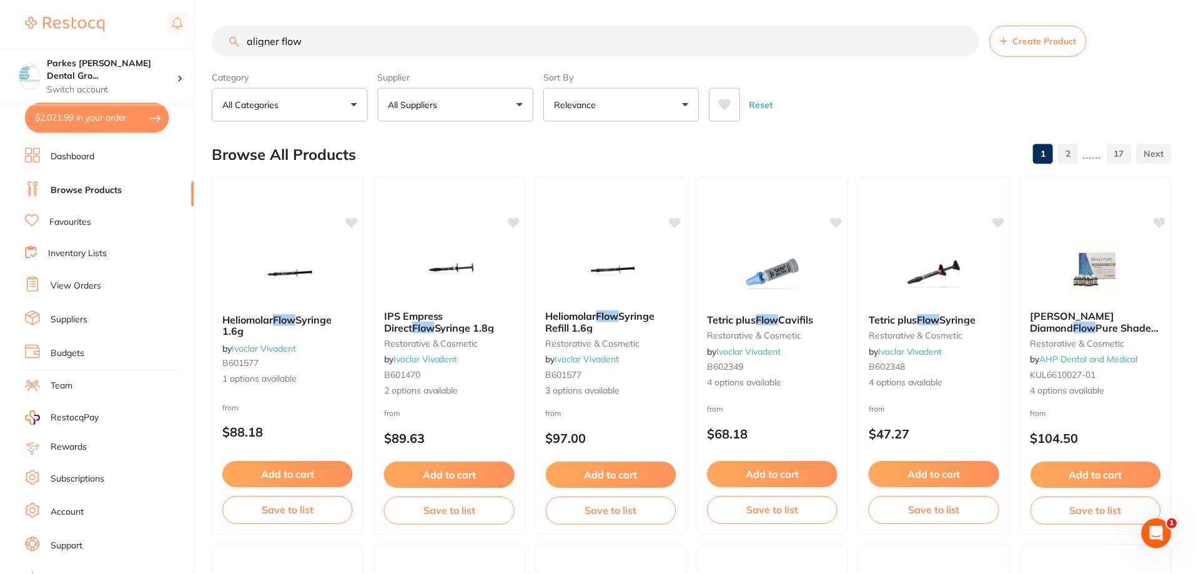
scroll to position [1126, 0]
